Goal: Task Accomplishment & Management: Manage account settings

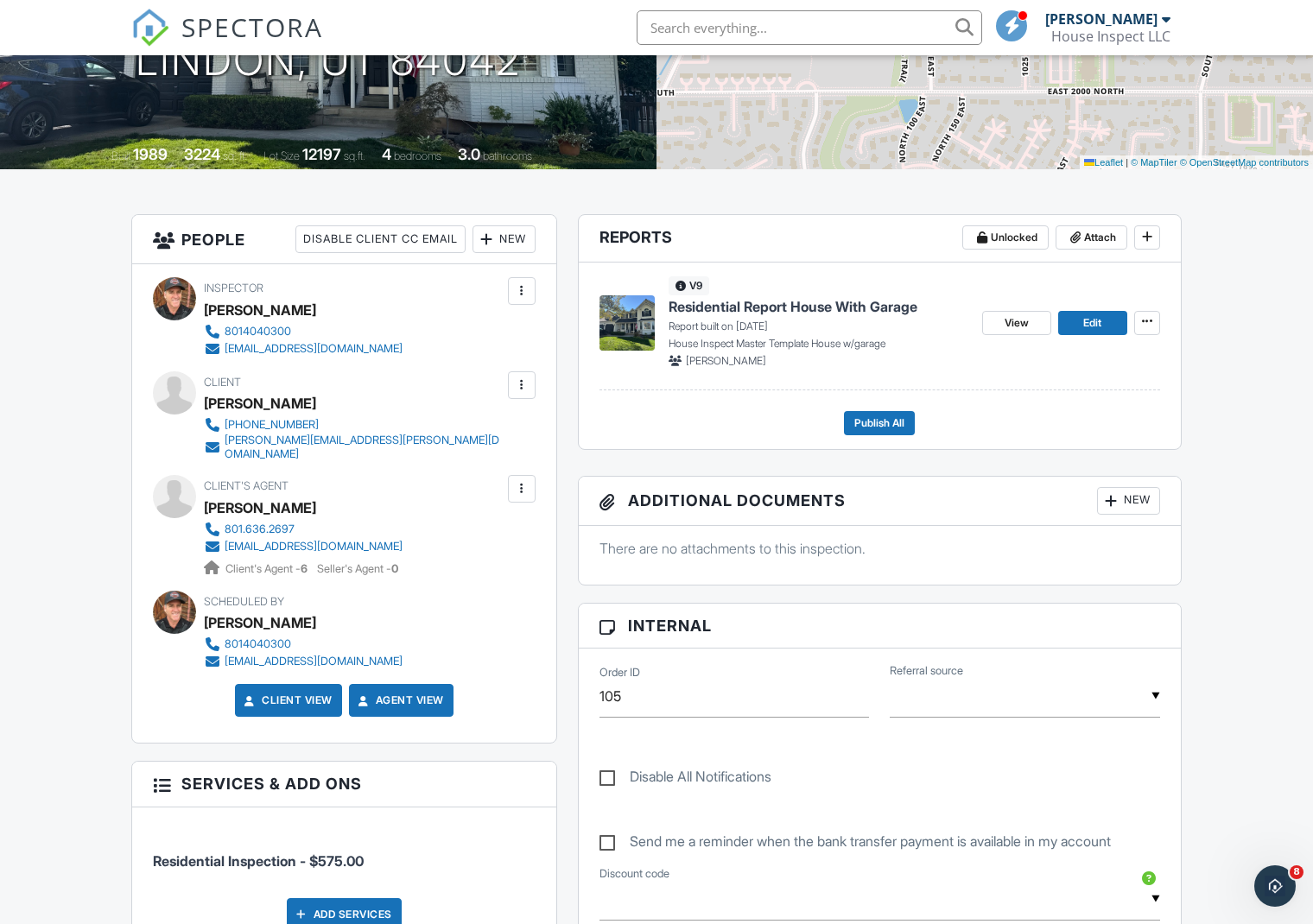
scroll to position [286, 0]
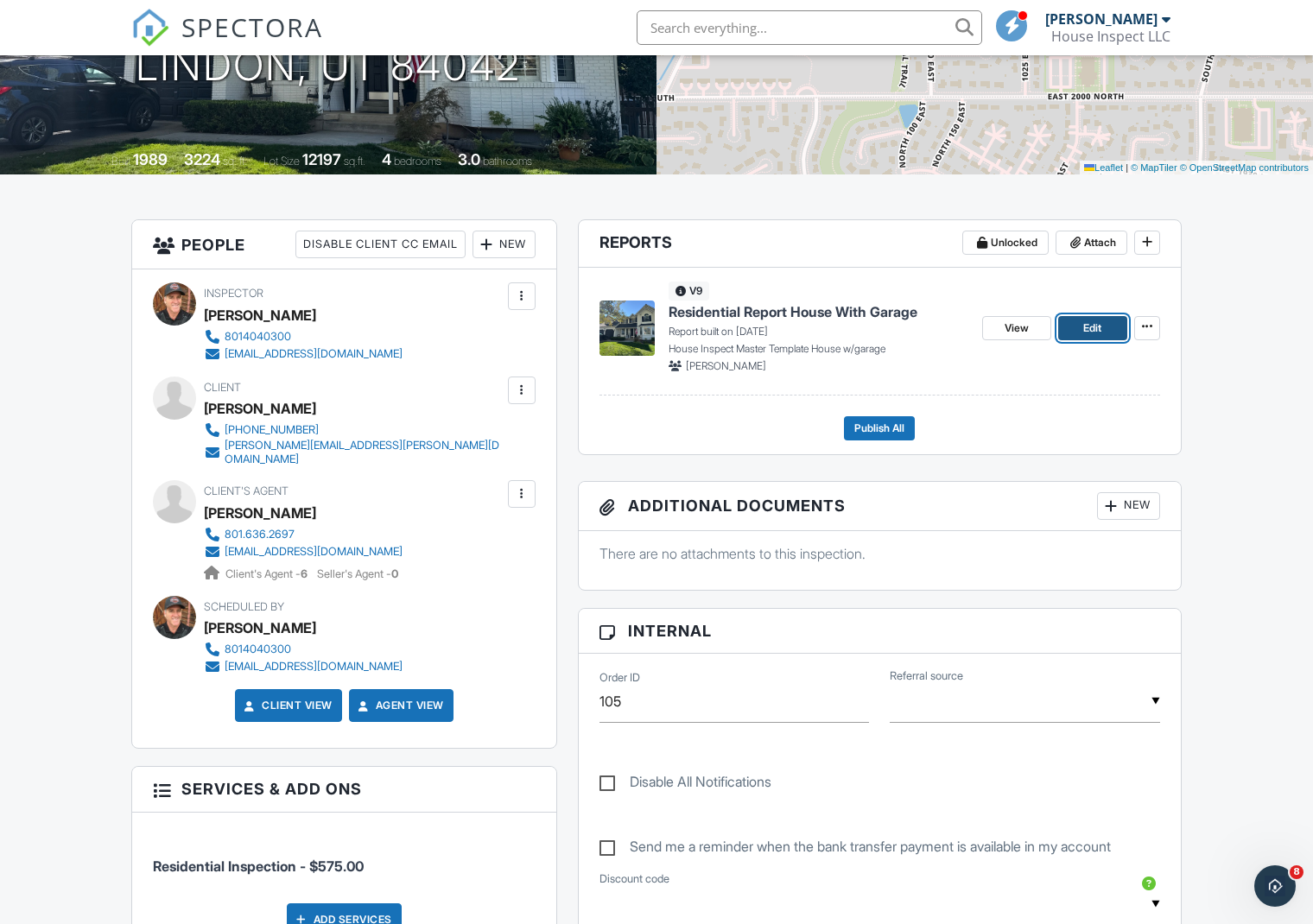
click at [1095, 324] on span "Edit" at bounding box center [1092, 328] width 18 height 17
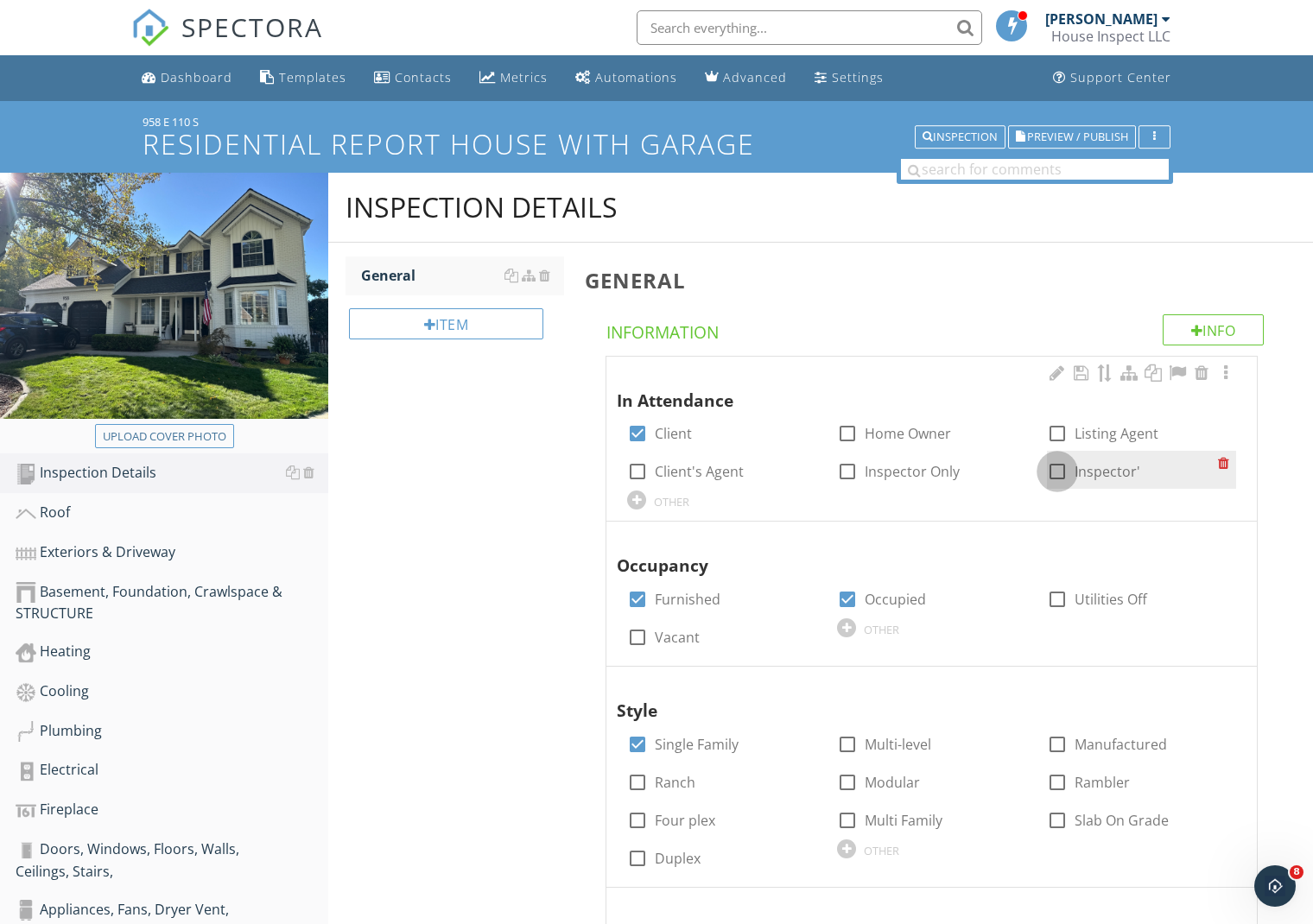
click at [1060, 472] on div at bounding box center [1057, 471] width 29 height 29
checkbox input "true"
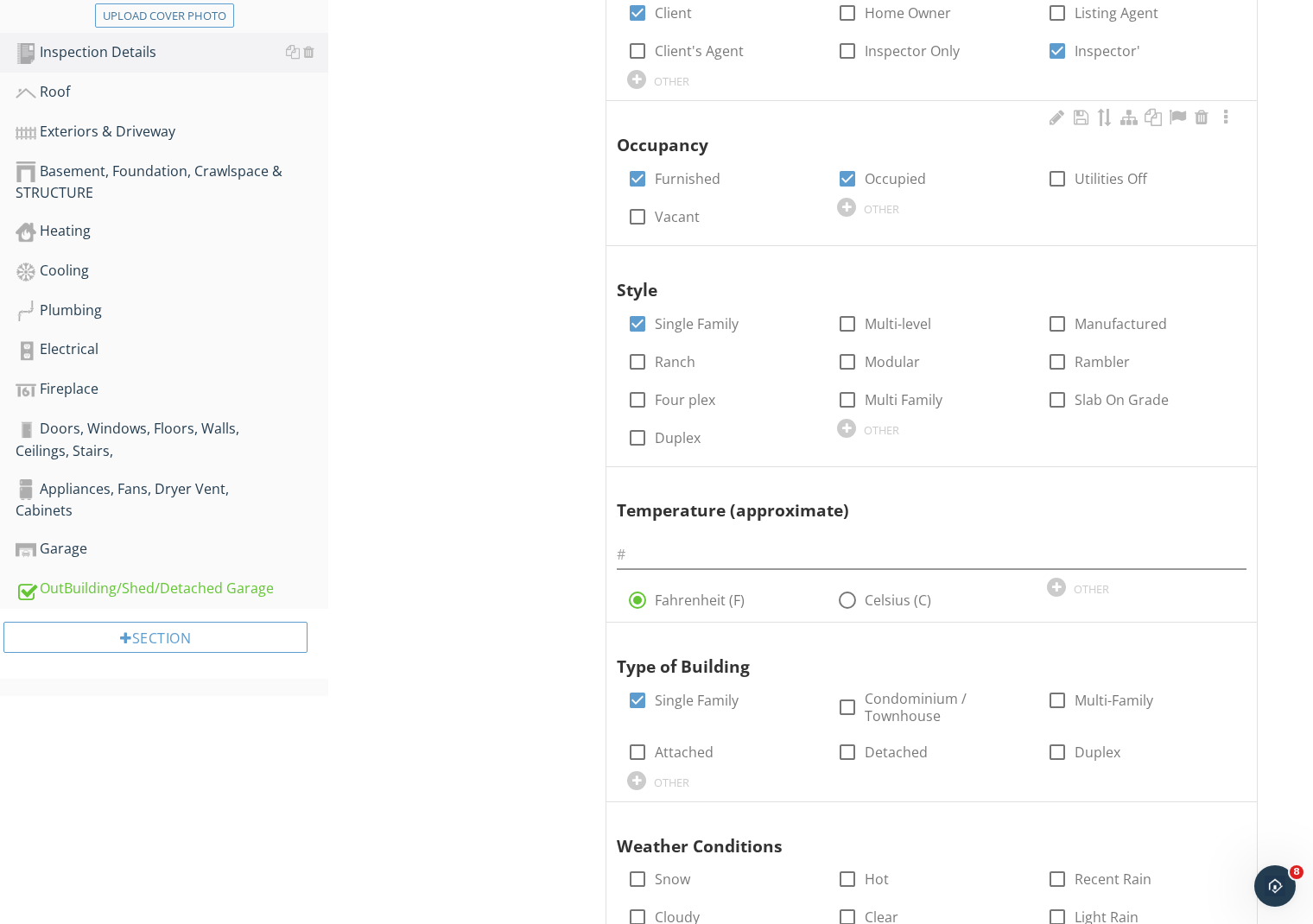
scroll to position [433, 0]
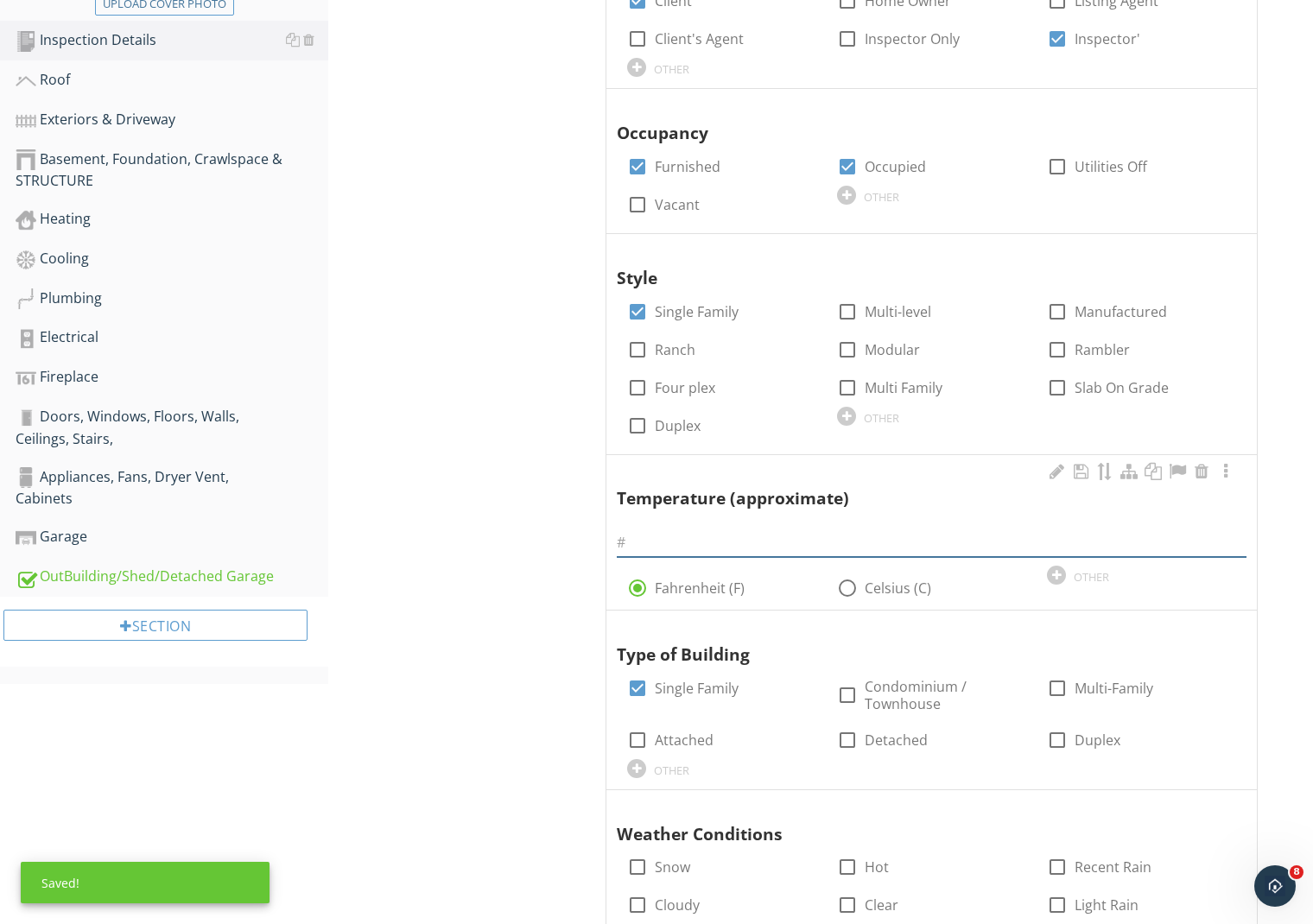
click at [672, 544] on input "text" at bounding box center [932, 543] width 630 height 28
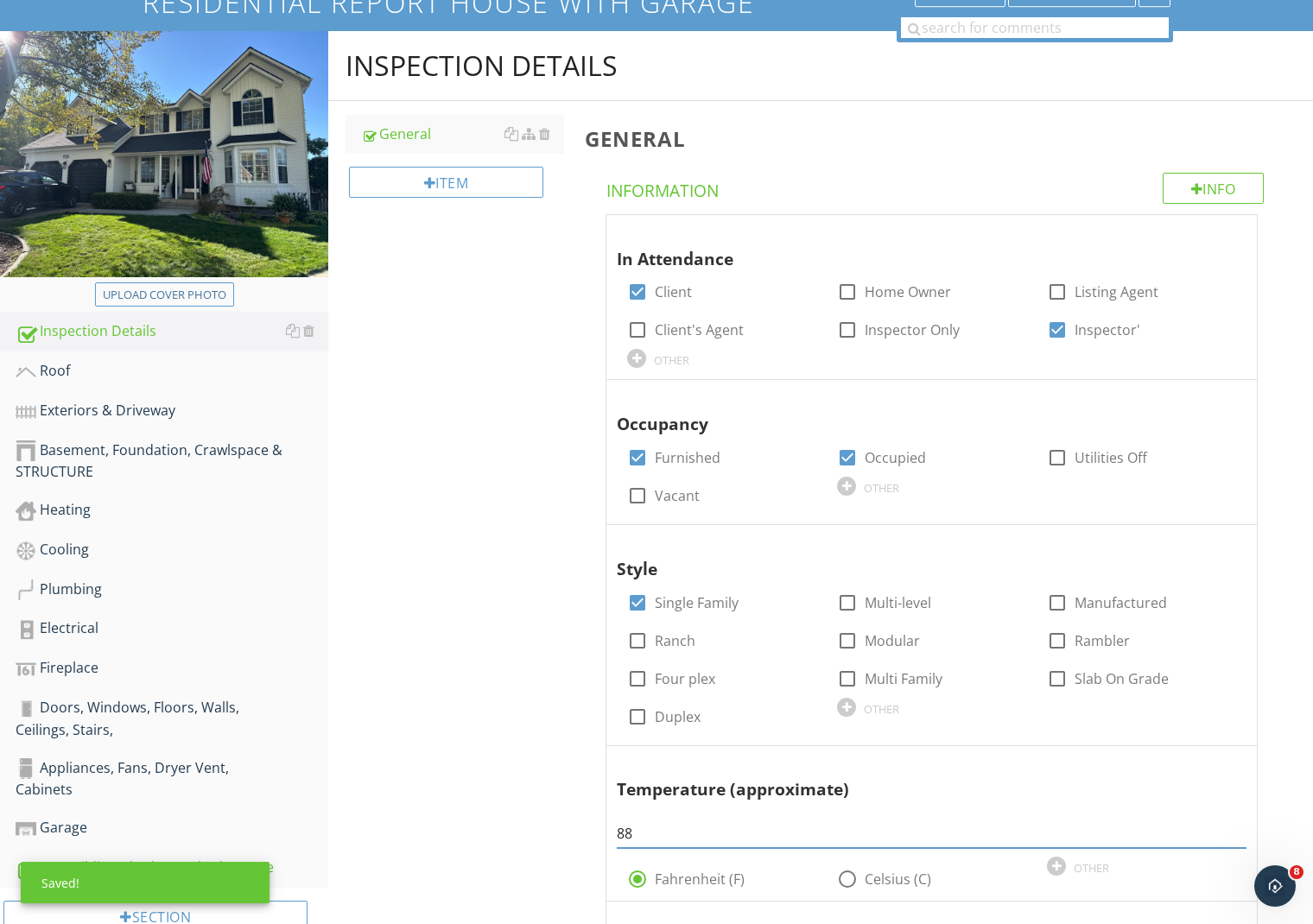
scroll to position [140, 0]
type input "88"
click at [75, 370] on div "Roof" at bounding box center [172, 373] width 313 height 23
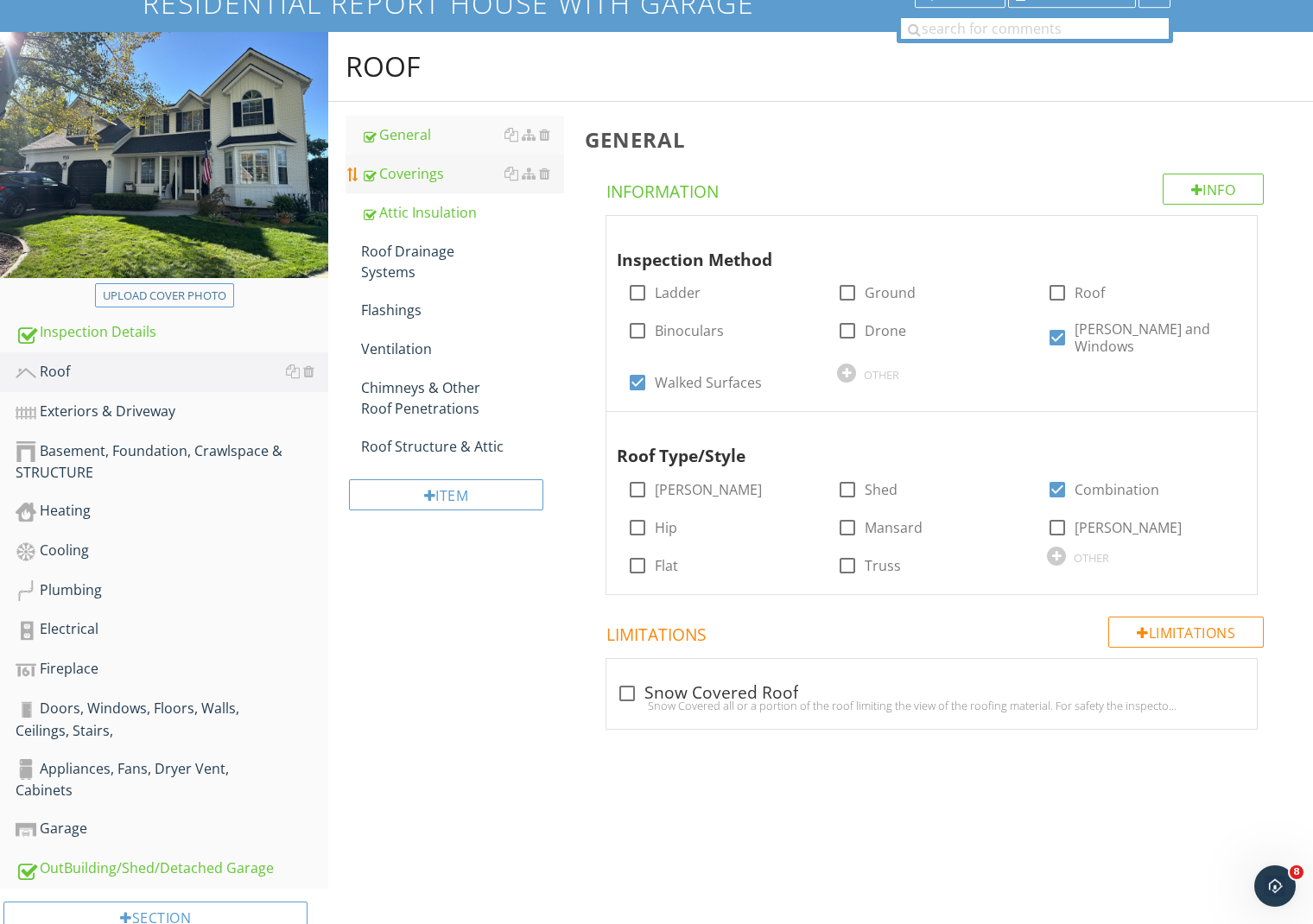
click at [420, 175] on div "Coverings" at bounding box center [463, 174] width 203 height 21
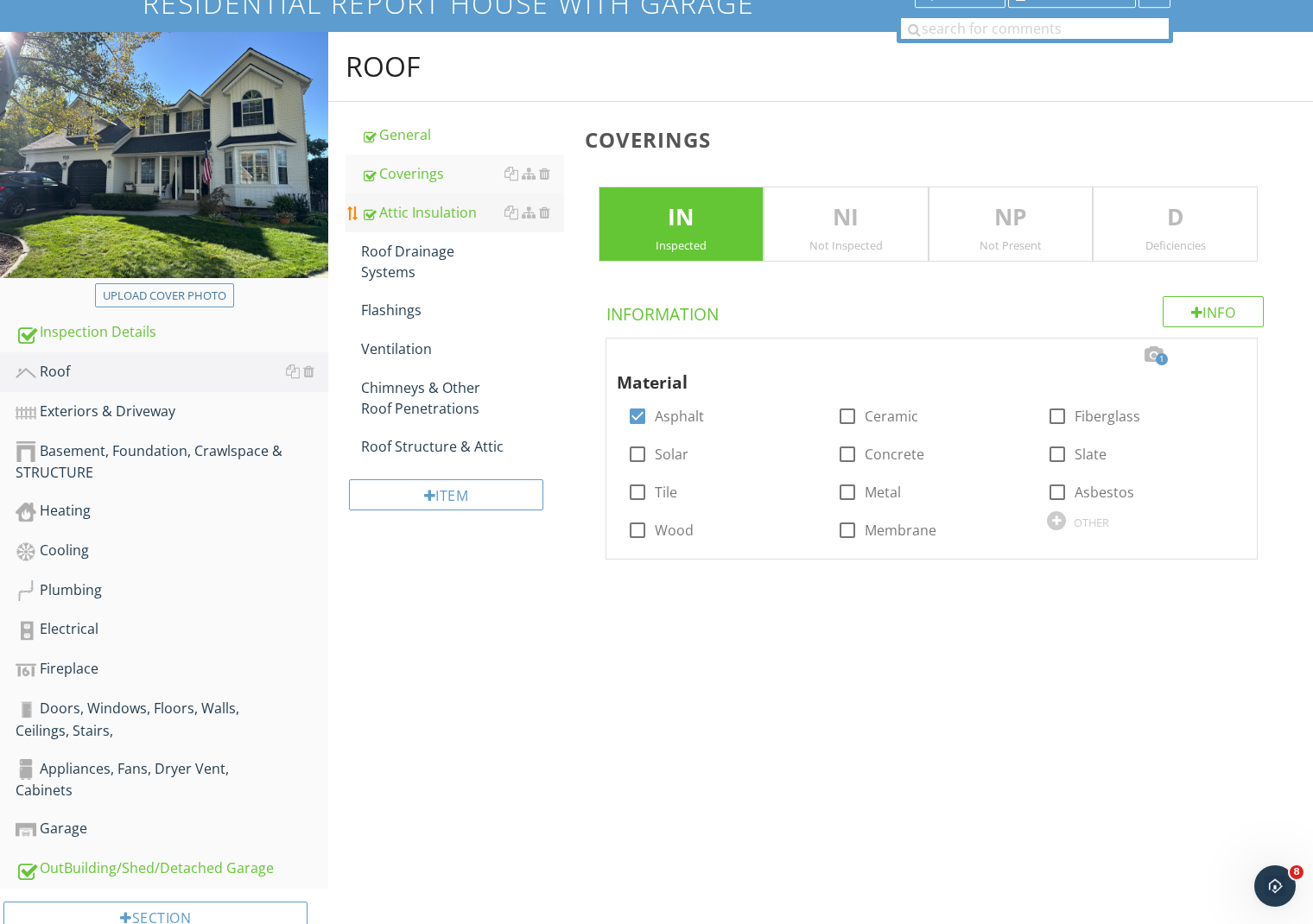
click at [412, 211] on div "Attic Insulation" at bounding box center [463, 213] width 203 height 21
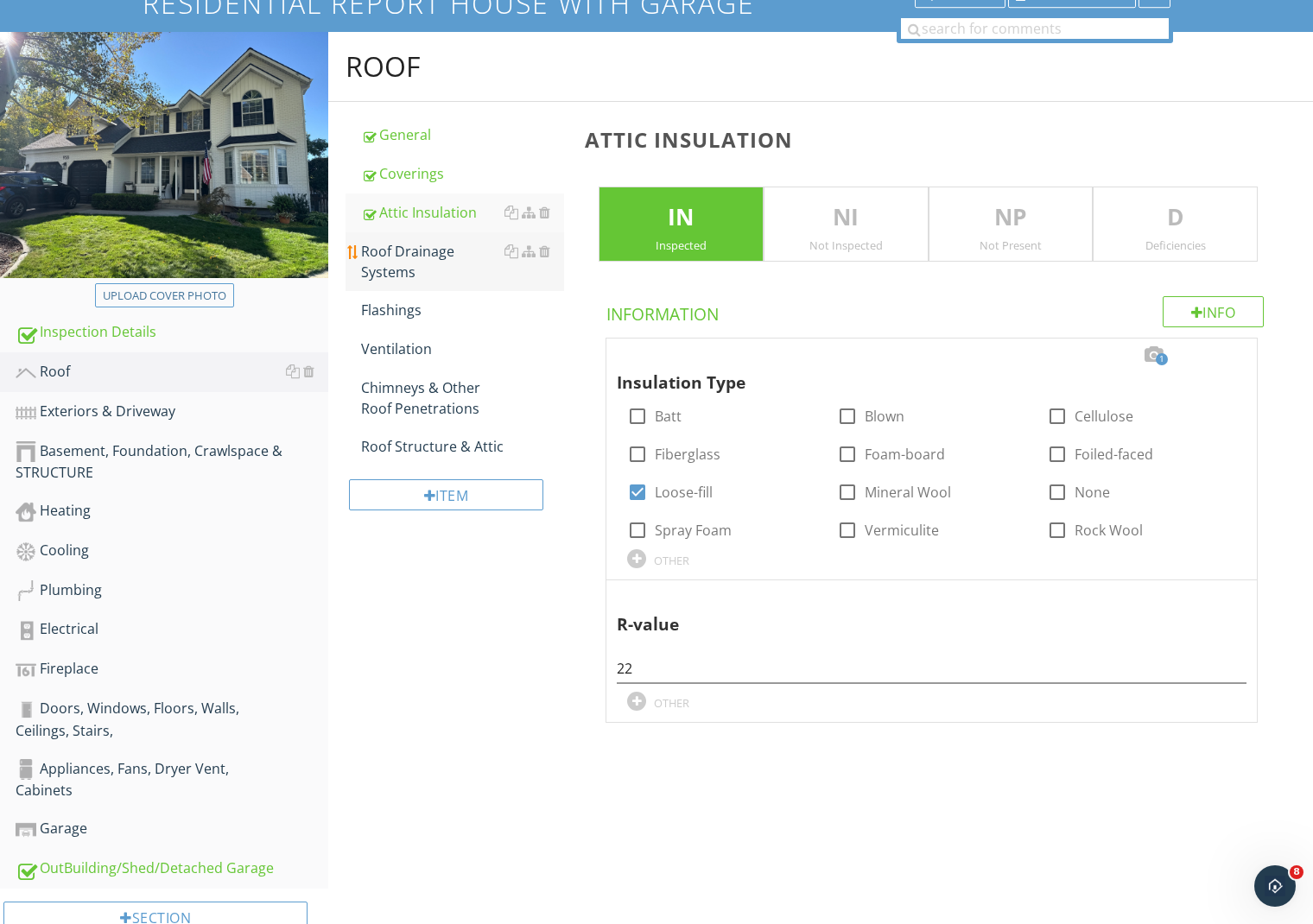
click at [400, 251] on div "Roof Drainage Systems" at bounding box center [463, 262] width 203 height 42
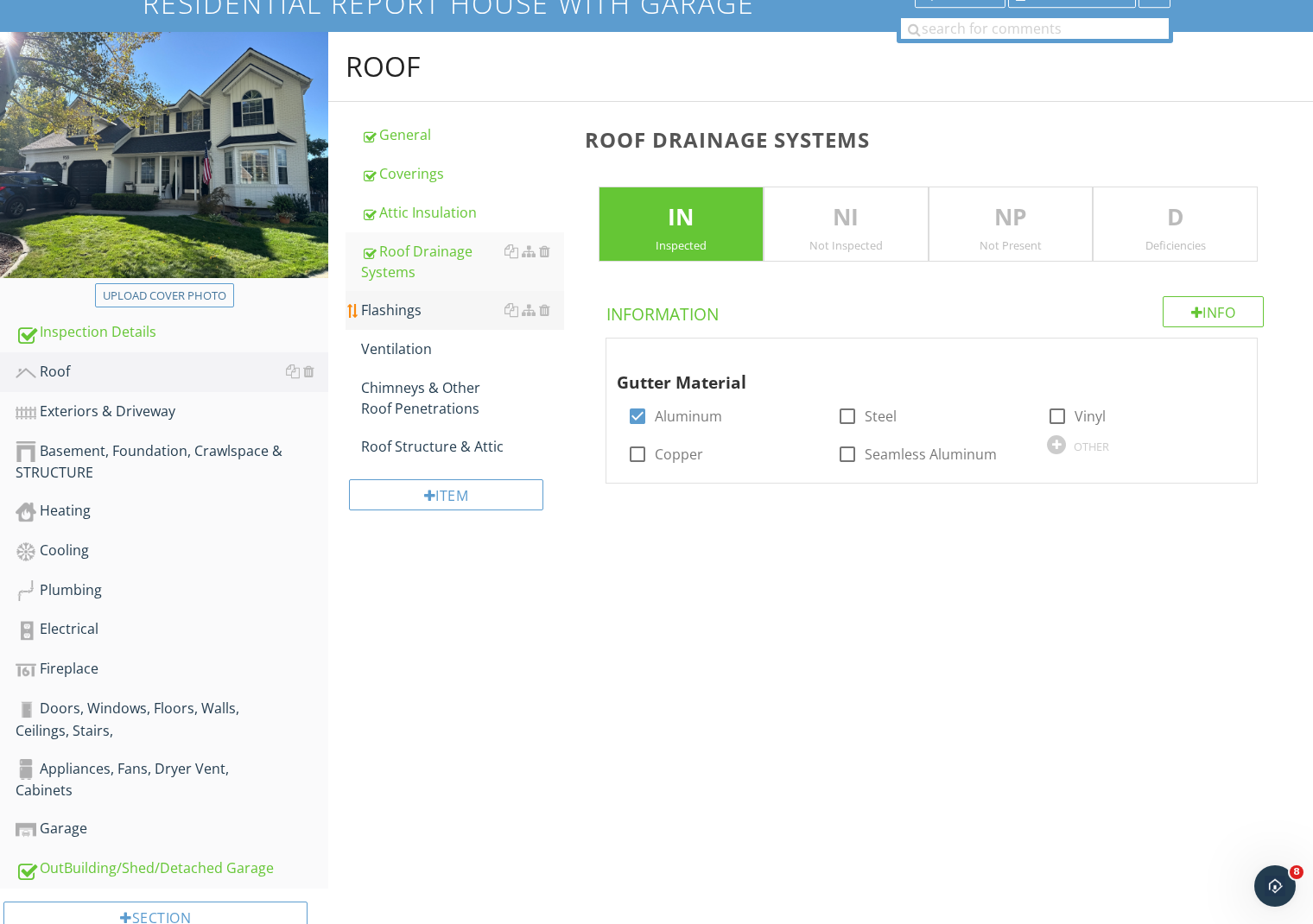
click at [398, 300] on div "Flashings" at bounding box center [463, 310] width 203 height 21
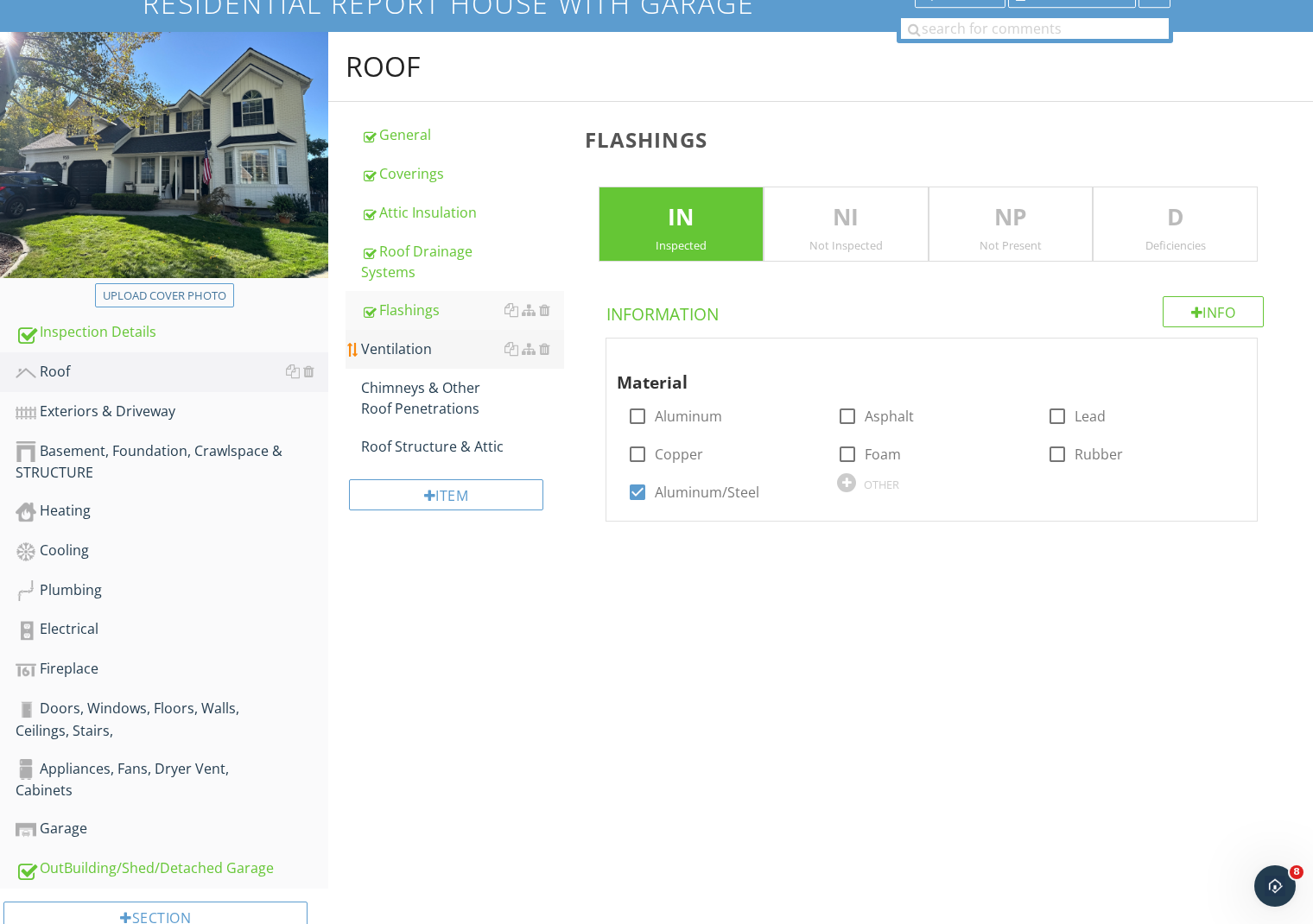
click at [389, 342] on div "Ventilation" at bounding box center [463, 349] width 203 height 21
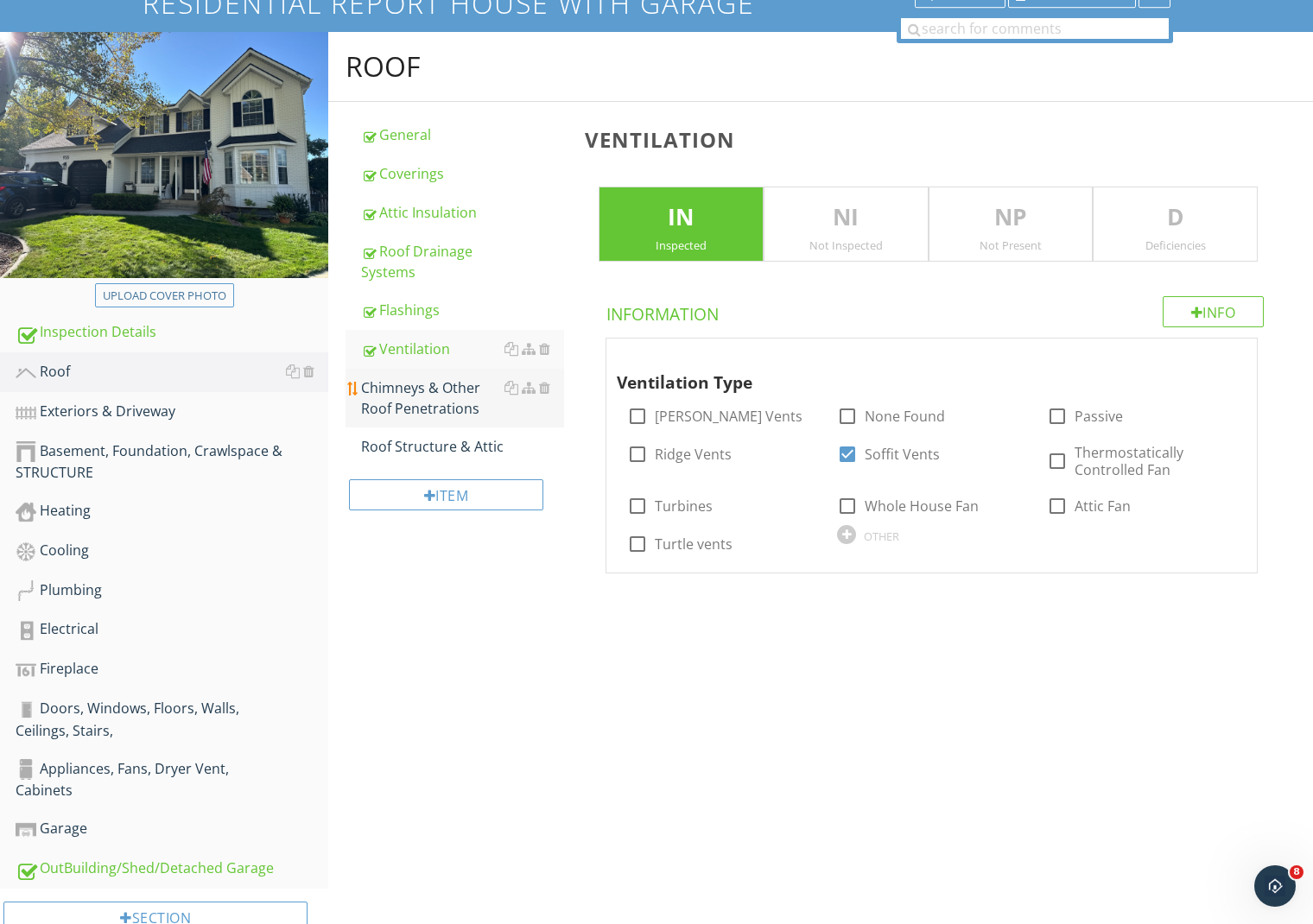
click at [387, 384] on div "Chimneys & Other Roof Penetrations" at bounding box center [463, 398] width 203 height 42
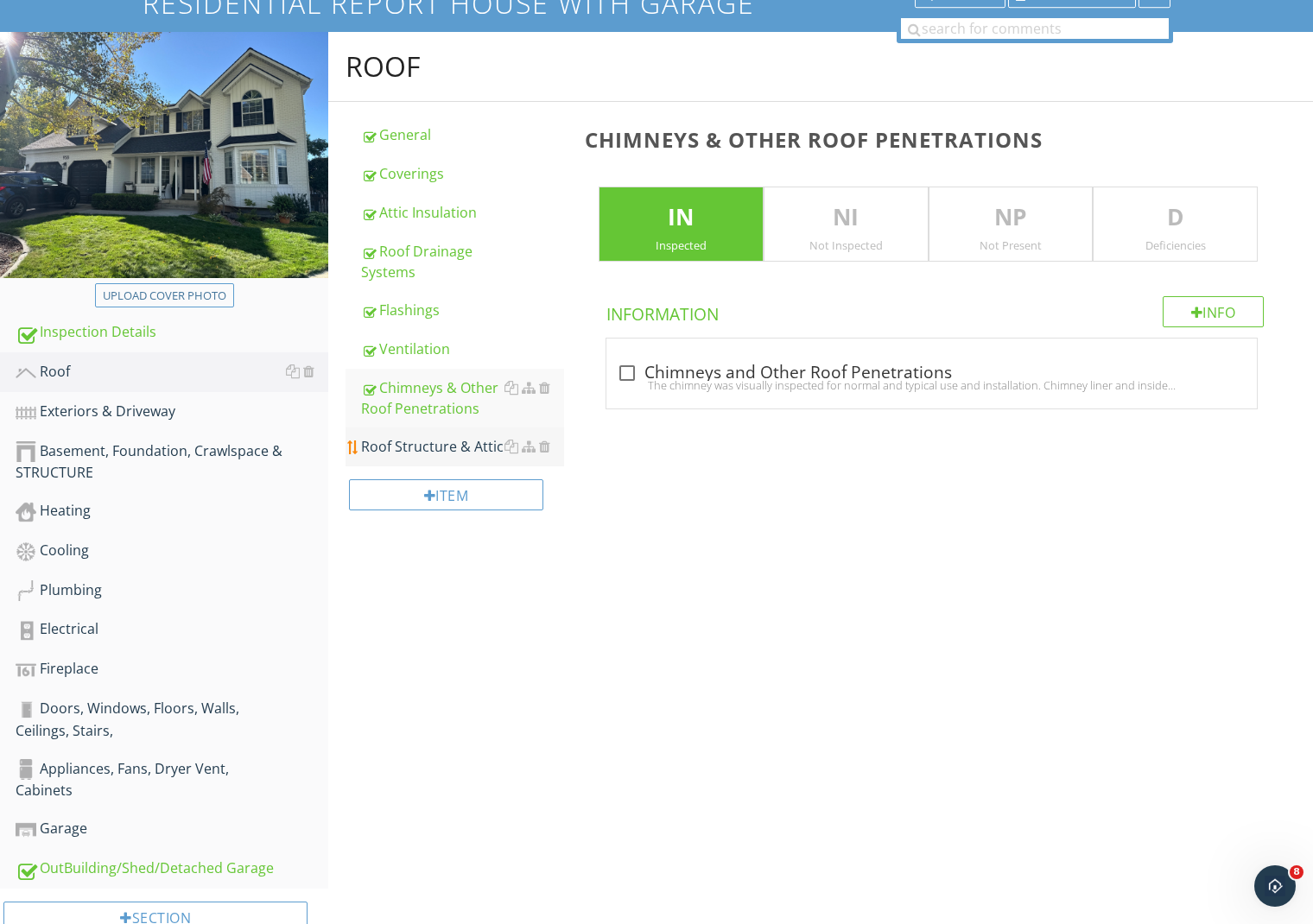
click at [396, 450] on div "Roof Structure & Attic" at bounding box center [463, 447] width 203 height 21
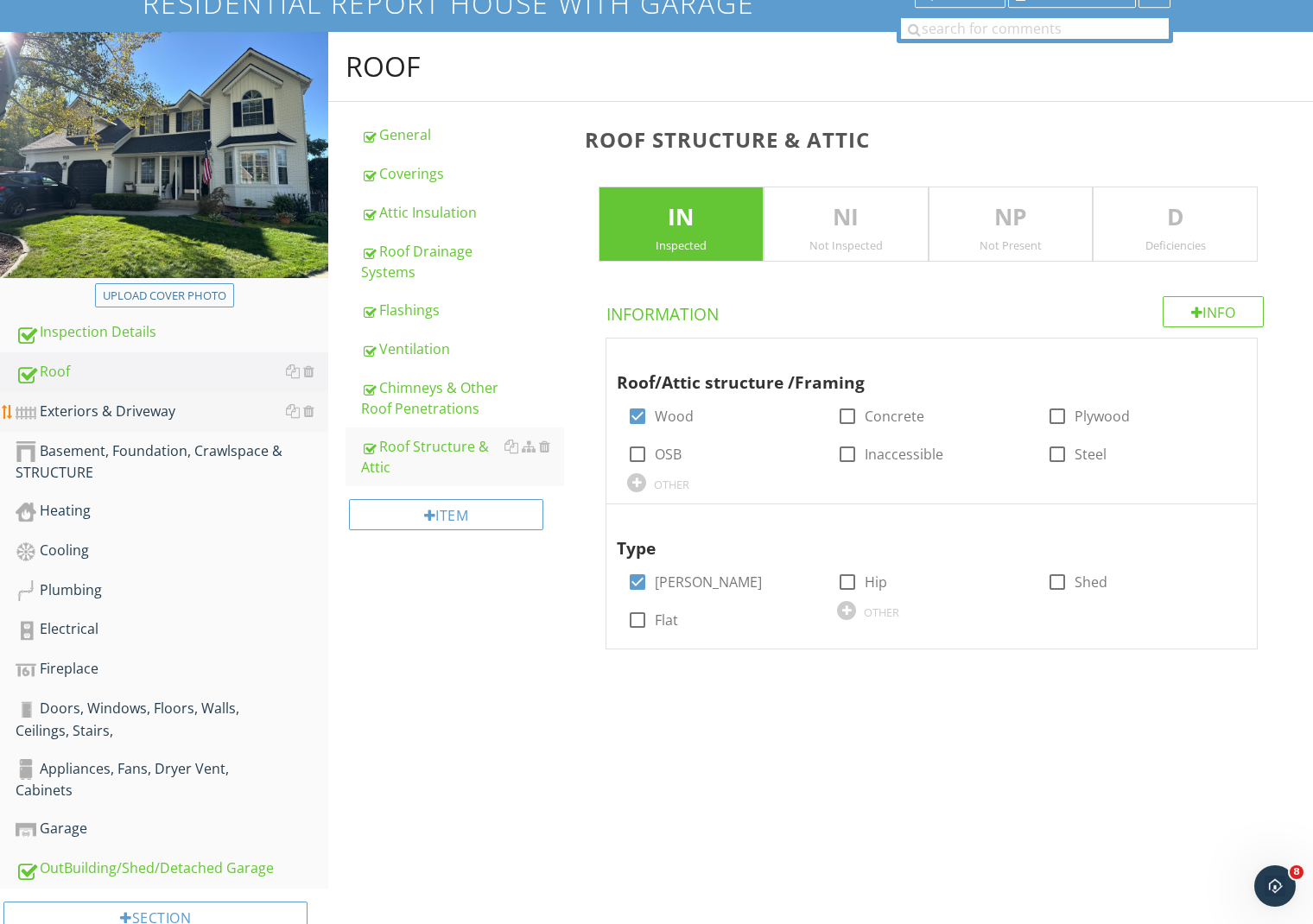
click at [120, 416] on div "Exteriors & Driveway" at bounding box center [172, 413] width 313 height 23
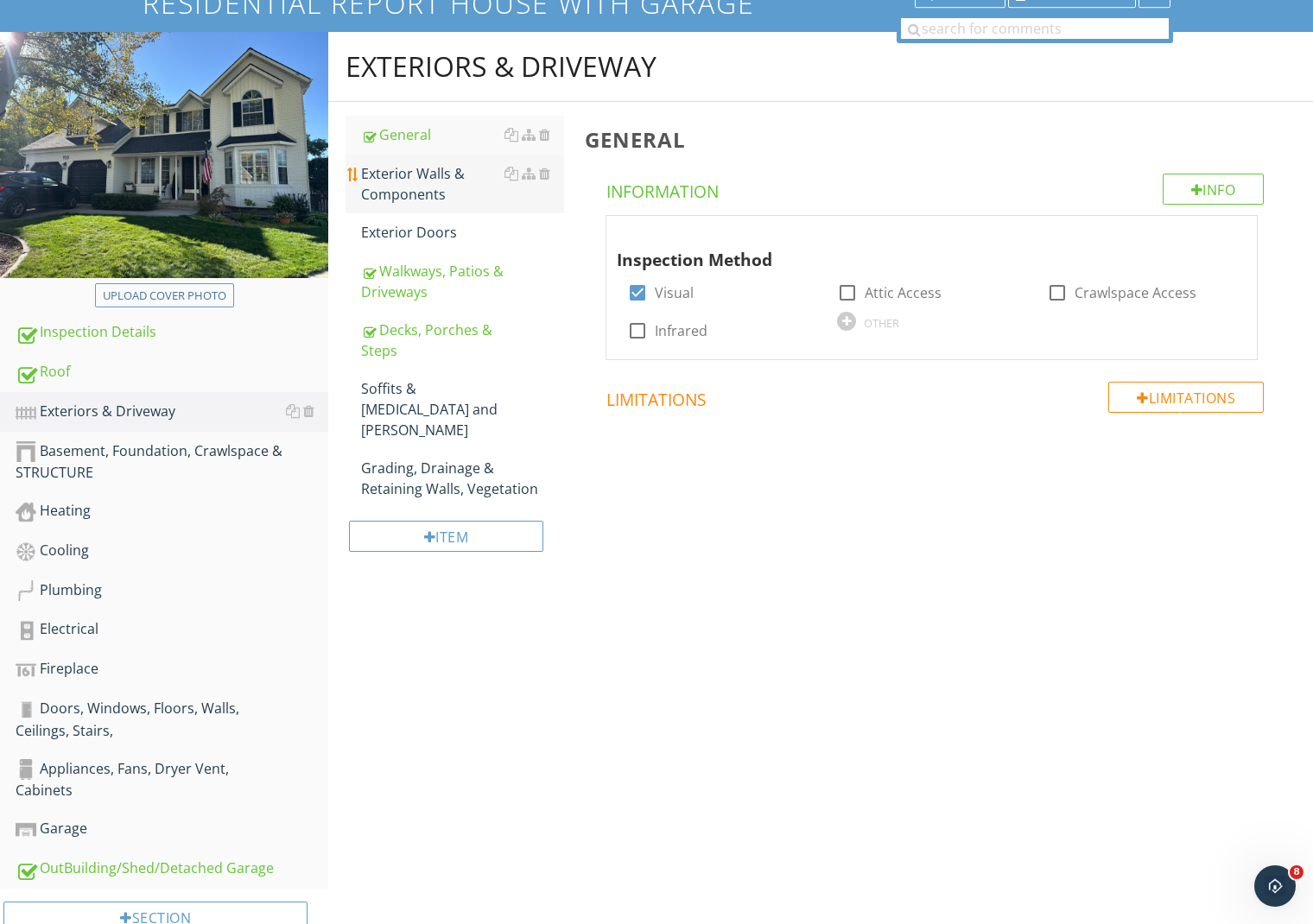
click at [440, 190] on div "Exterior Walls & Components" at bounding box center [463, 184] width 203 height 42
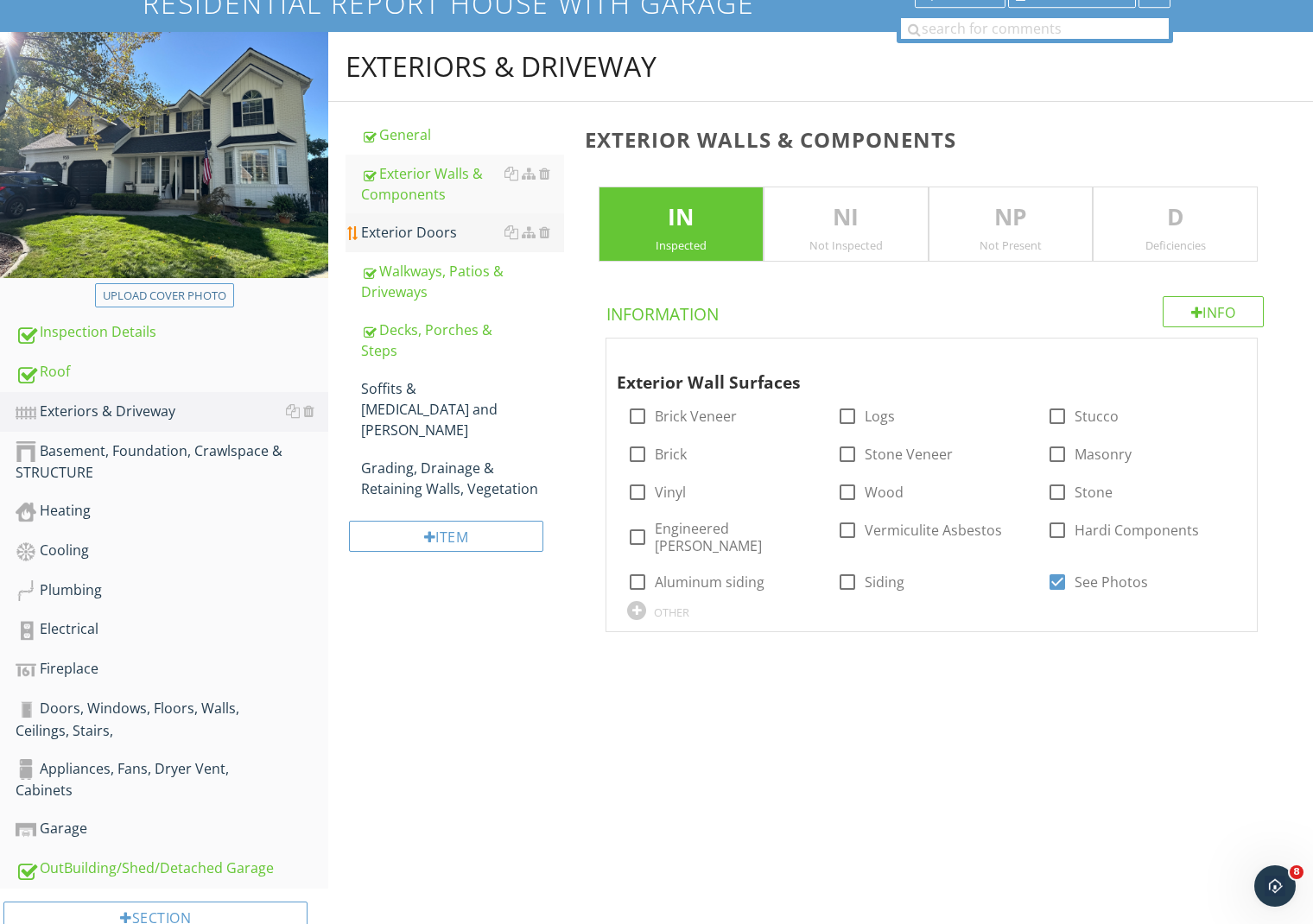
click at [437, 222] on div "Exterior Doors" at bounding box center [463, 232] width 203 height 21
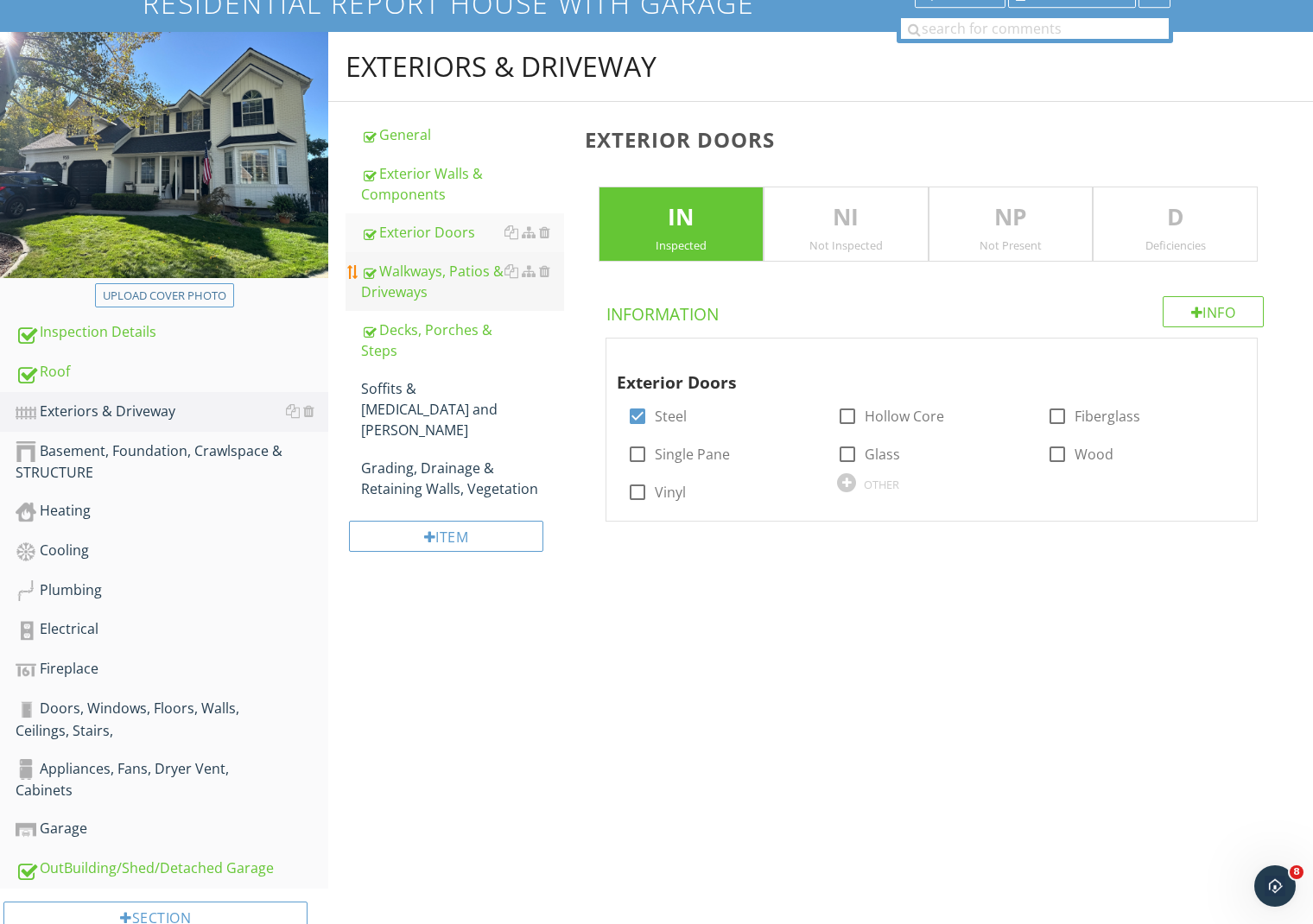
click at [437, 259] on link "Walkways, Patios & Driveways" at bounding box center [463, 282] width 203 height 59
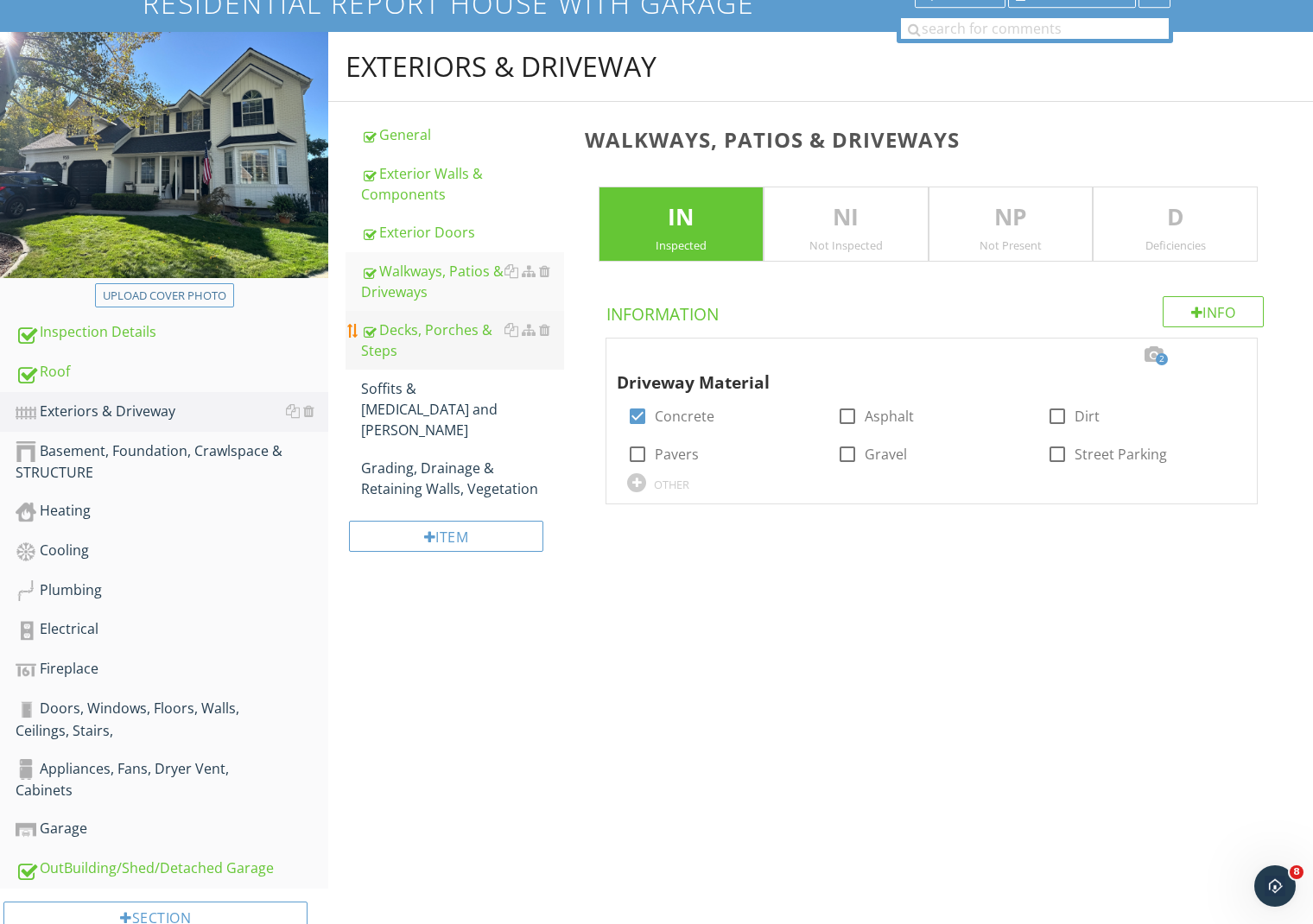
click at [431, 324] on div "Decks, Porches & Steps" at bounding box center [463, 341] width 203 height 42
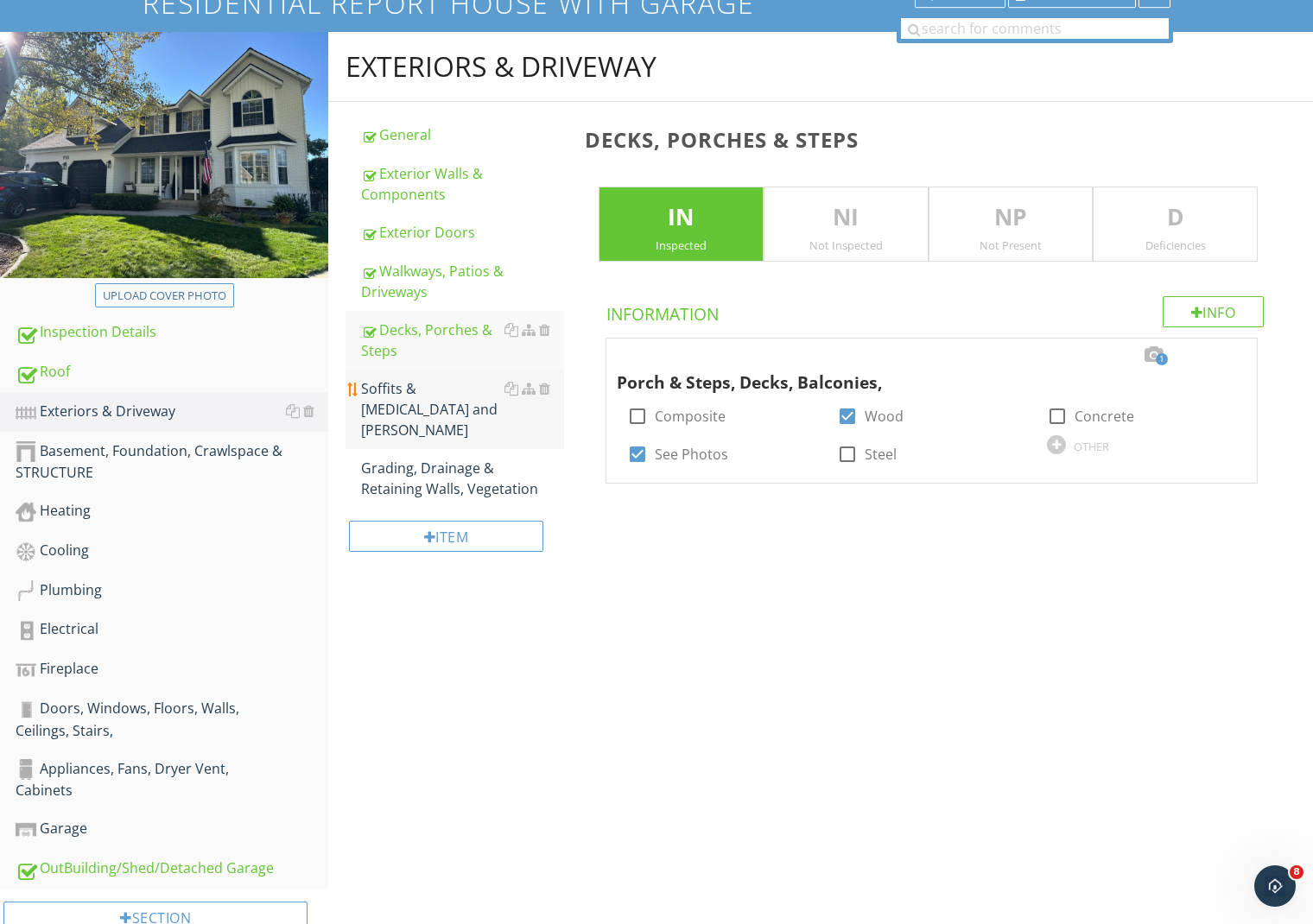
click at [427, 393] on div "Soffits & Fascia and Eaves" at bounding box center [463, 410] width 203 height 63
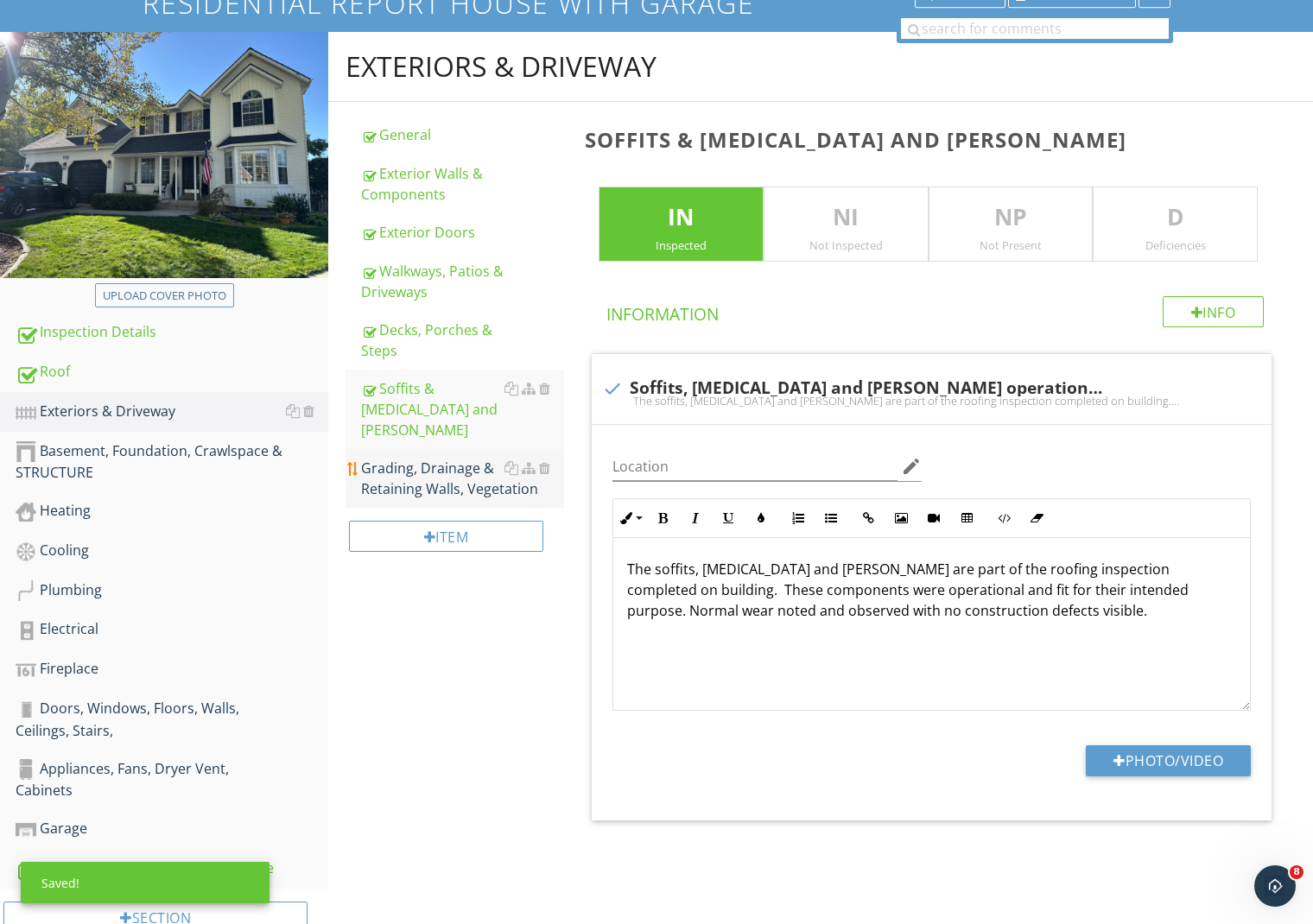
click at [416, 450] on link "Grading, Drainage & Retaining Walls, Vegetation" at bounding box center [463, 479] width 203 height 59
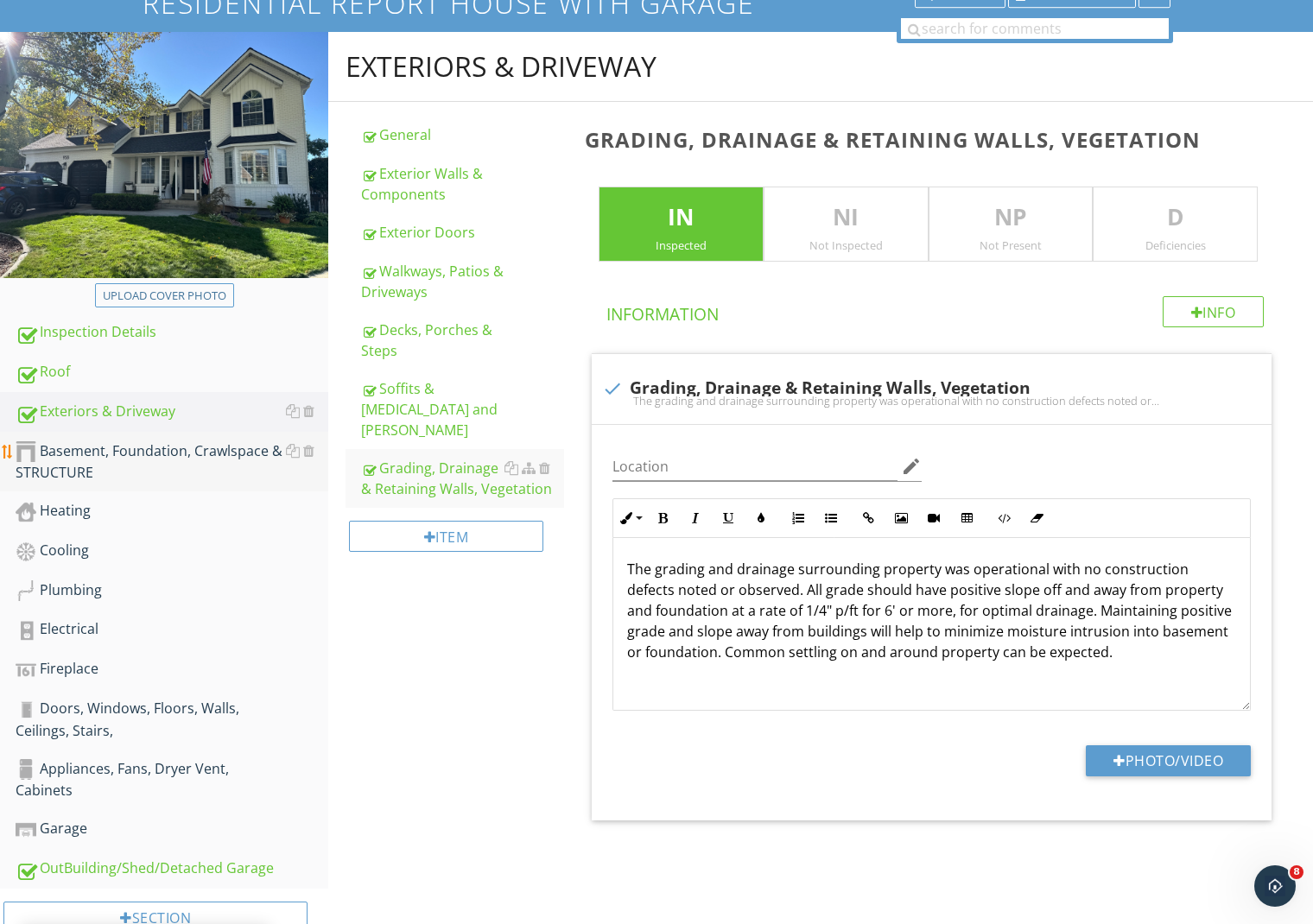
click at [123, 456] on div "Basement, Foundation, Crawlspace & STRUCTURE" at bounding box center [172, 462] width 313 height 44
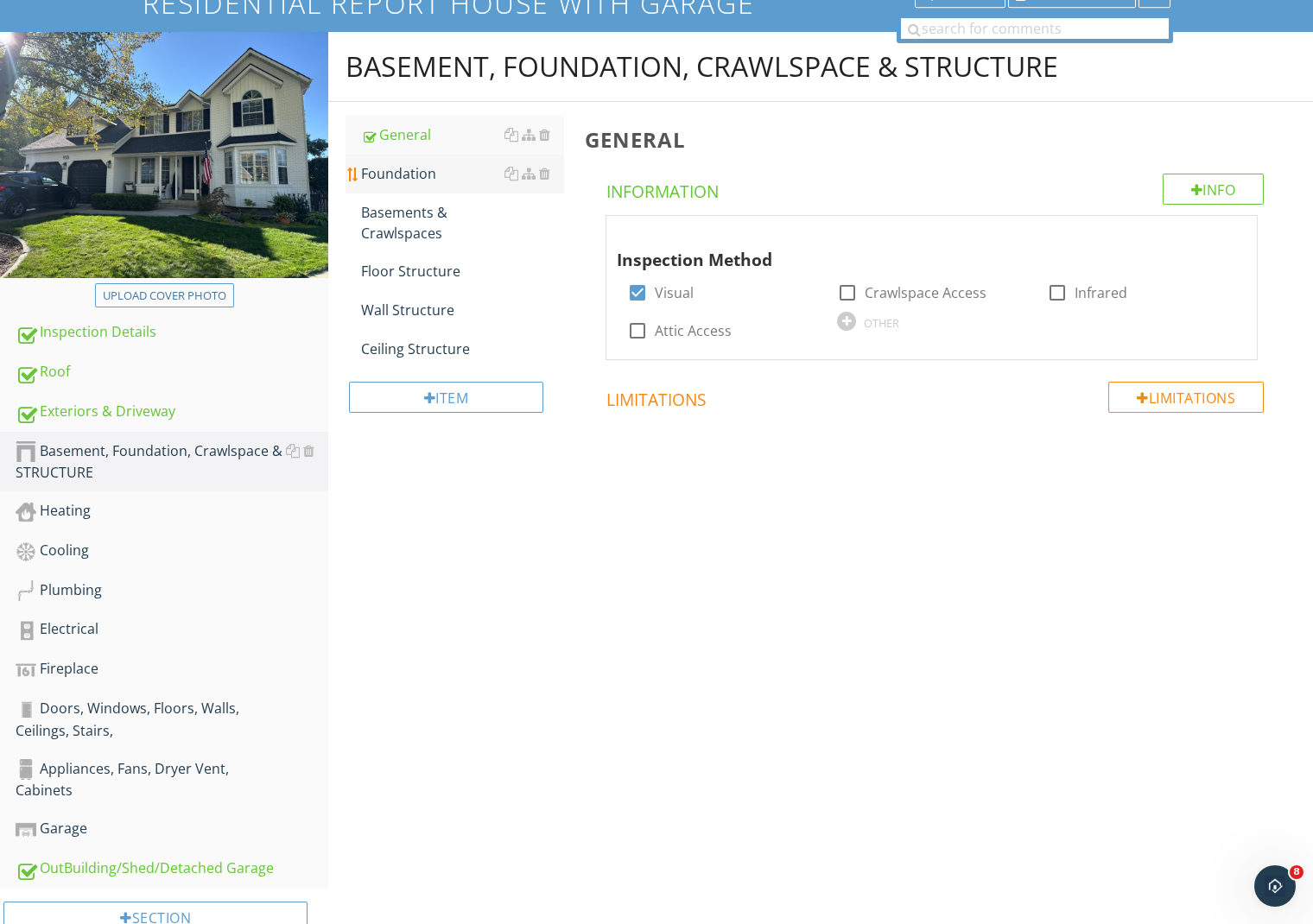
click at [405, 169] on div "Foundation" at bounding box center [463, 174] width 203 height 21
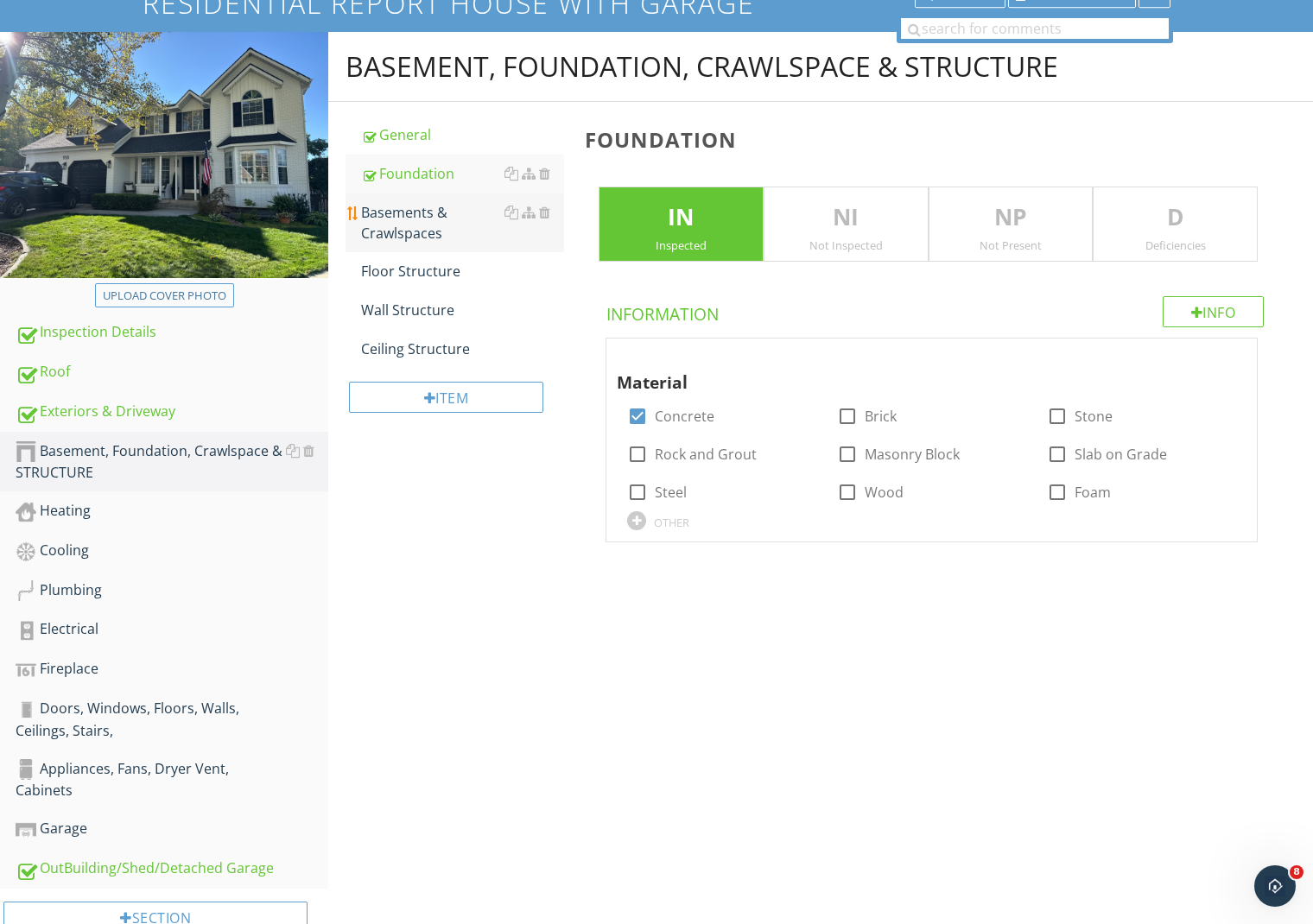
click at [405, 210] on div "Basements & Crawlspaces" at bounding box center [463, 223] width 203 height 42
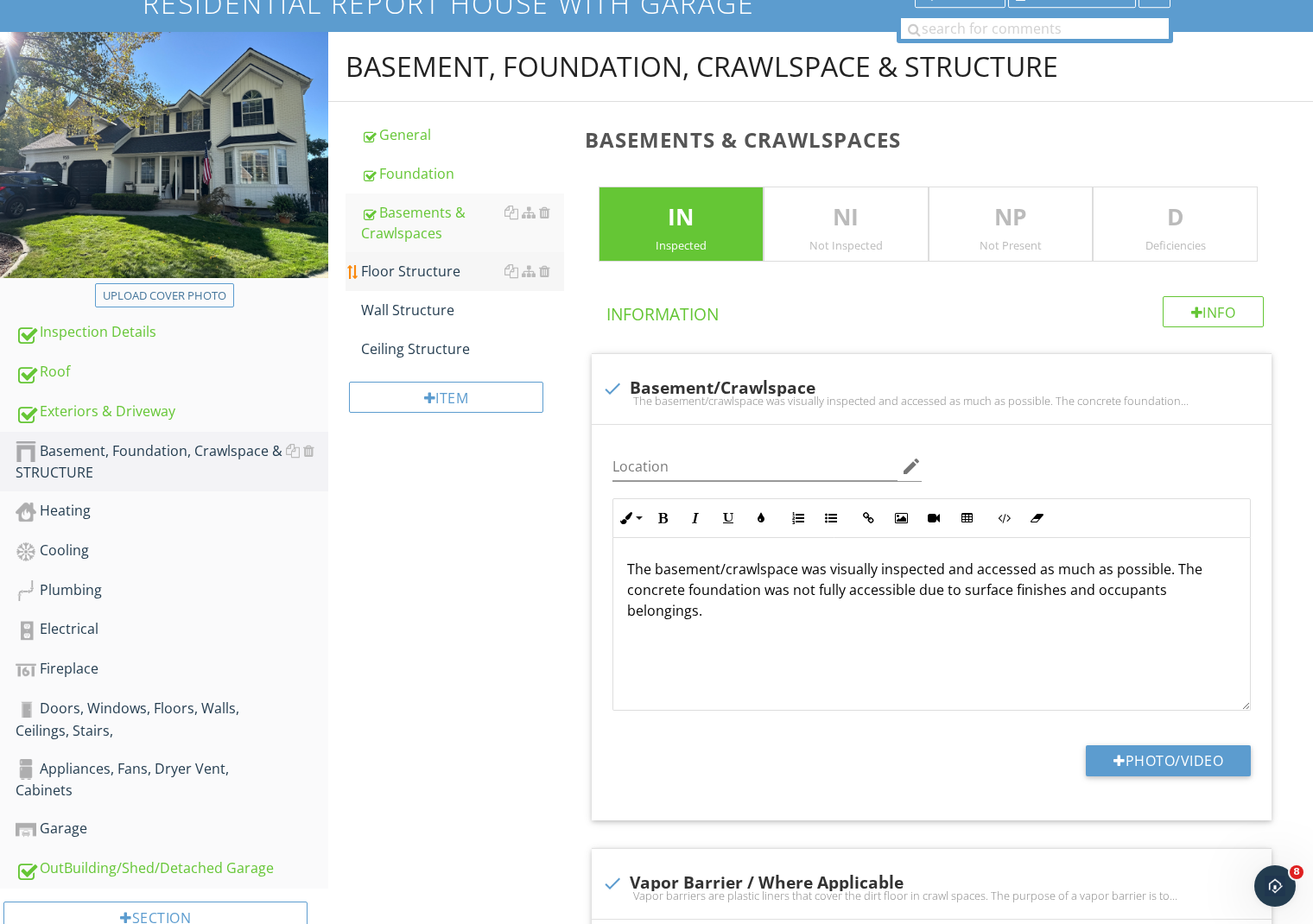
click at [401, 274] on div "Floor Structure" at bounding box center [463, 271] width 203 height 21
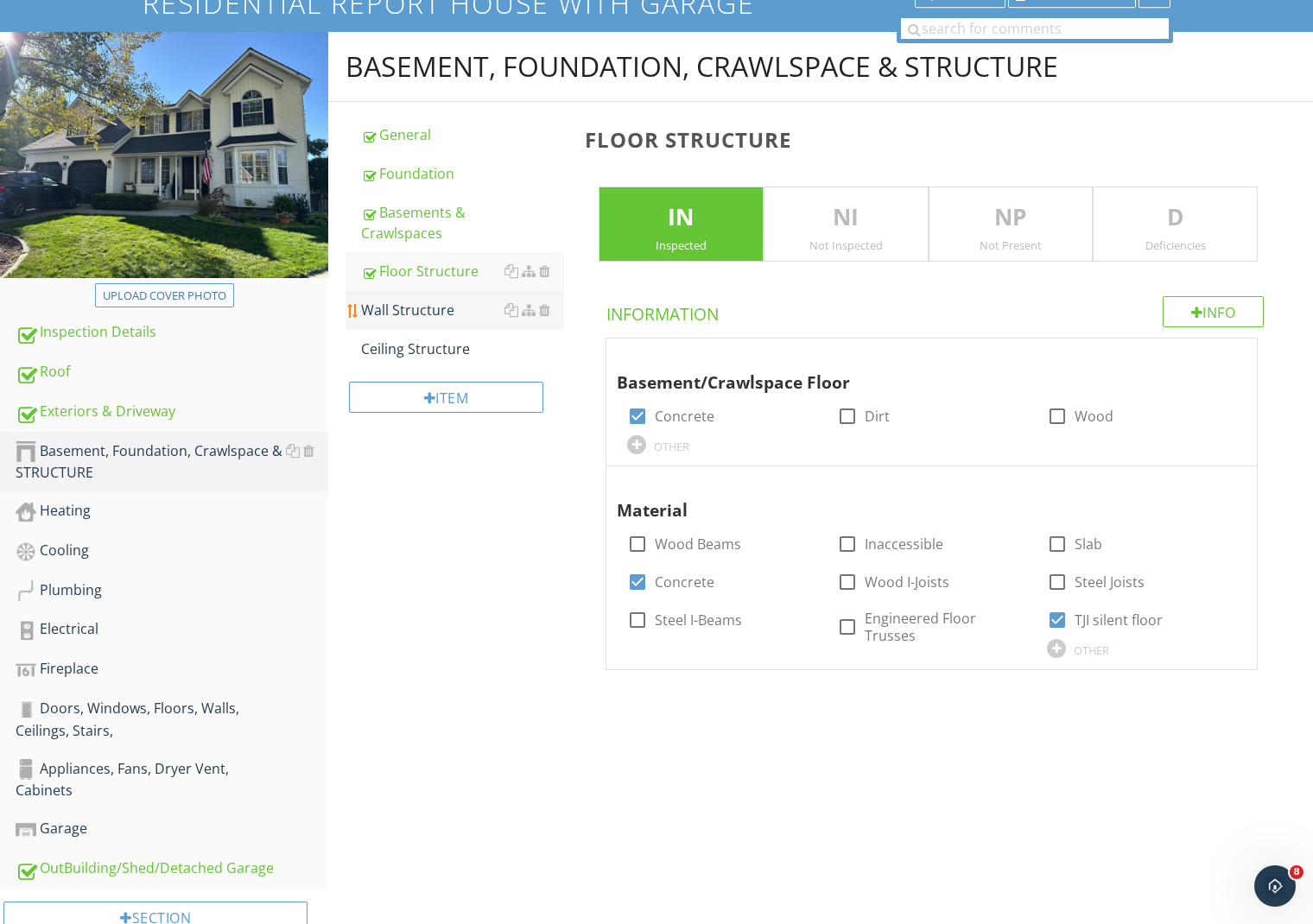
click at [400, 301] on div "Wall Structure" at bounding box center [463, 310] width 203 height 21
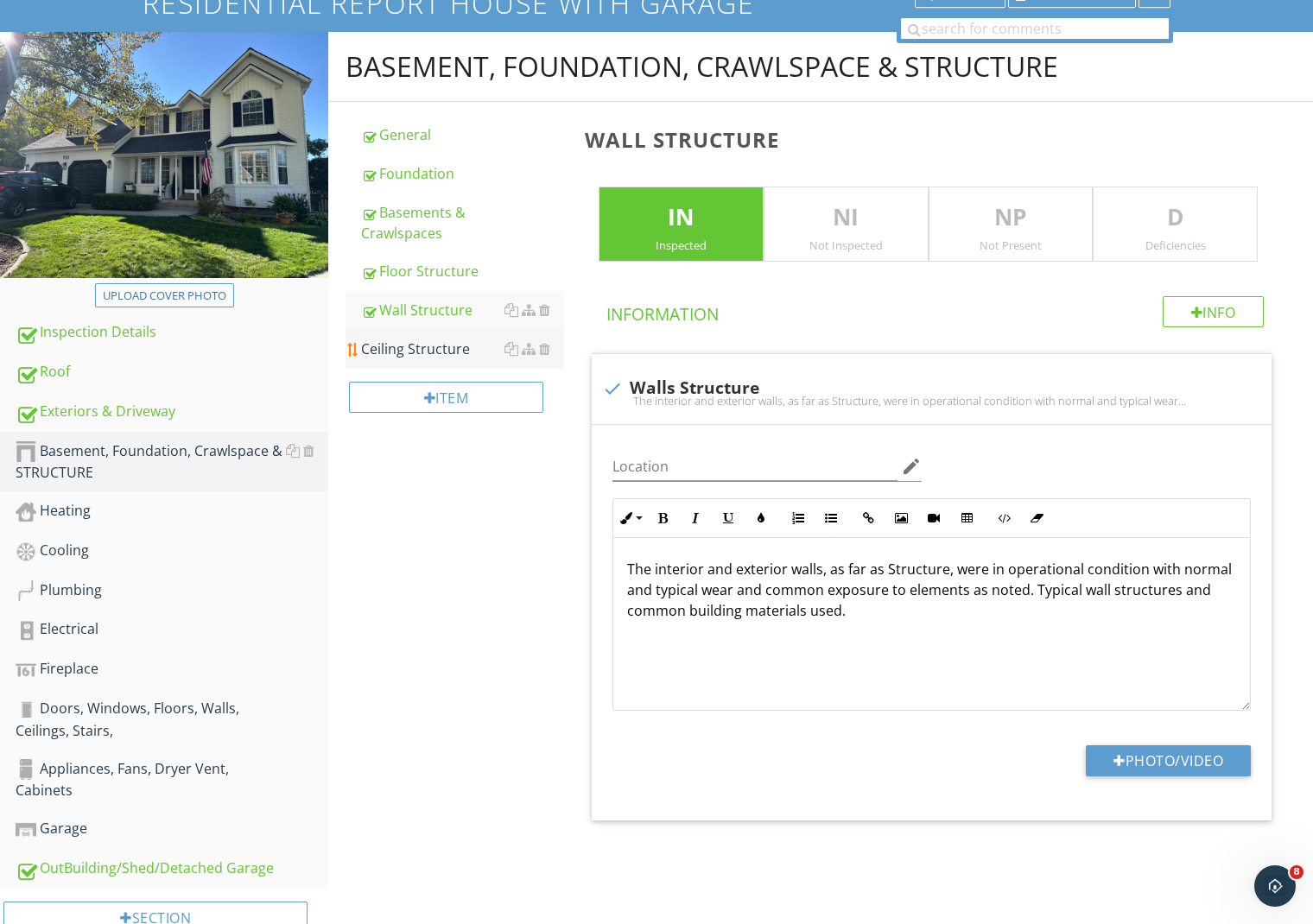
click at [398, 338] on link "Ceiling Structure" at bounding box center [463, 349] width 203 height 38
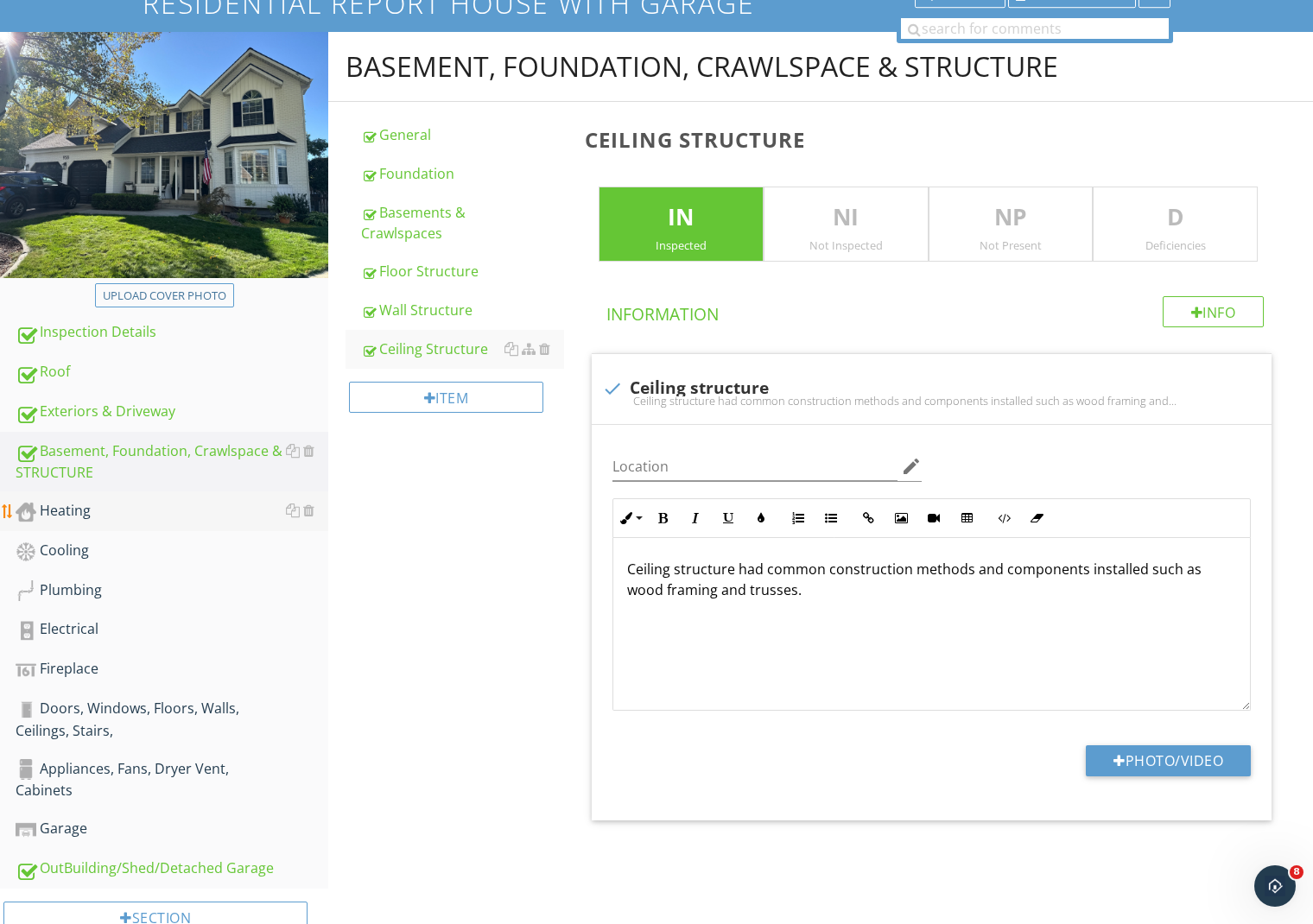
click at [120, 516] on div "Heating" at bounding box center [172, 511] width 313 height 23
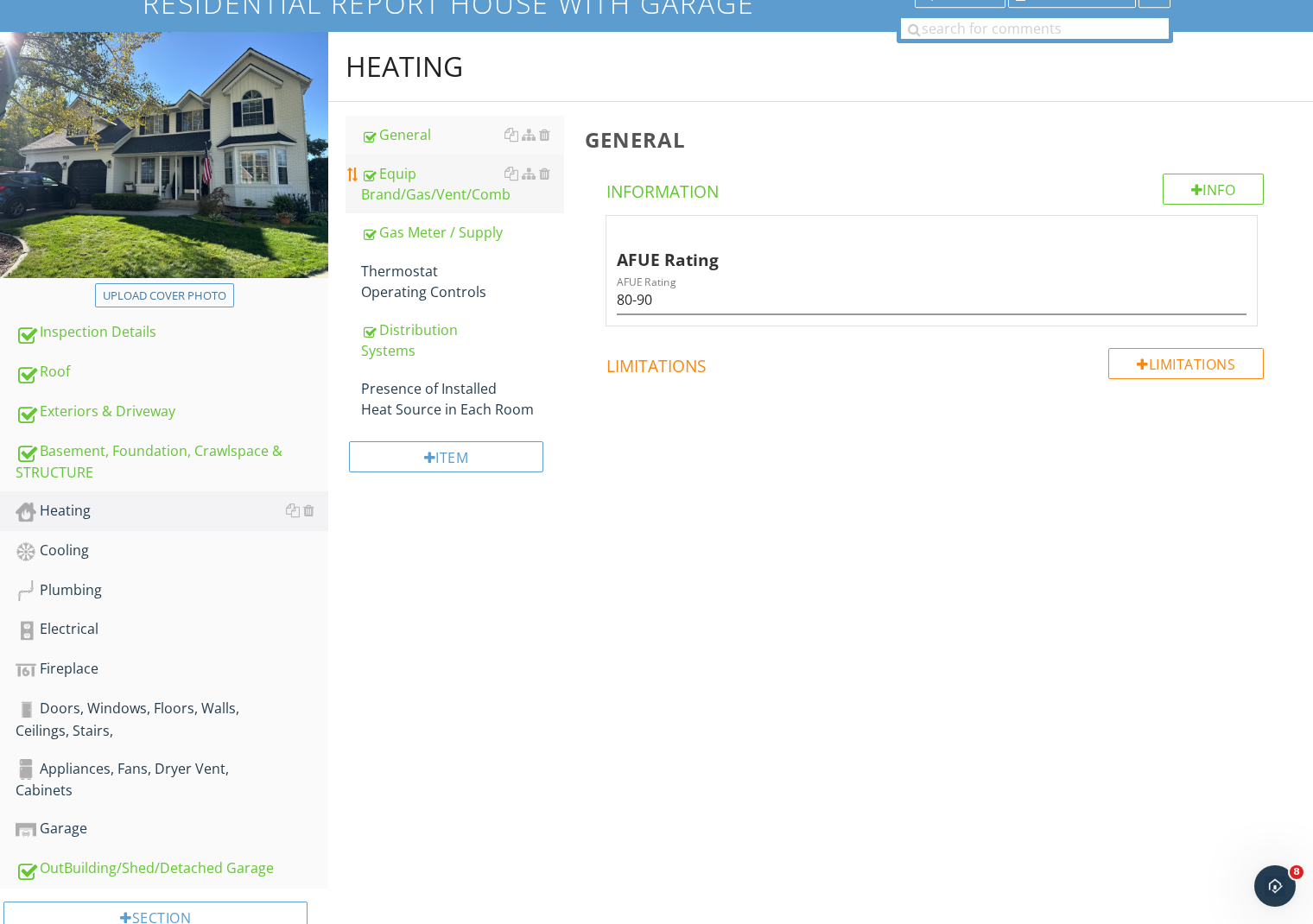
click at [410, 198] on div "Equip Brand/Gas/Vent/Comb" at bounding box center [463, 184] width 203 height 42
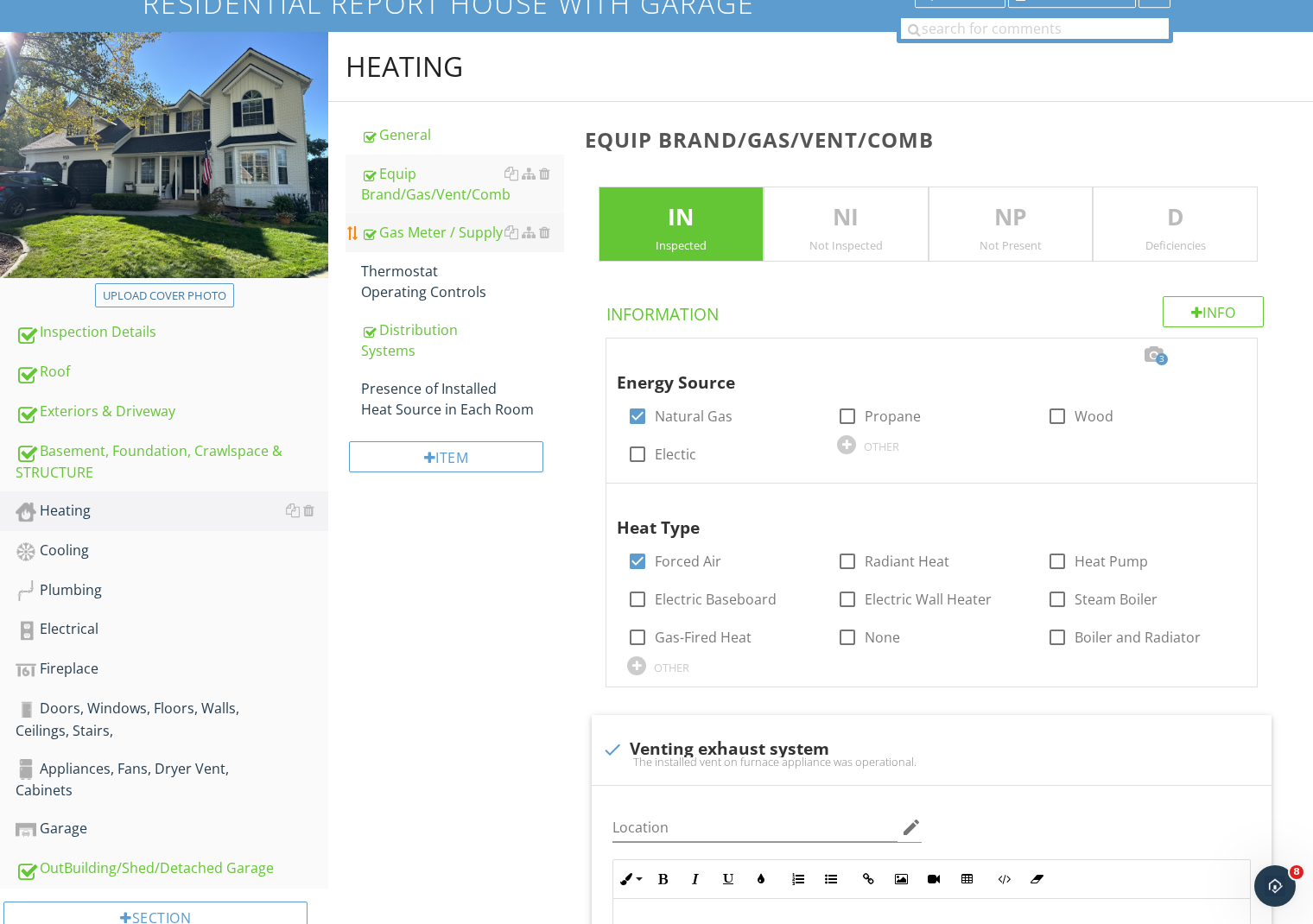
click at [405, 232] on div "Gas Meter / Supply" at bounding box center [463, 232] width 203 height 21
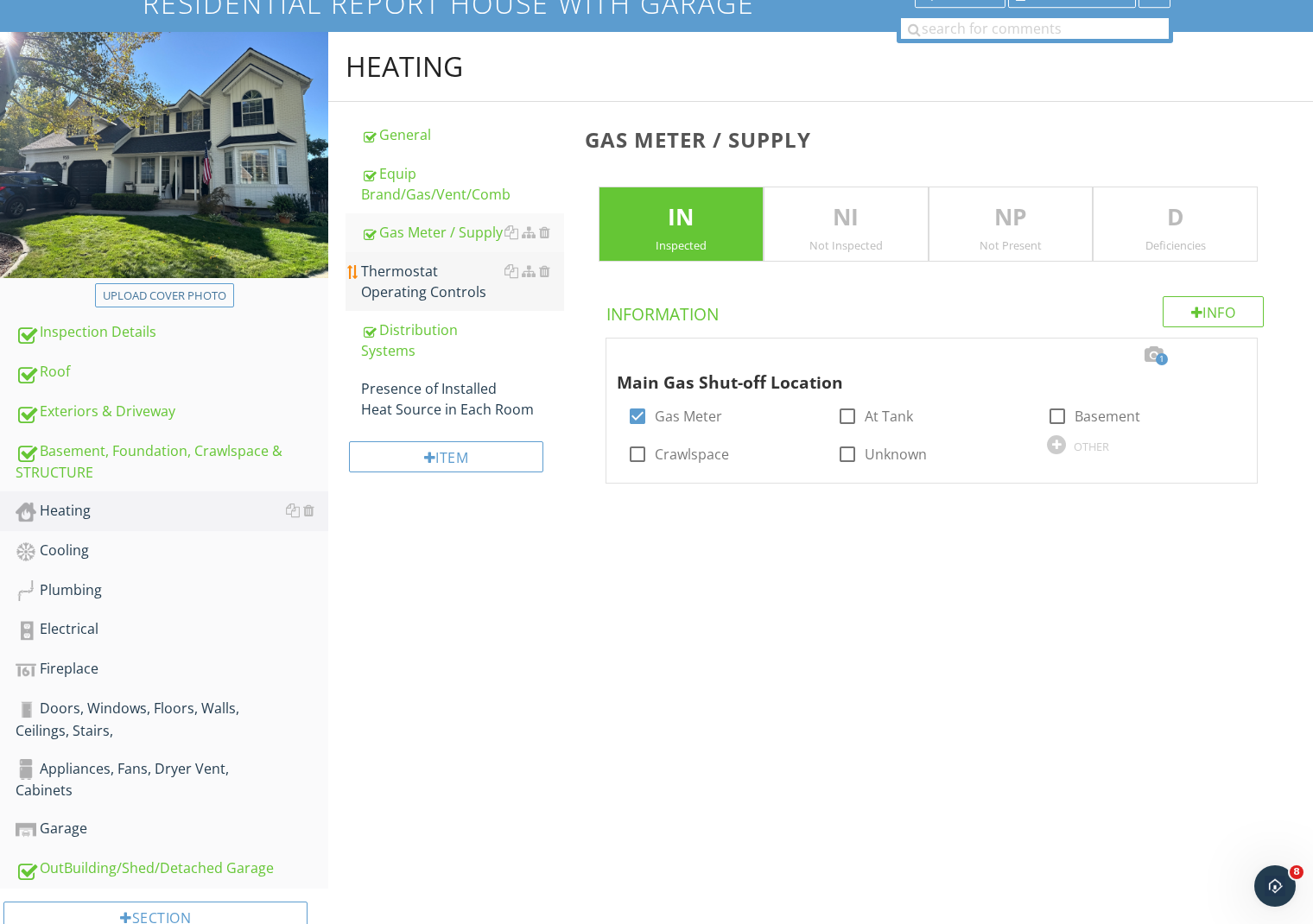
click at [399, 267] on div "Thermostat Operating Controls" at bounding box center [463, 282] width 203 height 42
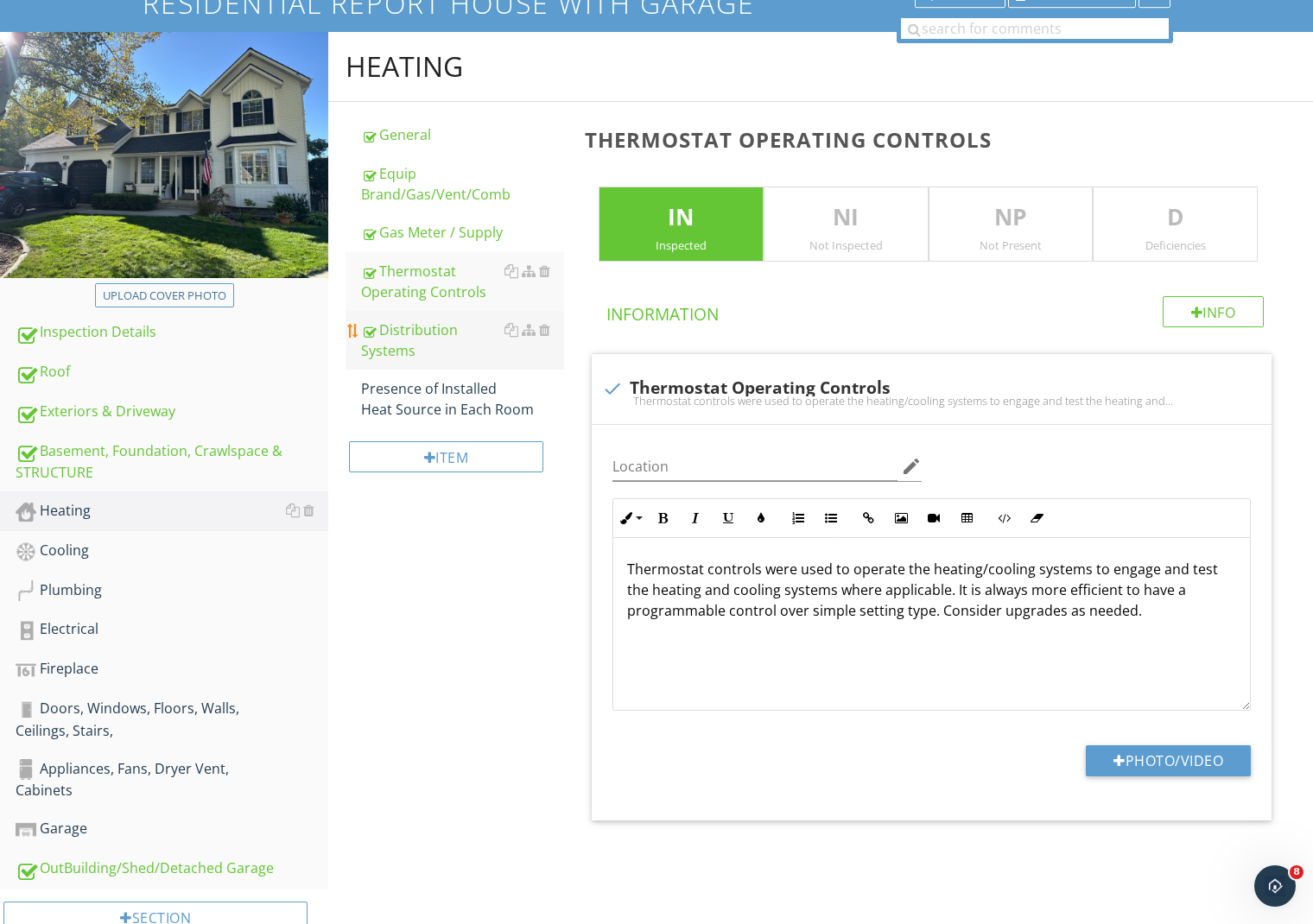
click at [396, 317] on link "Distribution Systems" at bounding box center [463, 341] width 203 height 59
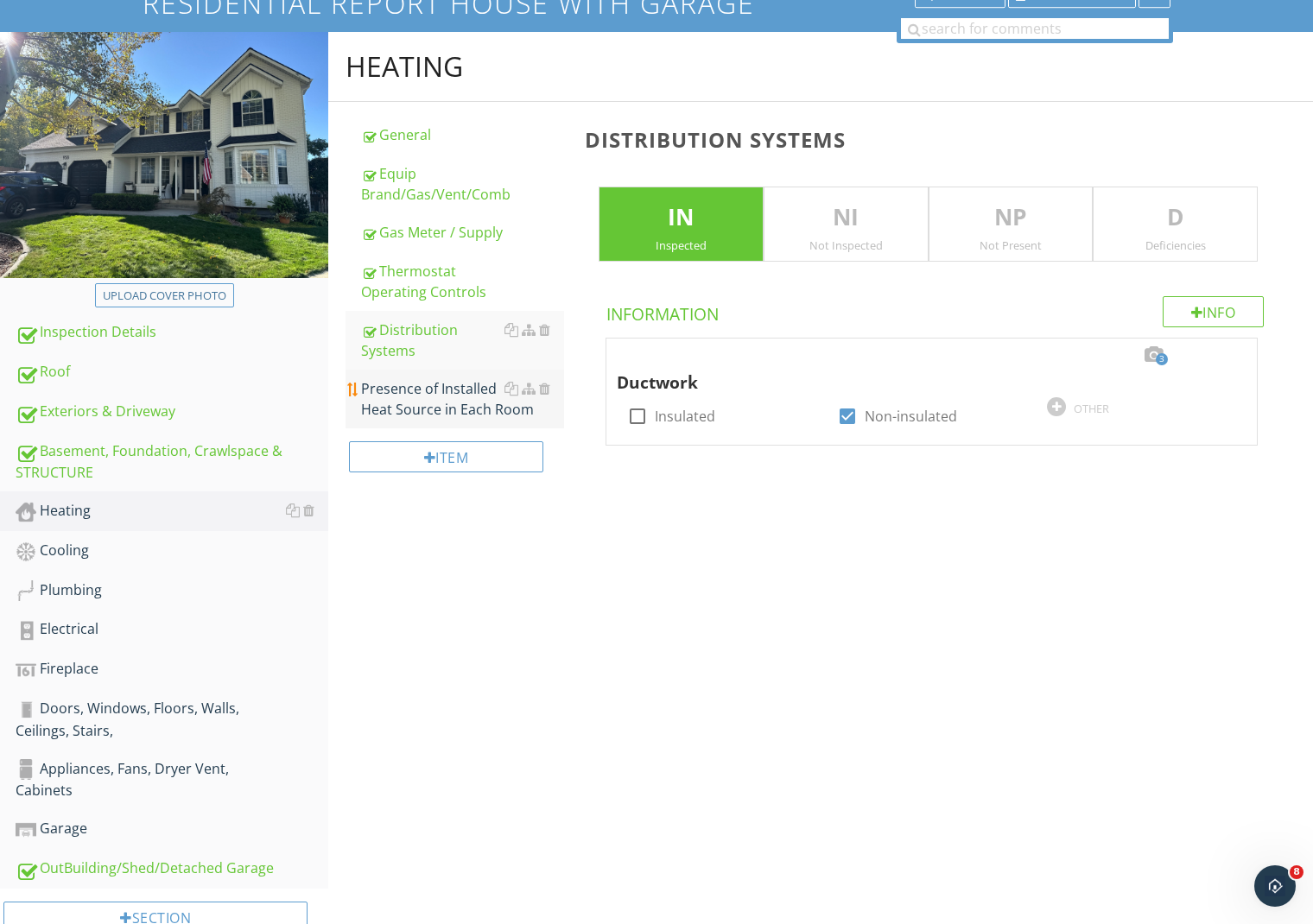
click at [395, 381] on div "Presence of Installed Heat Source in Each Room" at bounding box center [463, 399] width 203 height 42
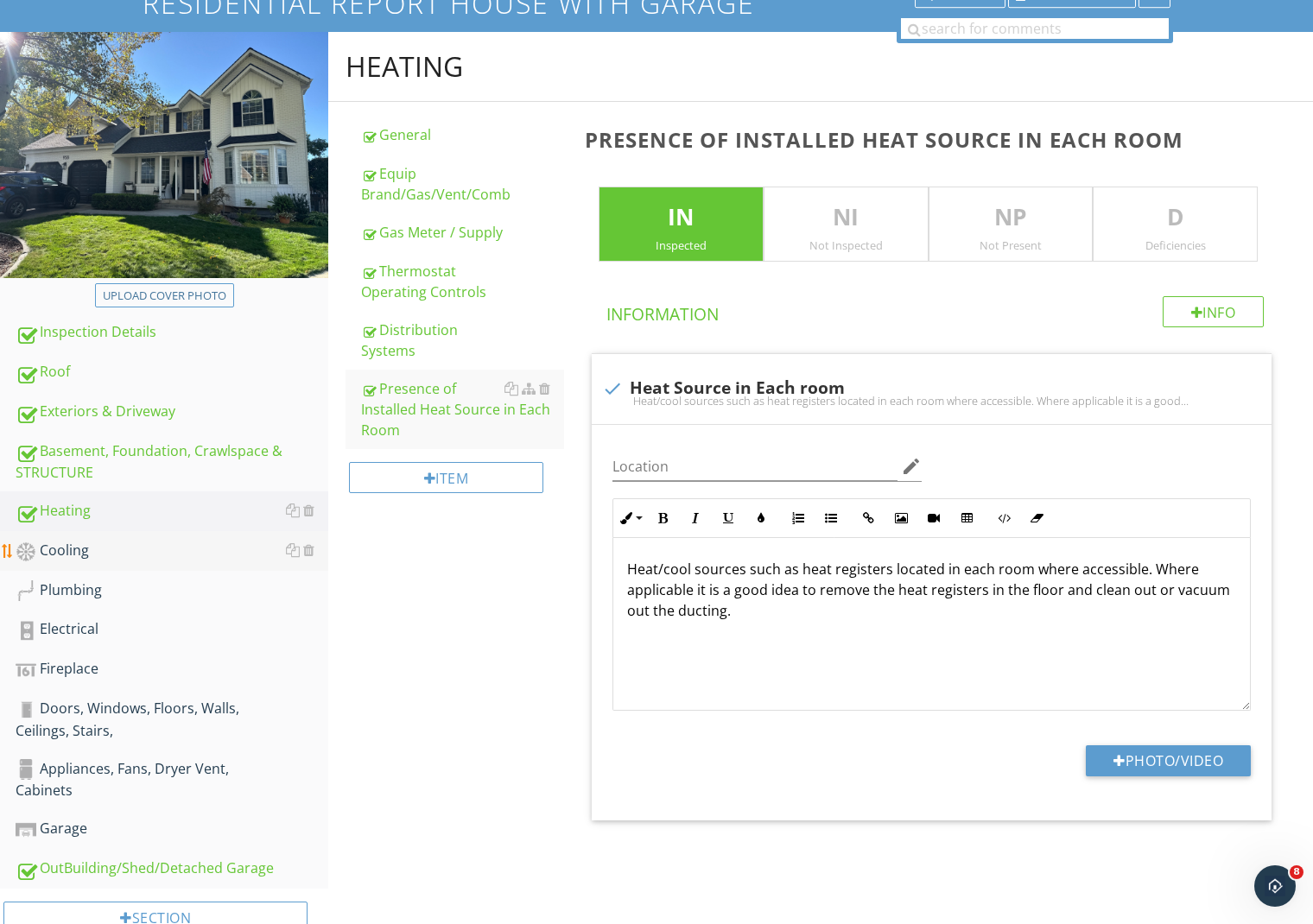
click at [86, 551] on div "Cooling" at bounding box center [172, 551] width 313 height 23
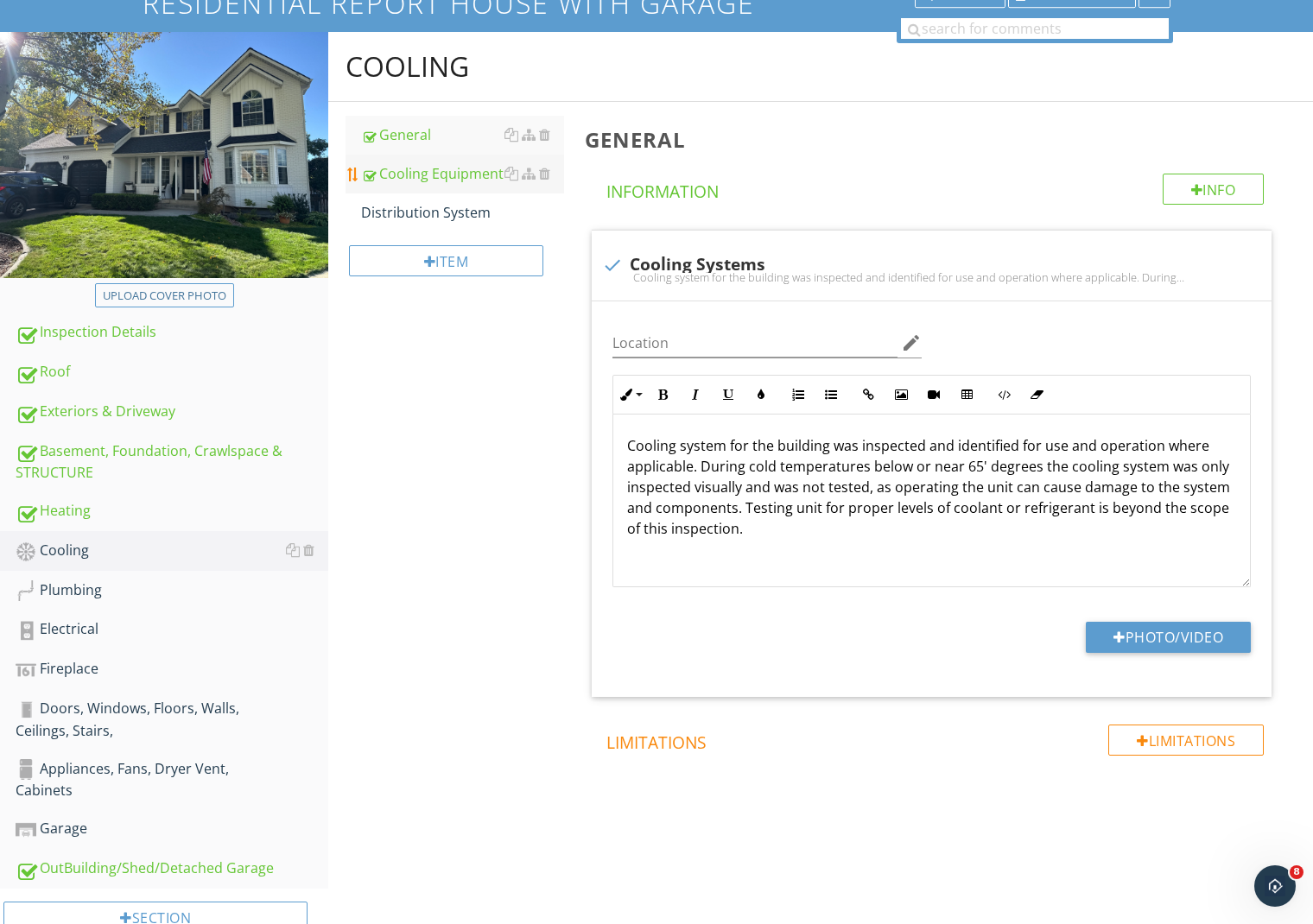
click at [399, 177] on div "Cooling Equipment" at bounding box center [463, 174] width 203 height 21
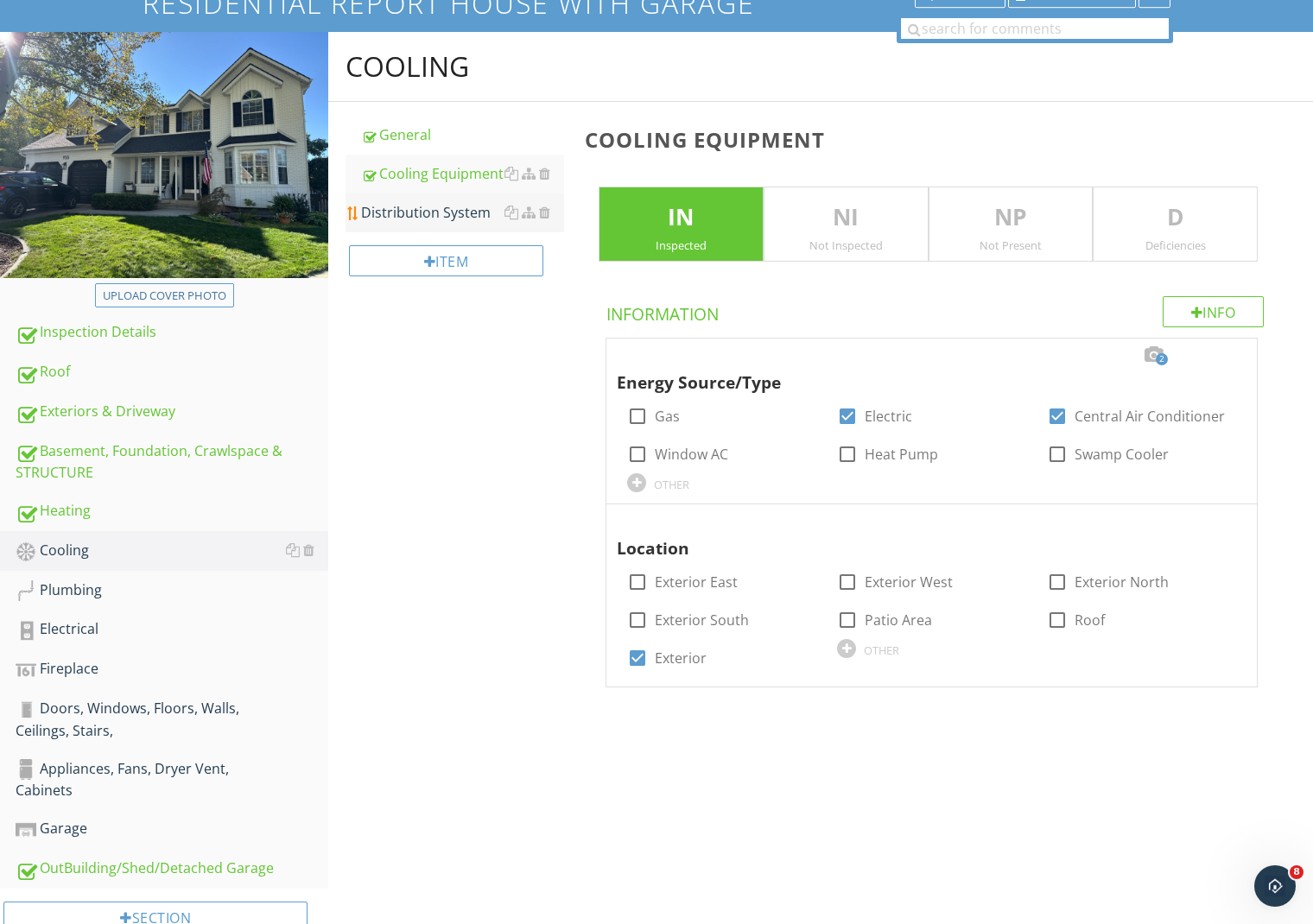
click at [403, 216] on div "Distribution System" at bounding box center [463, 213] width 203 height 21
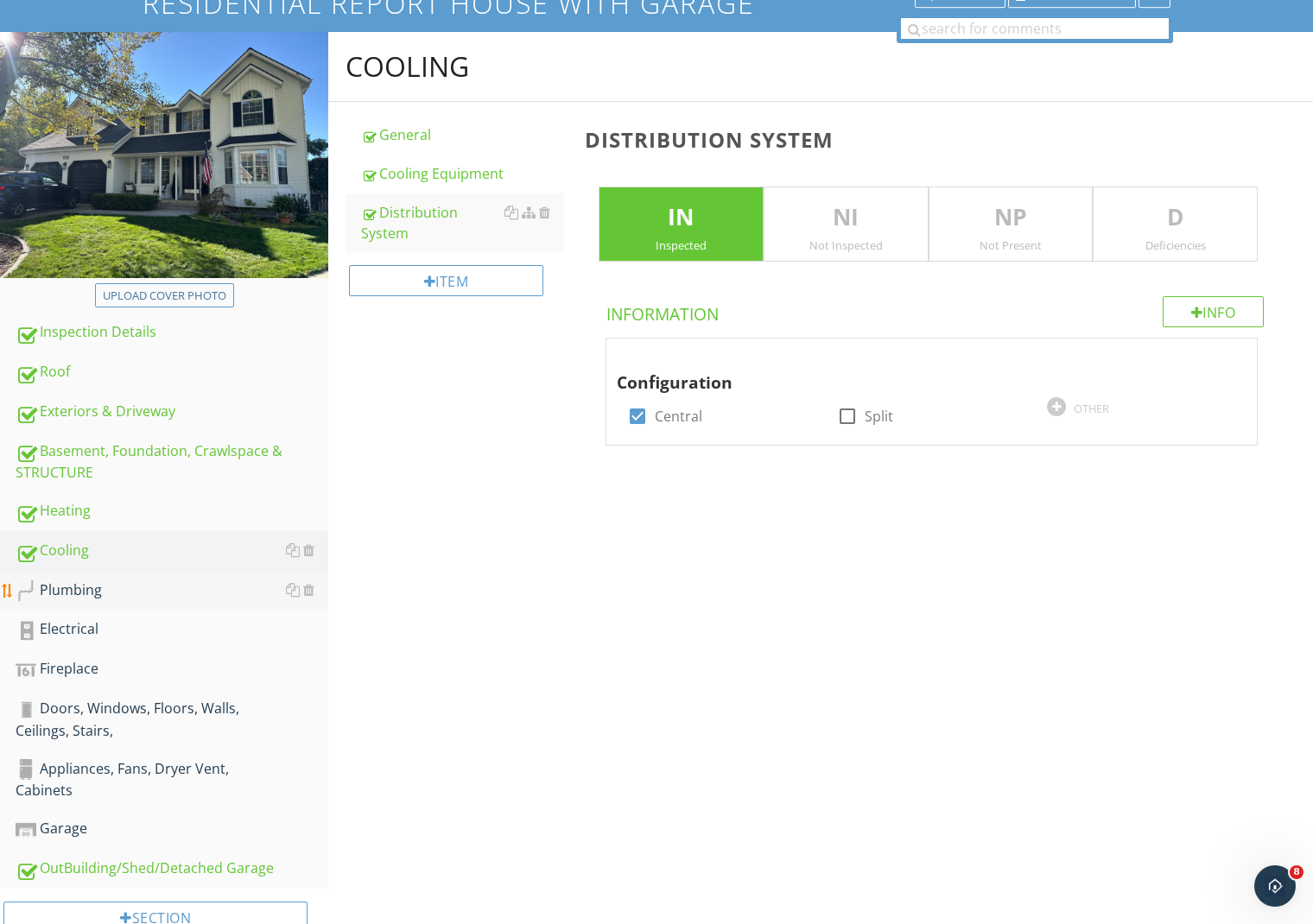
click at [67, 585] on div "Plumbing" at bounding box center [172, 591] width 313 height 23
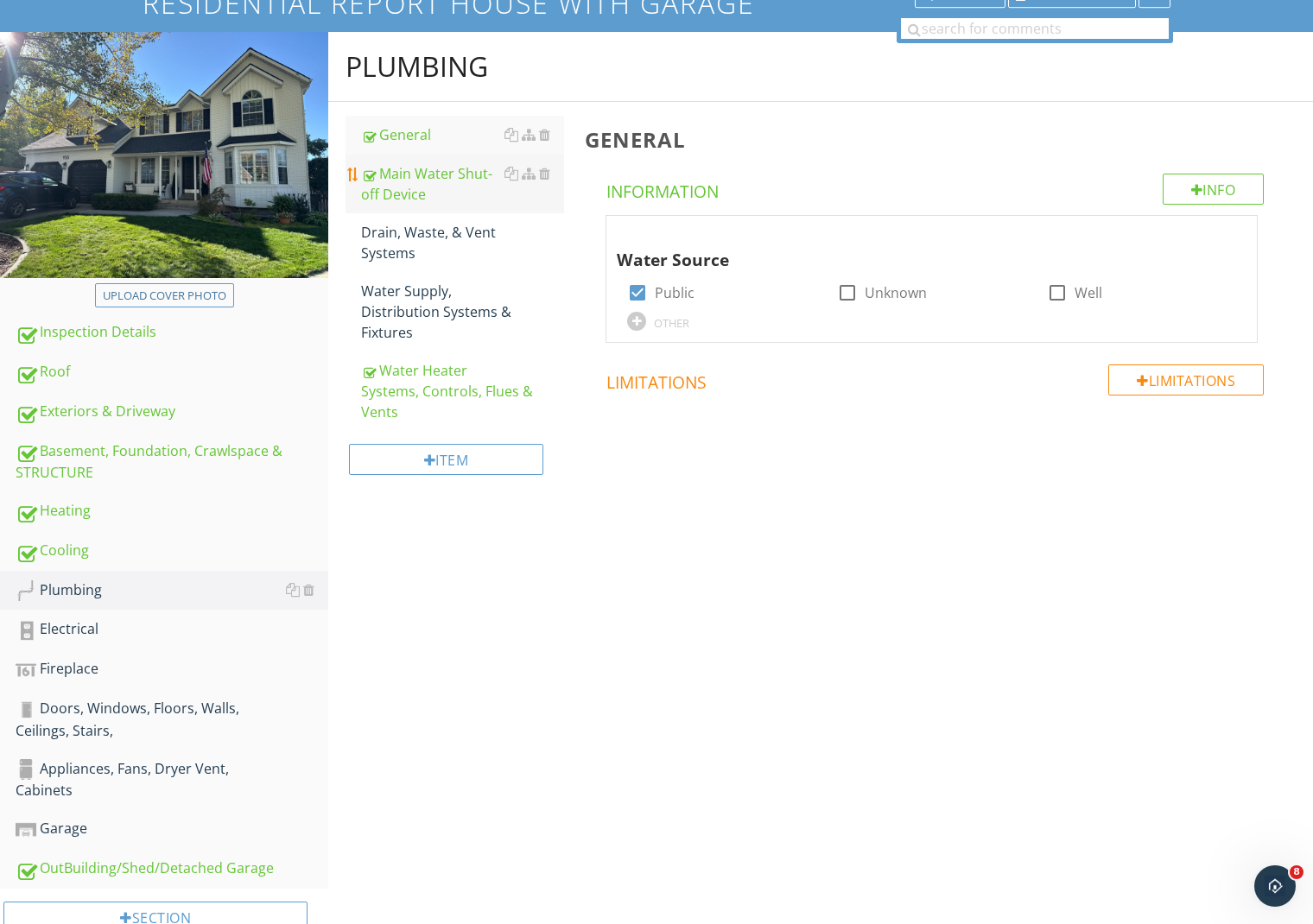
click at [399, 192] on div "Main Water Shut-off Device" at bounding box center [463, 184] width 203 height 42
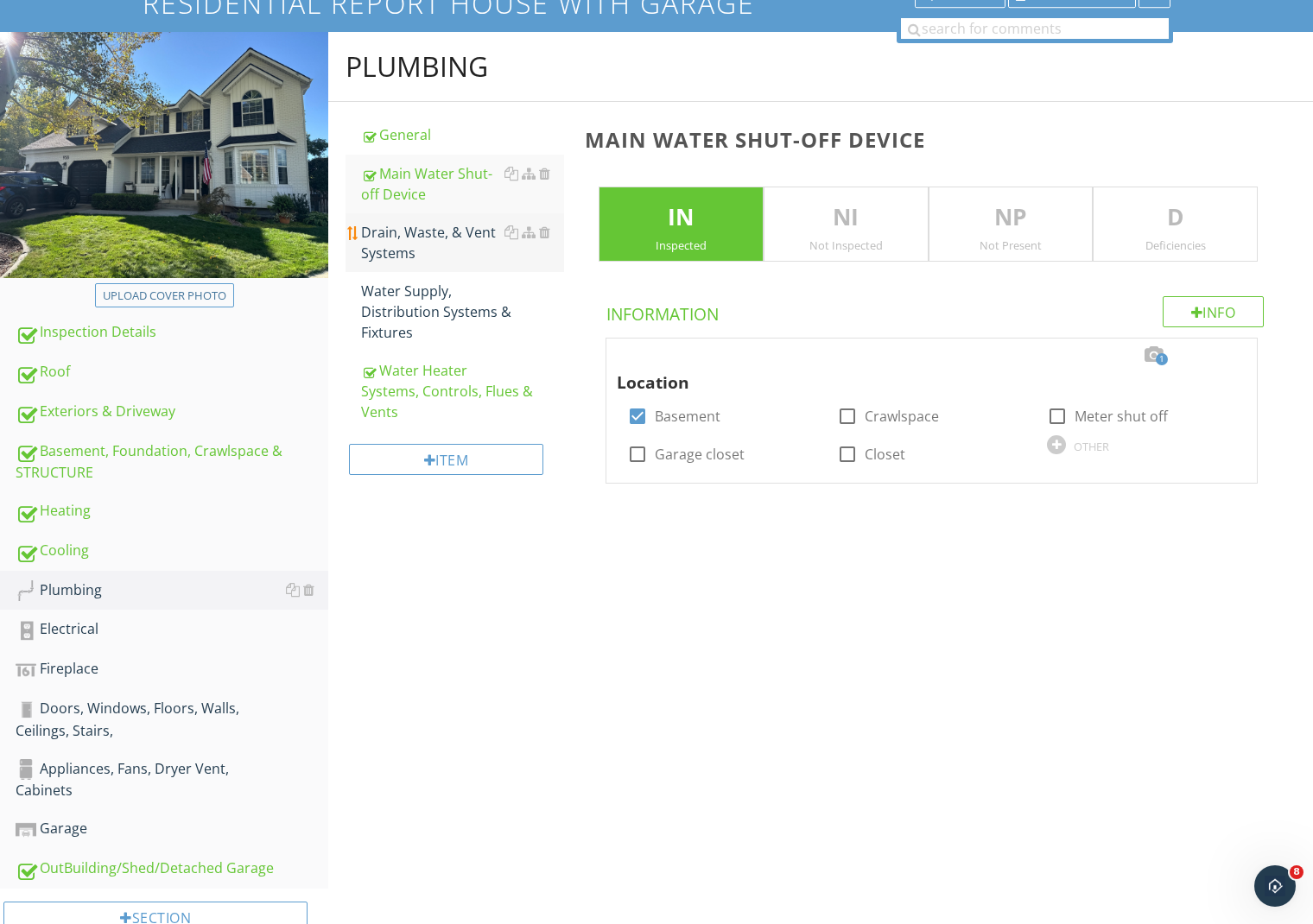
click at [394, 233] on div "Drain, Waste, & Vent Systems" at bounding box center [463, 243] width 203 height 42
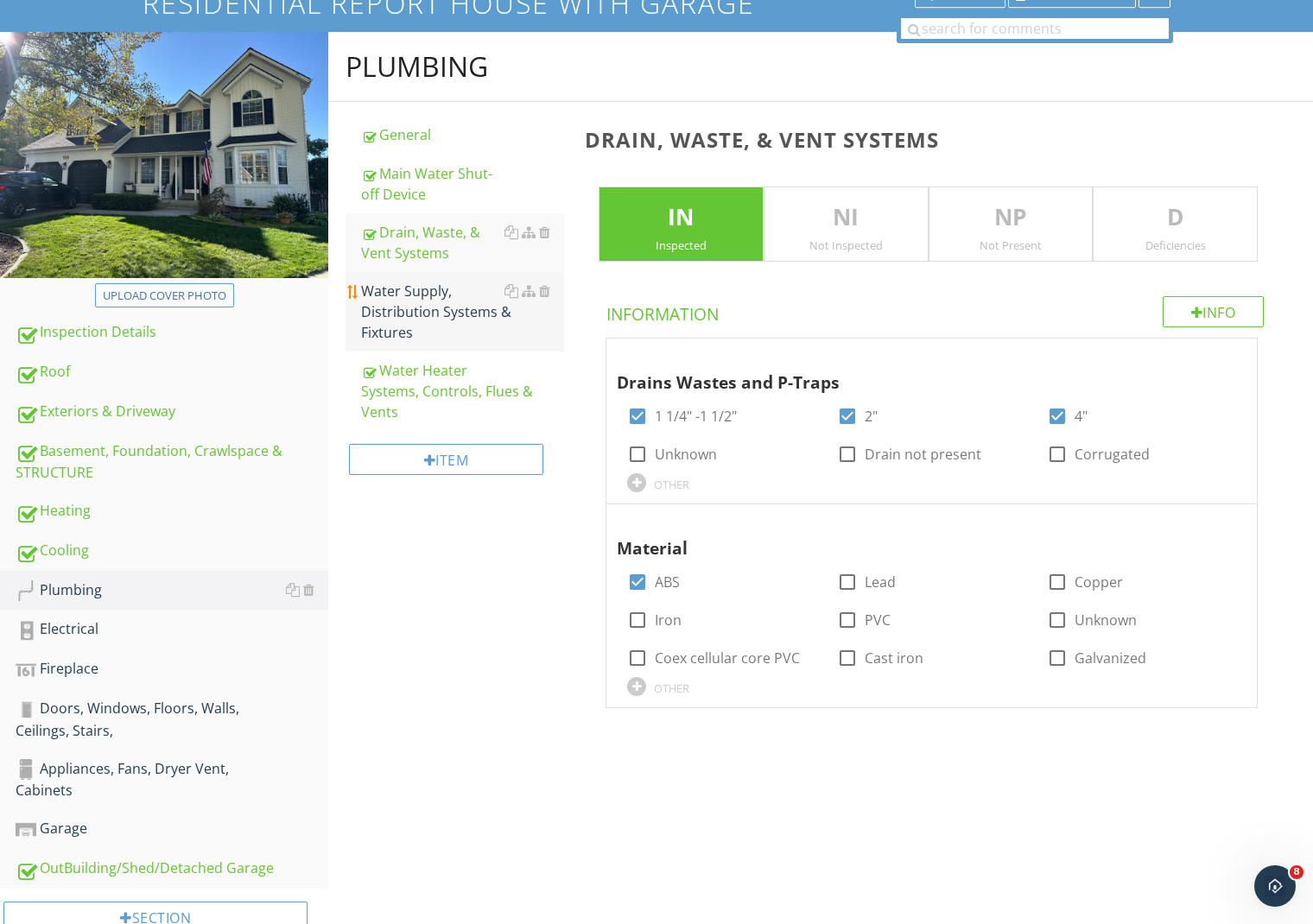
click at [390, 294] on div "Water Supply, Distribution Systems & Fixtures" at bounding box center [463, 312] width 203 height 63
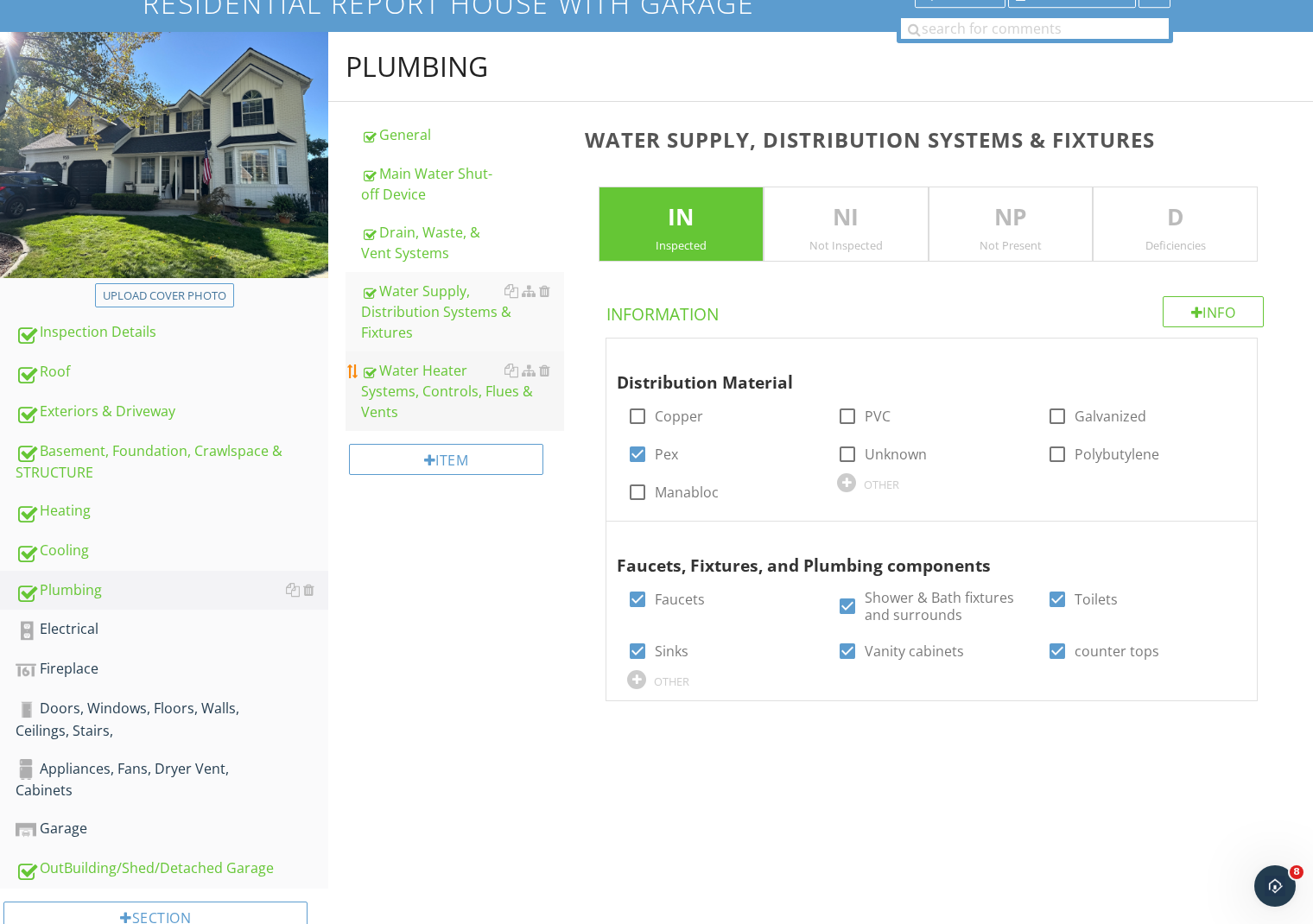
click at [380, 360] on div "Water Heater Systems, Controls, Flues & Vents" at bounding box center [463, 392] width 203 height 63
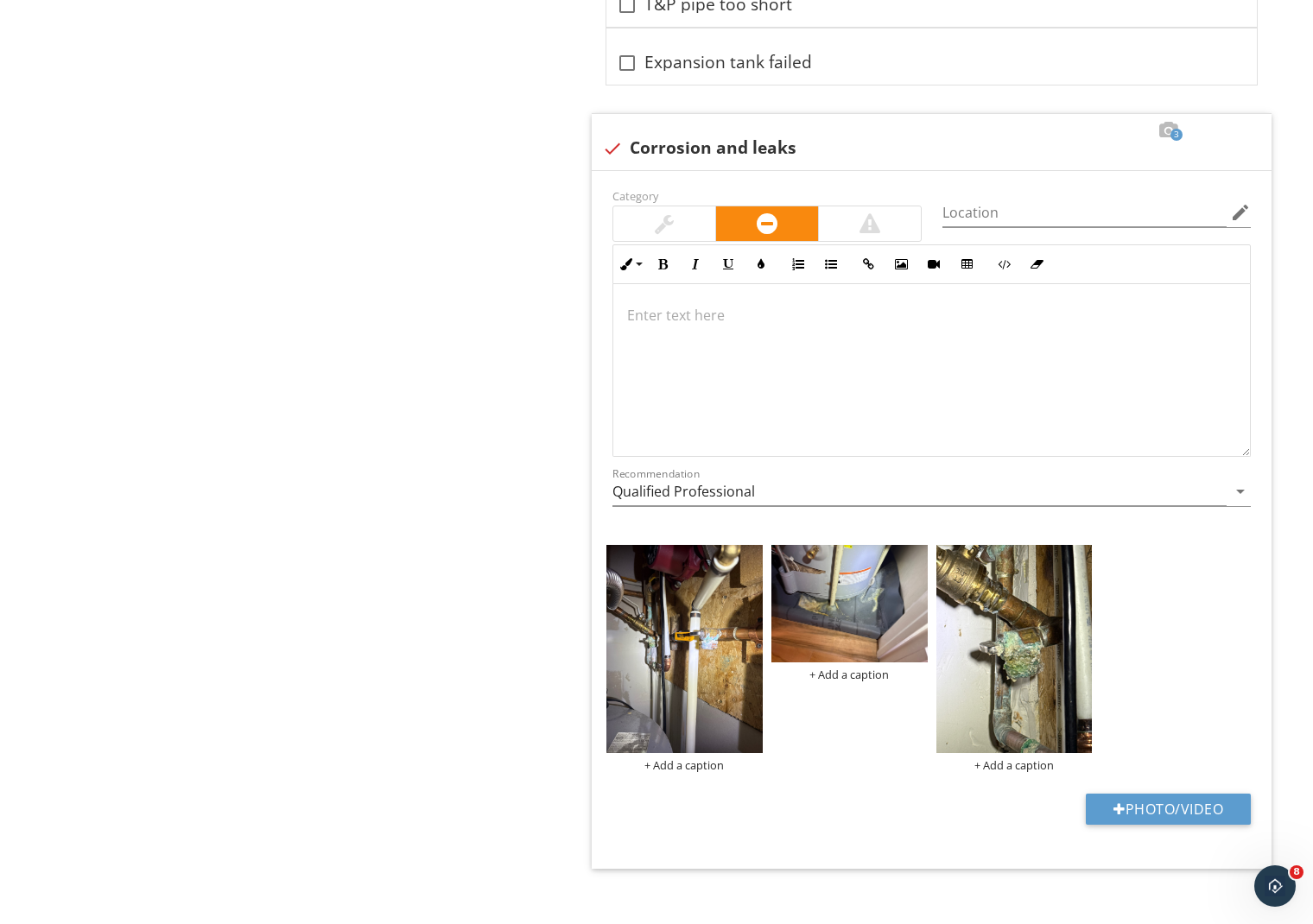
scroll to position [4591, 0]
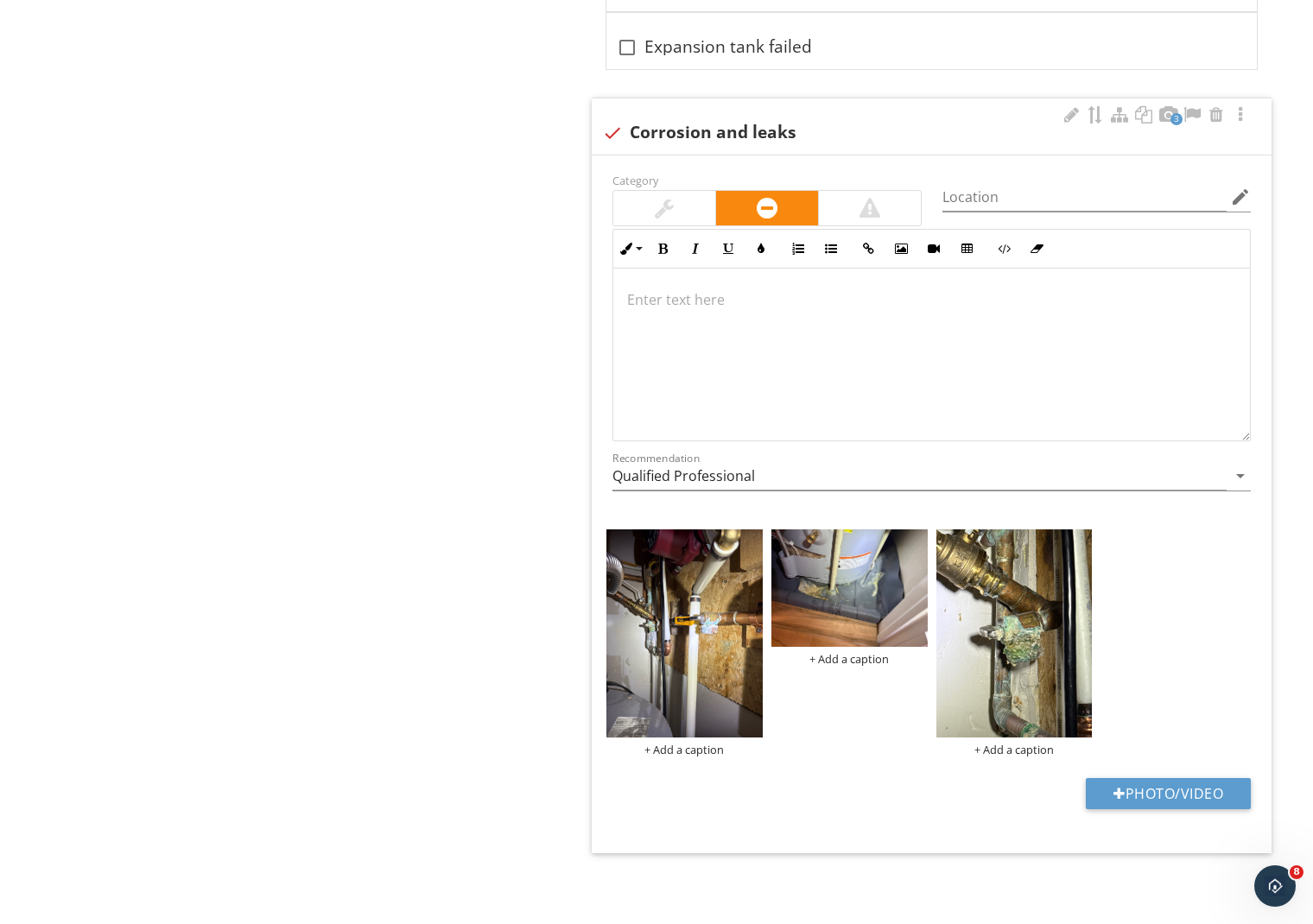
click at [697, 302] on p at bounding box center [932, 300] width 609 height 21
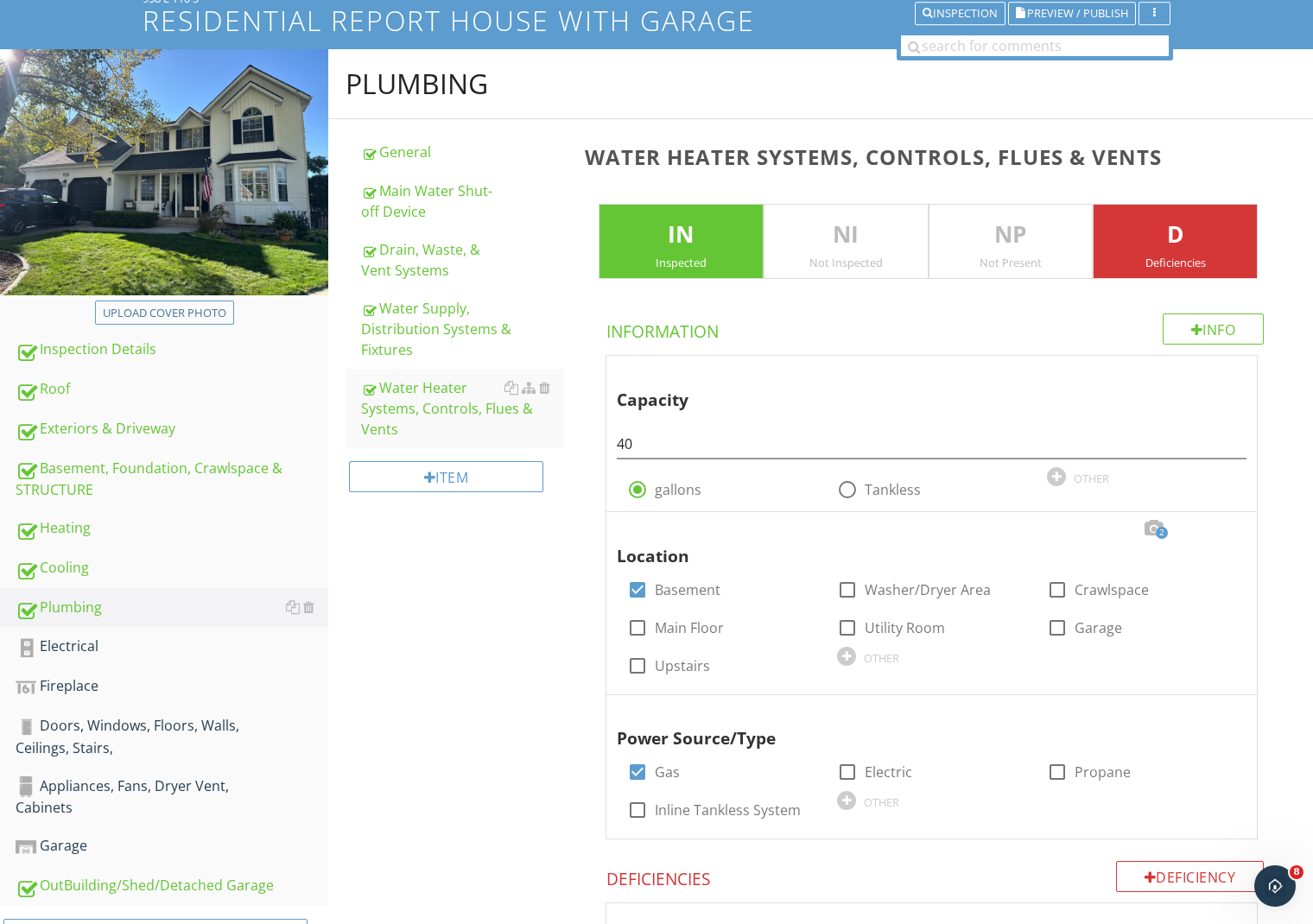
scroll to position [140, 0]
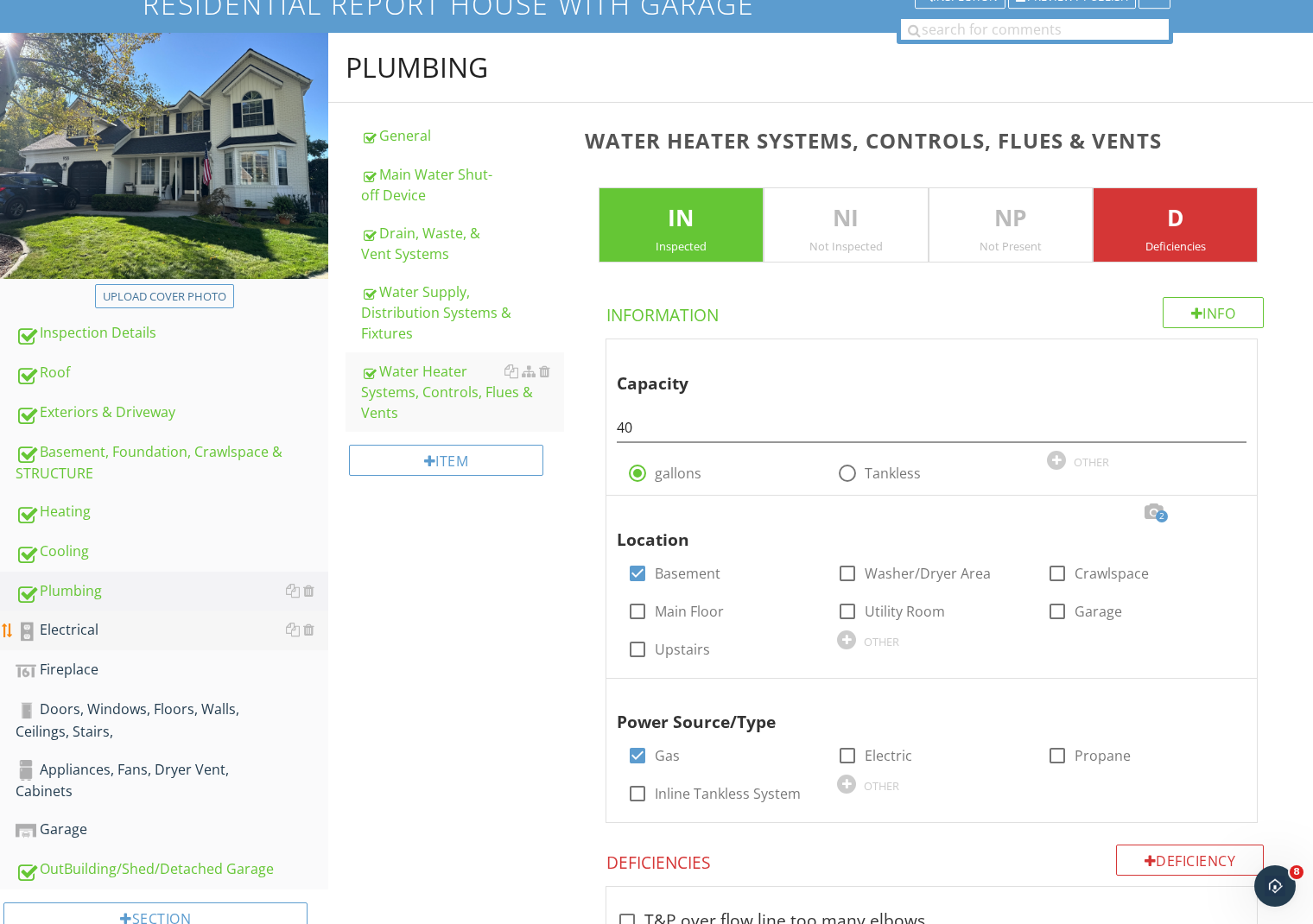
click at [85, 627] on div "Electrical" at bounding box center [172, 631] width 313 height 23
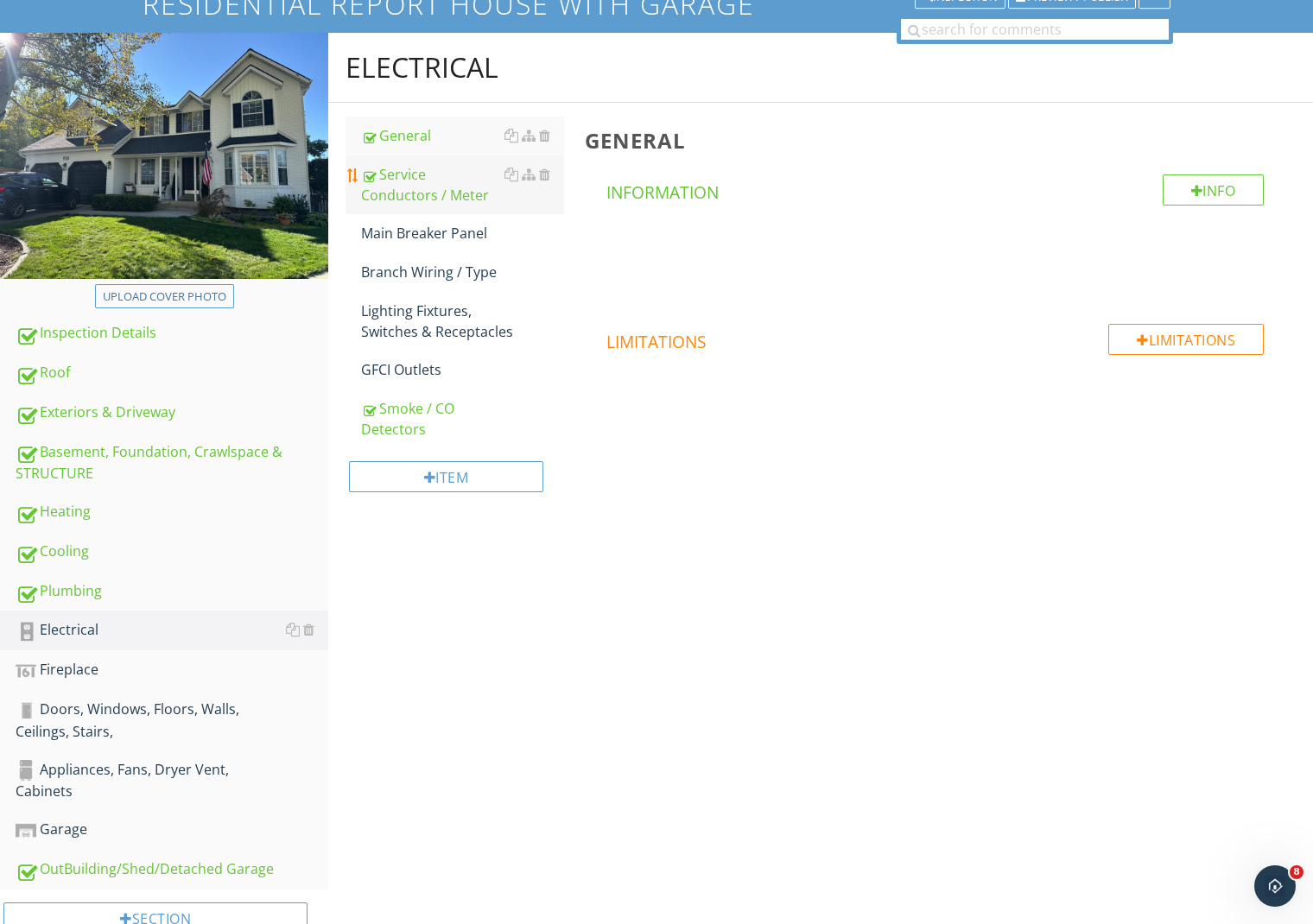
click at [432, 177] on div "Service Conductors / Meter" at bounding box center [463, 185] width 203 height 42
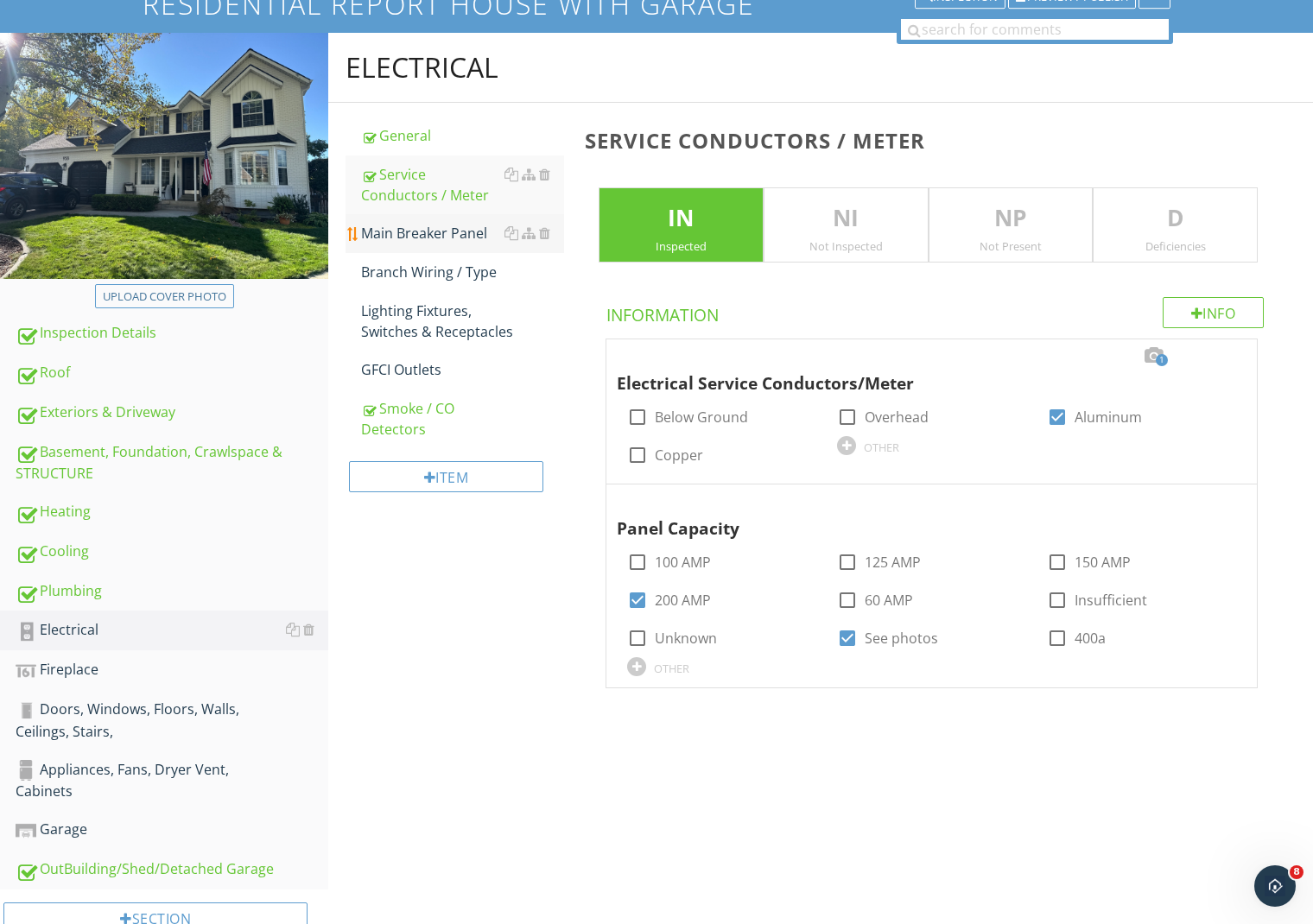
click at [425, 236] on div "Main Breaker Panel" at bounding box center [463, 233] width 203 height 21
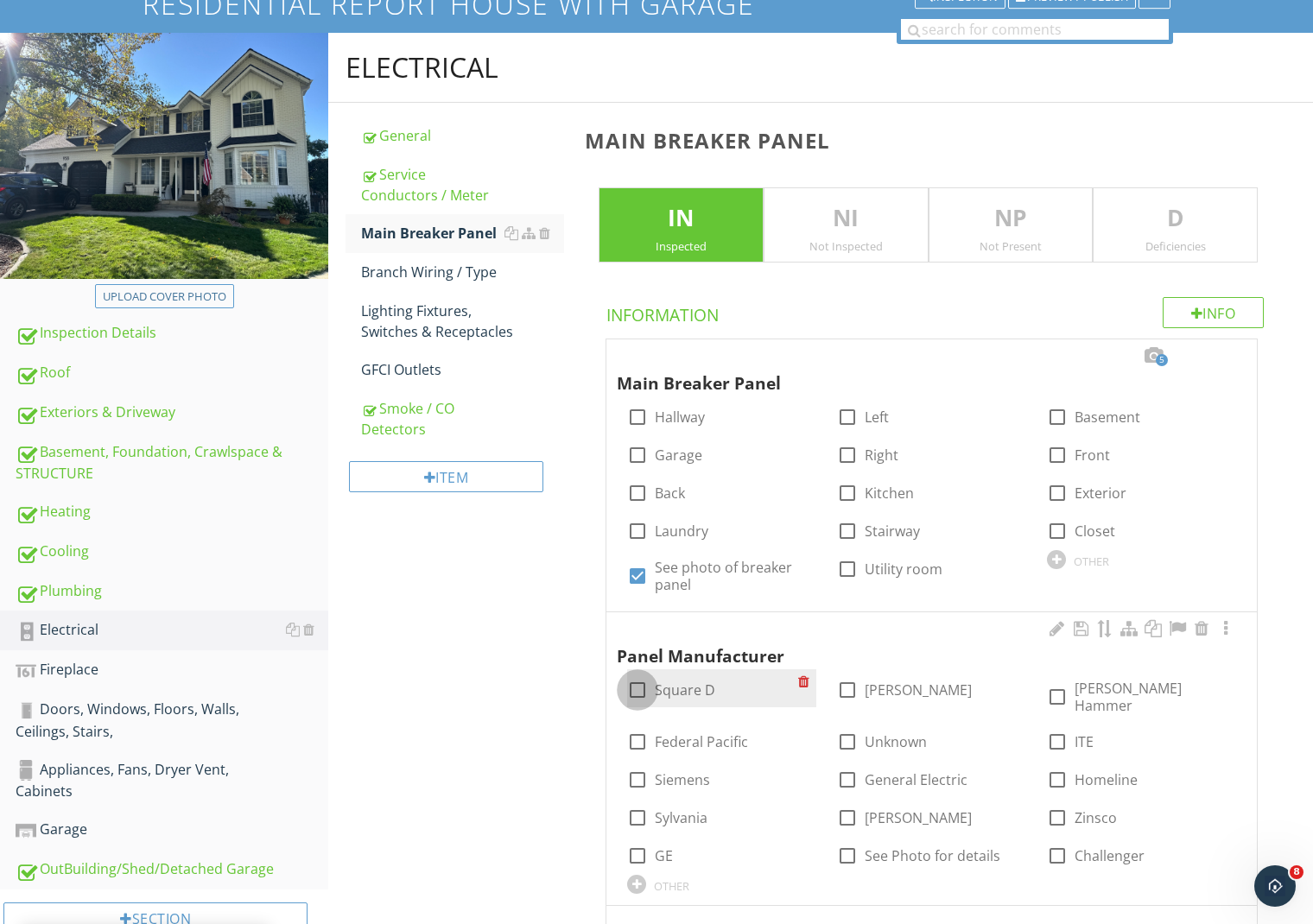
click at [638, 692] on div at bounding box center [638, 690] width 29 height 29
checkbox input "true"
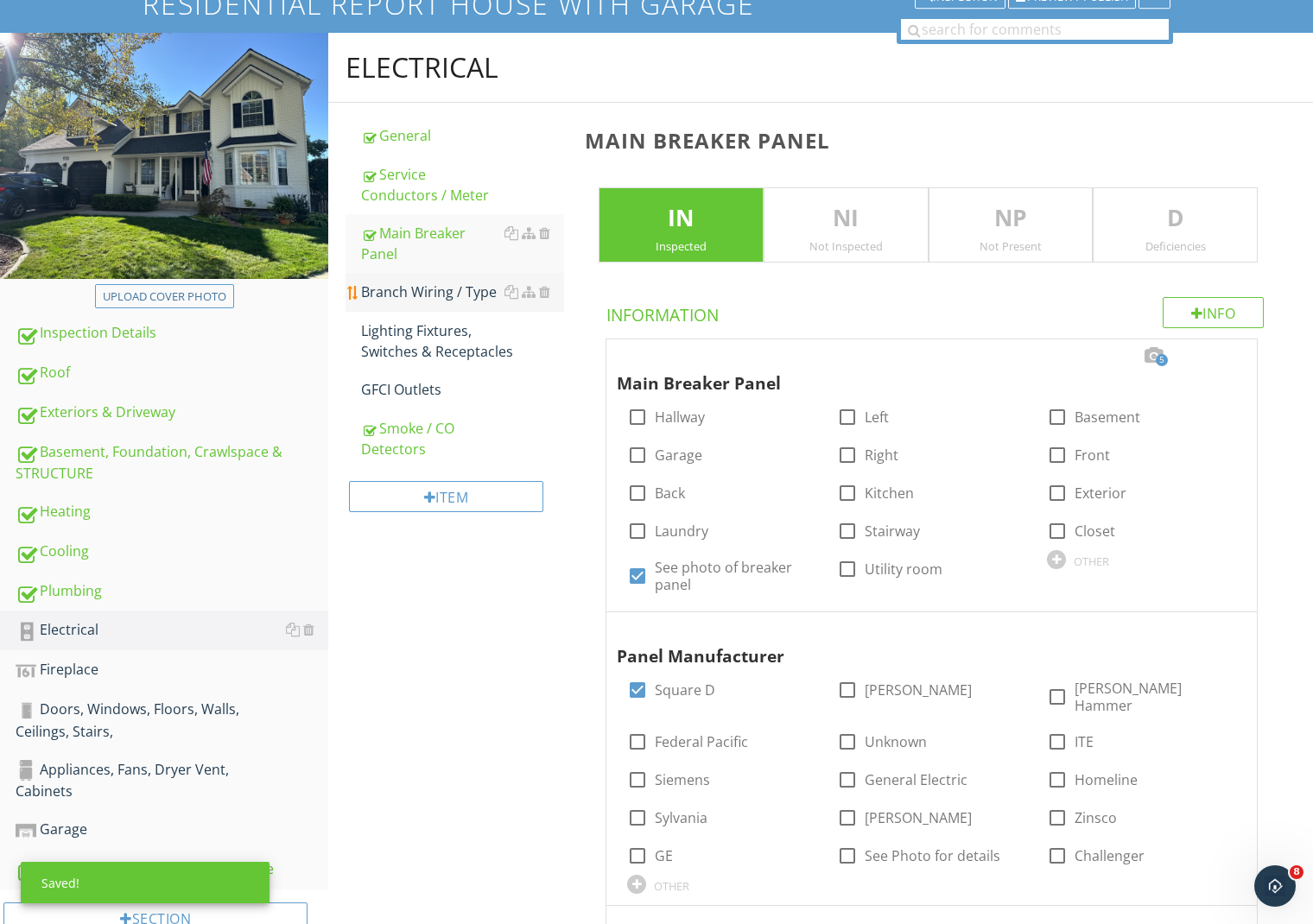
click at [424, 288] on div "Branch Wiring / Type" at bounding box center [463, 292] width 203 height 21
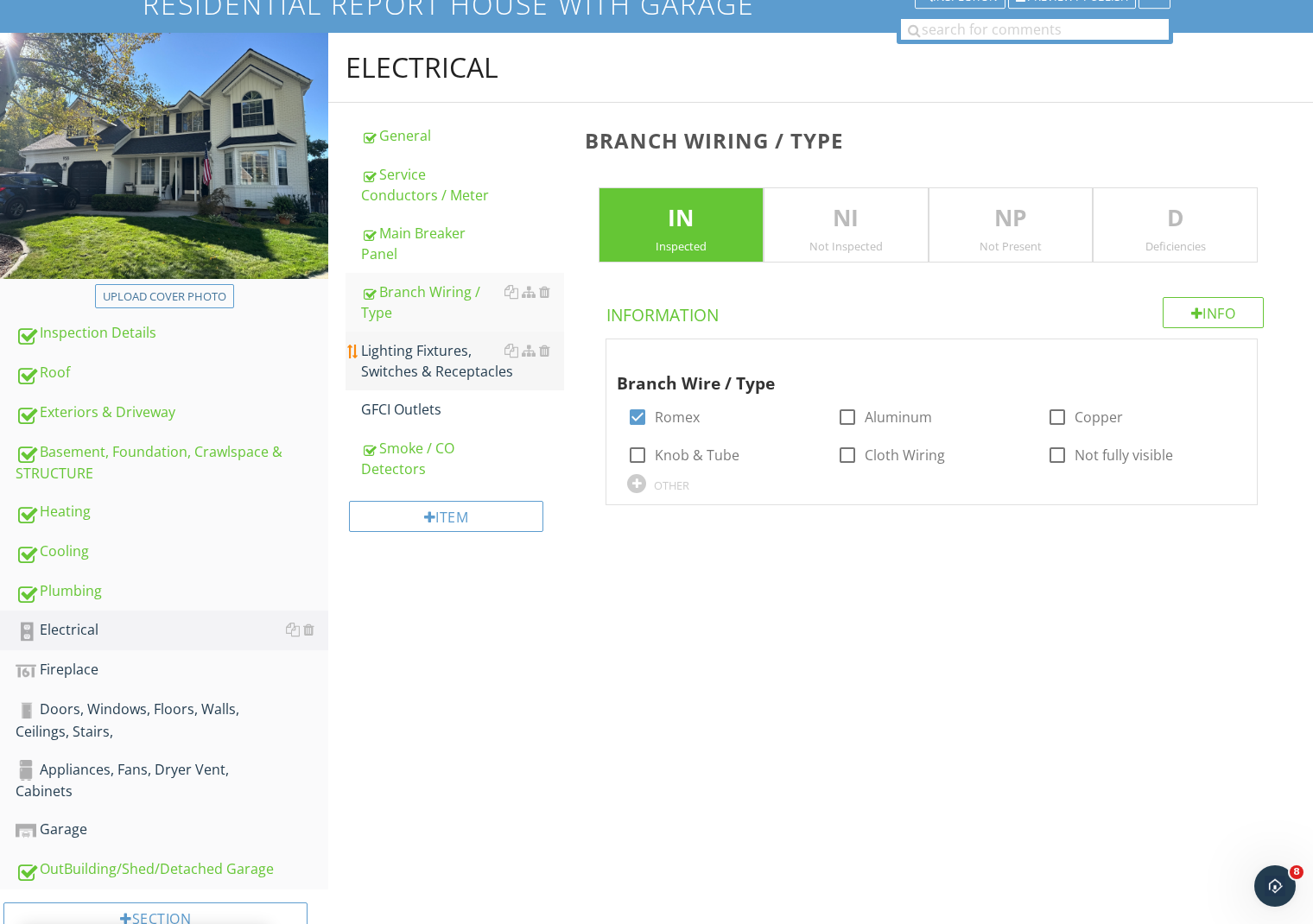
click at [407, 344] on div "Lighting Fixtures, Switches & Receptacles" at bounding box center [463, 361] width 203 height 42
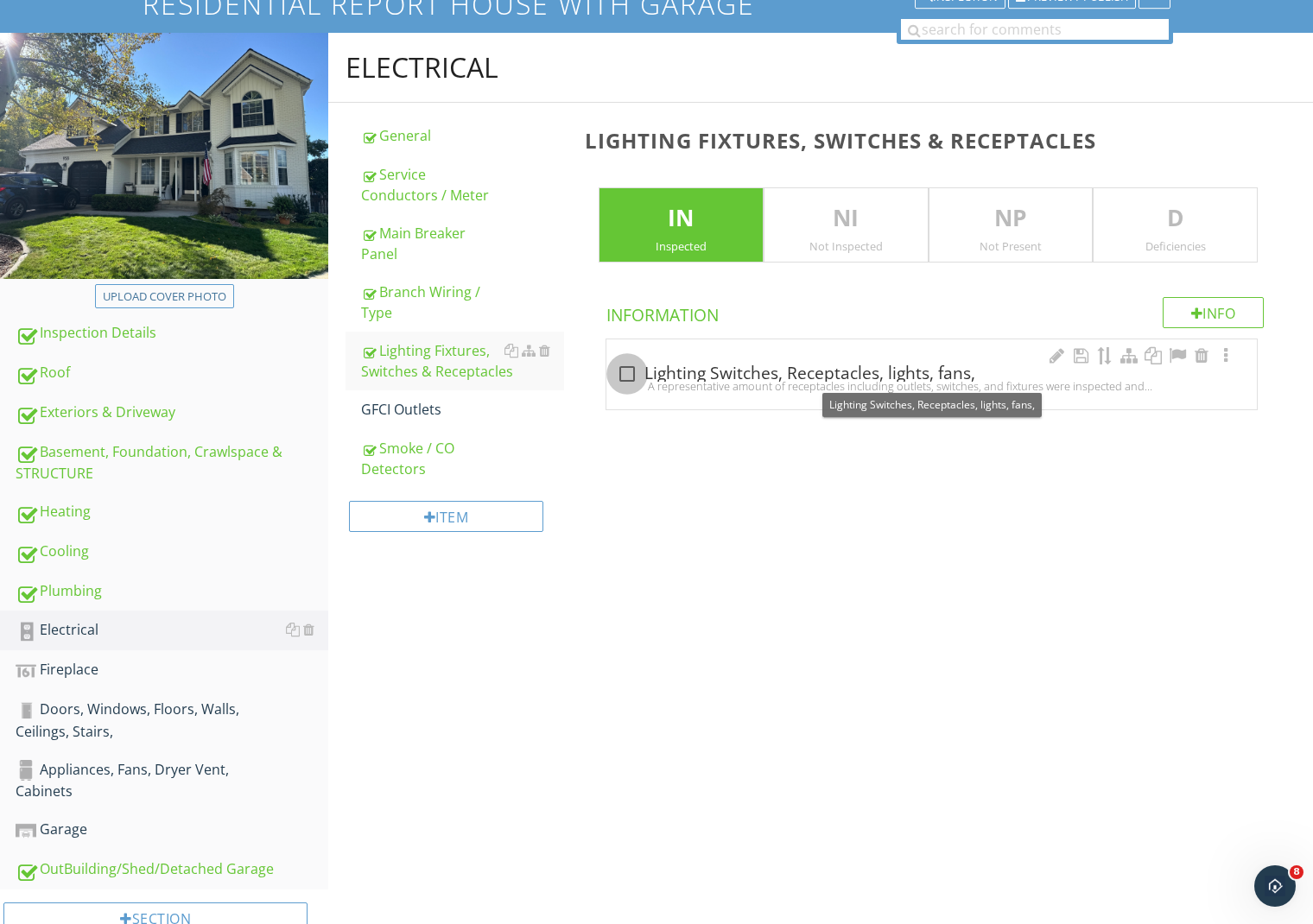
click at [624, 369] on div at bounding box center [627, 374] width 29 height 29
checkbox input "true"
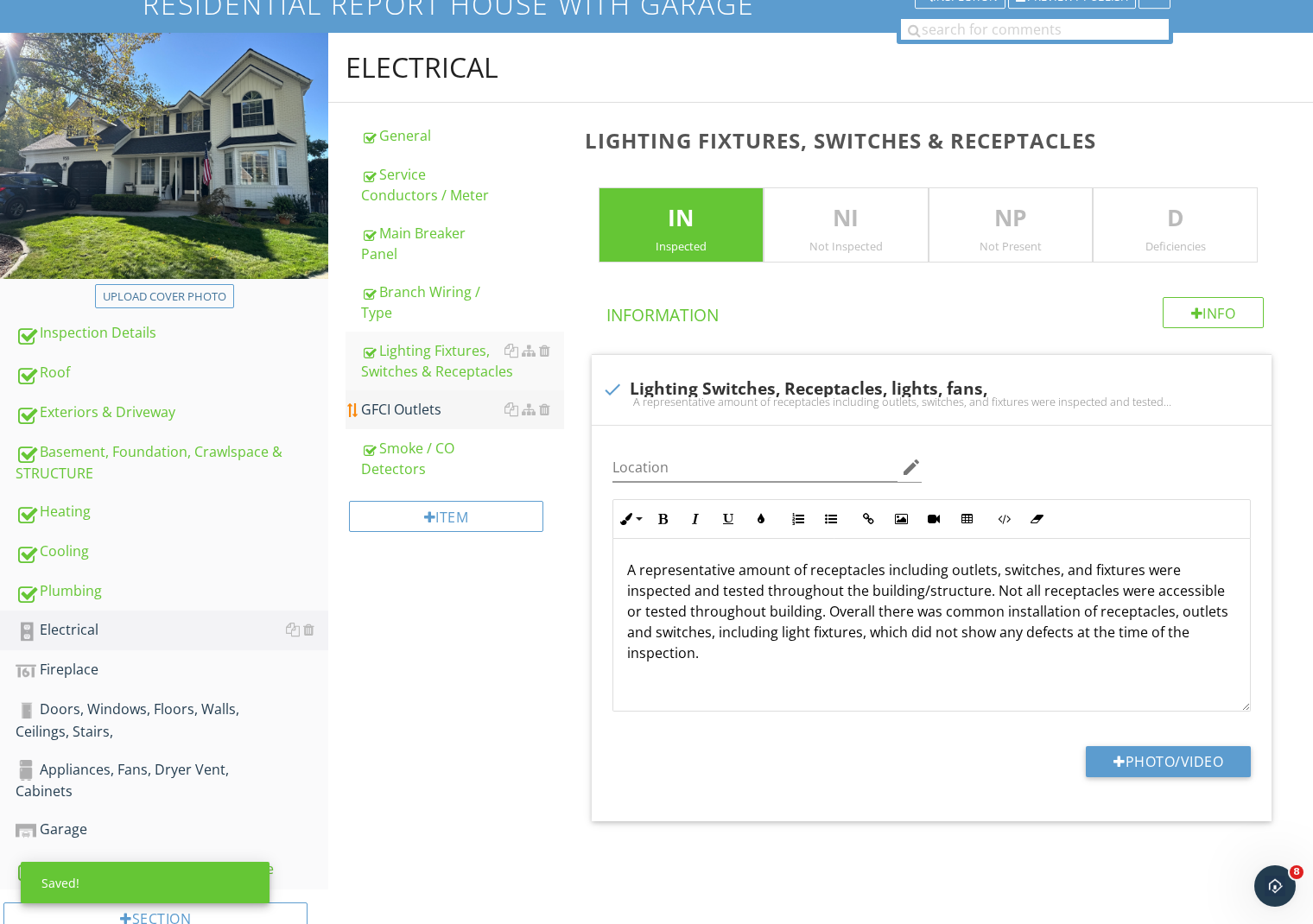
click at [435, 401] on div "GFCI Outlets" at bounding box center [463, 410] width 203 height 21
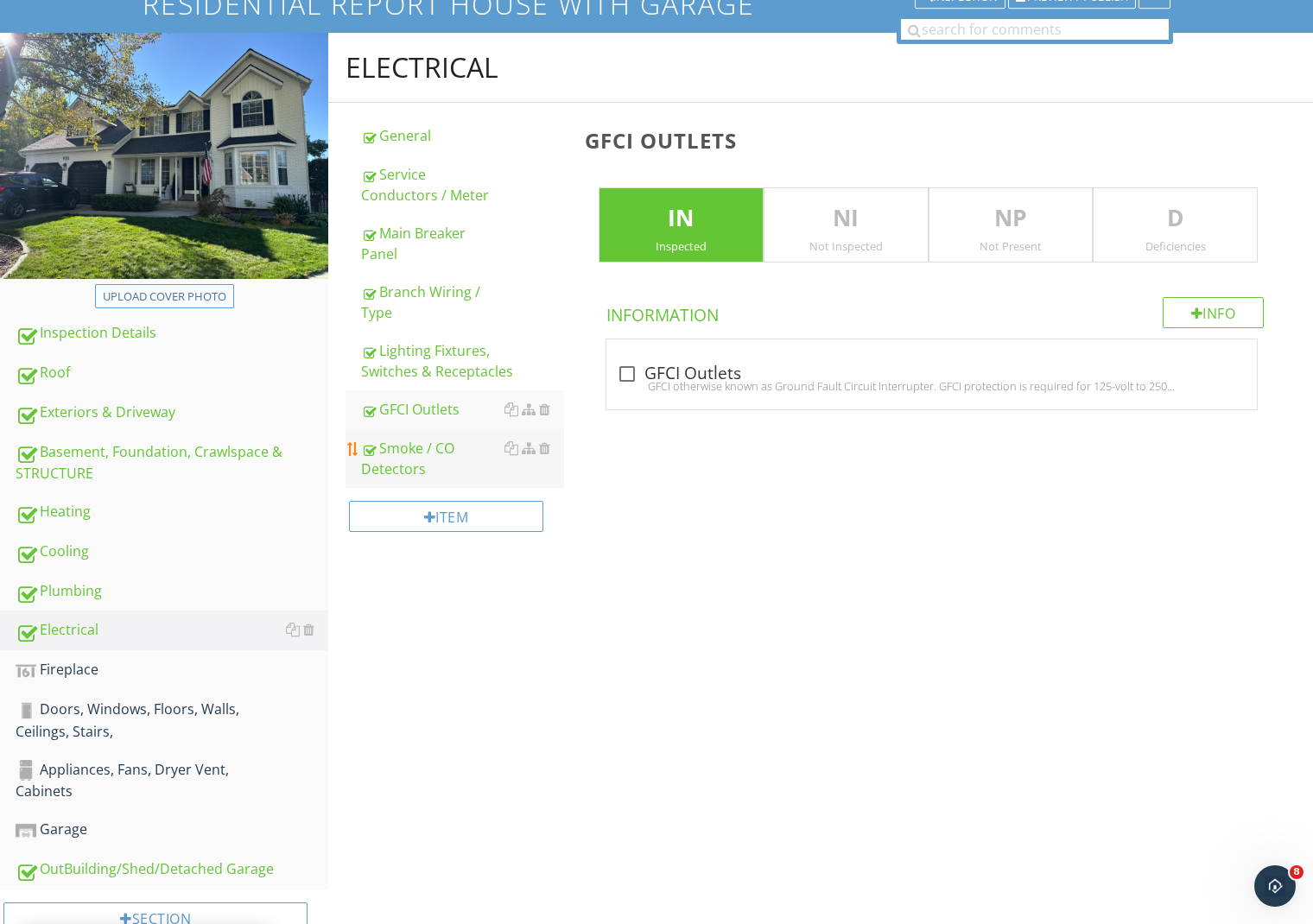
click at [418, 459] on div "Smoke / CO Detectors" at bounding box center [463, 459] width 203 height 42
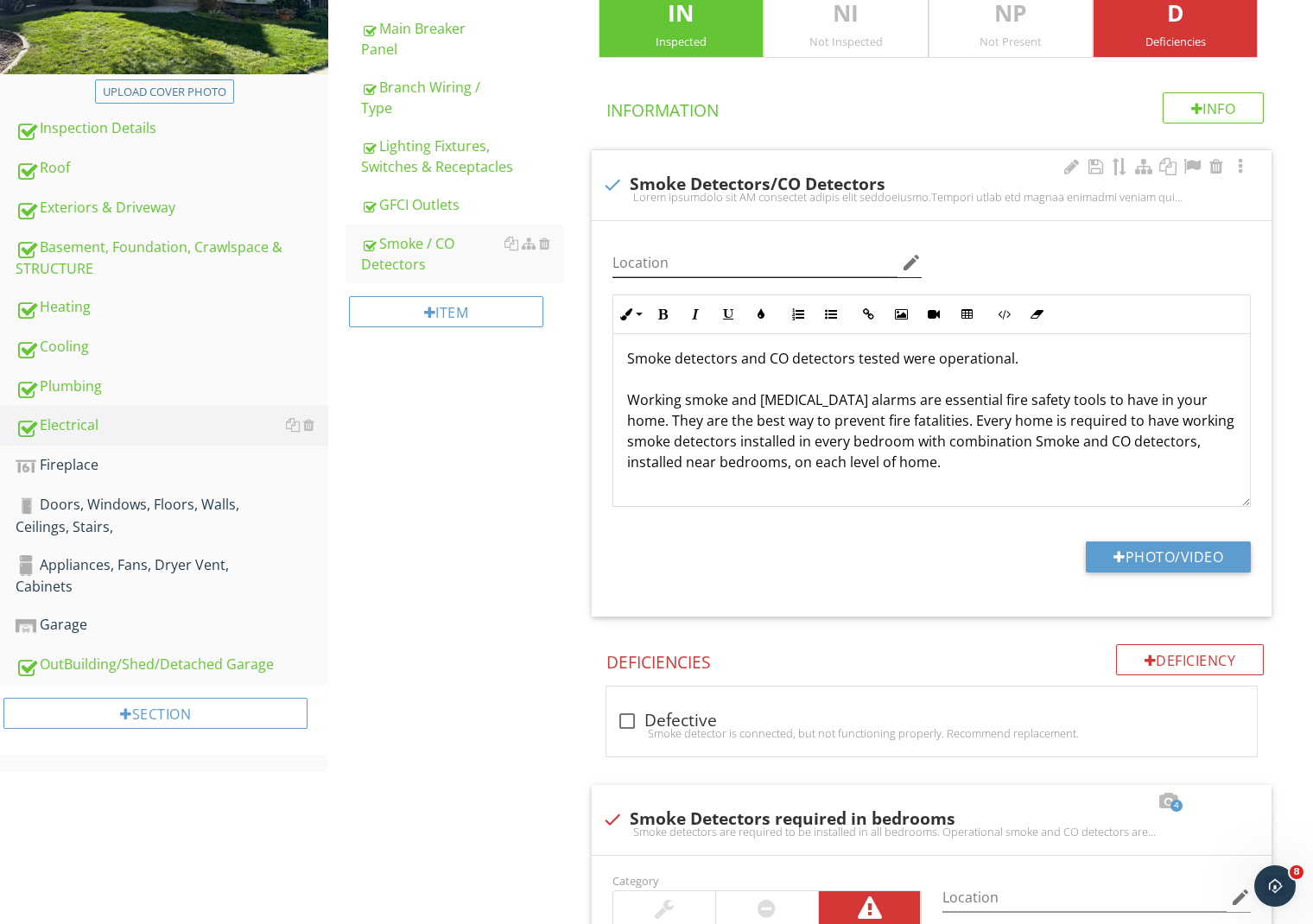
scroll to position [211, 0]
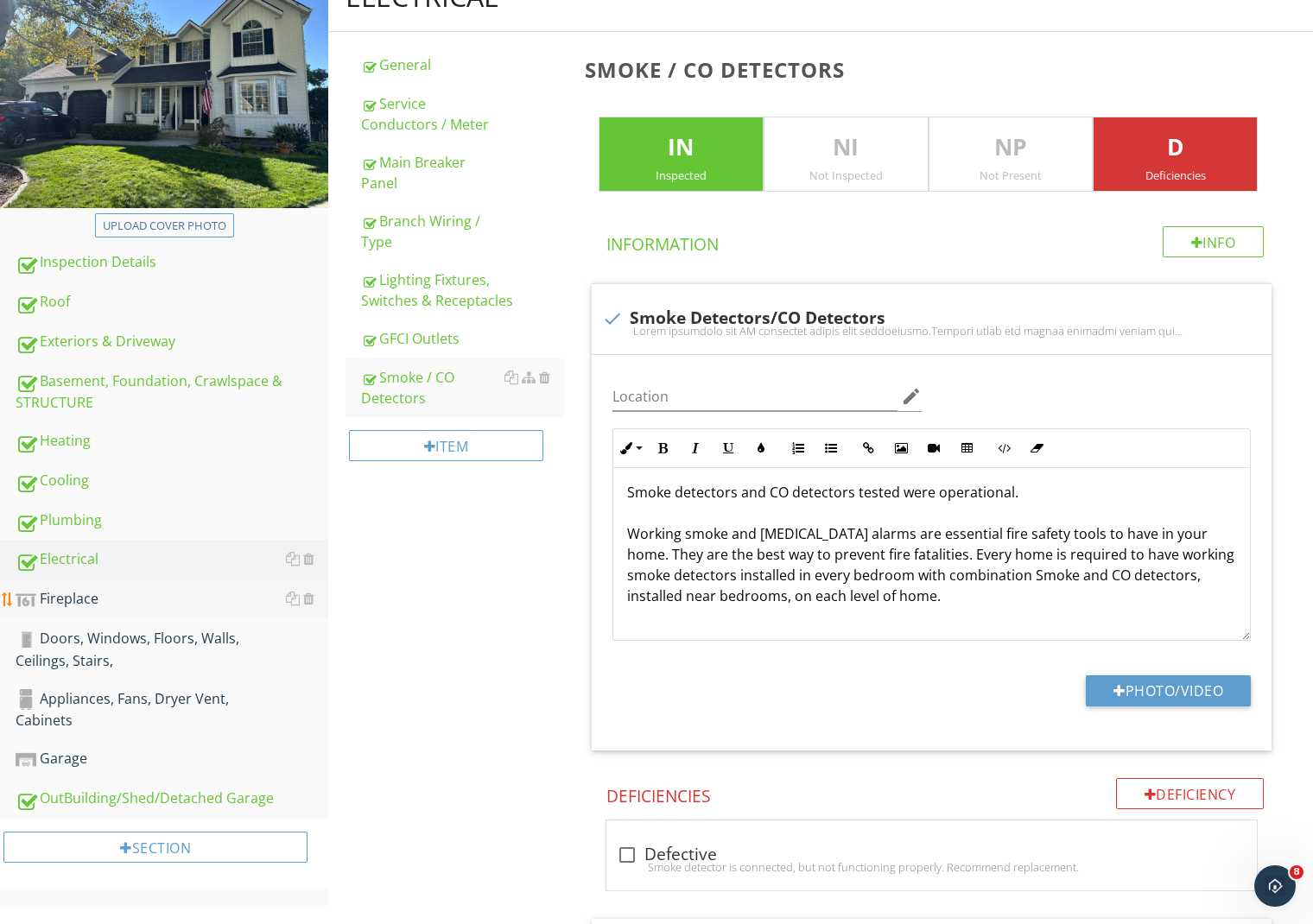
click at [67, 602] on div "Fireplace" at bounding box center [172, 600] width 313 height 23
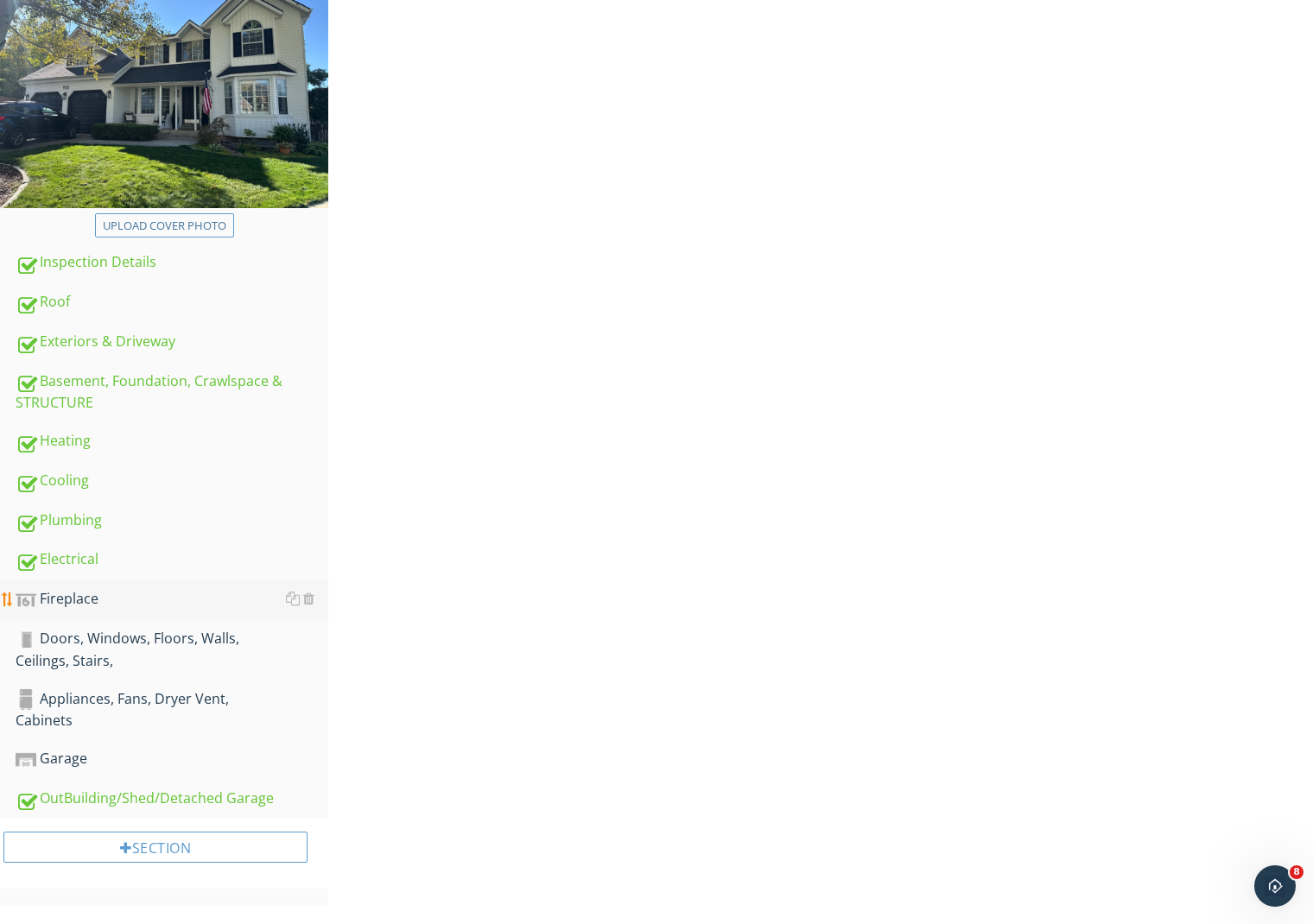
scroll to position [171, 0]
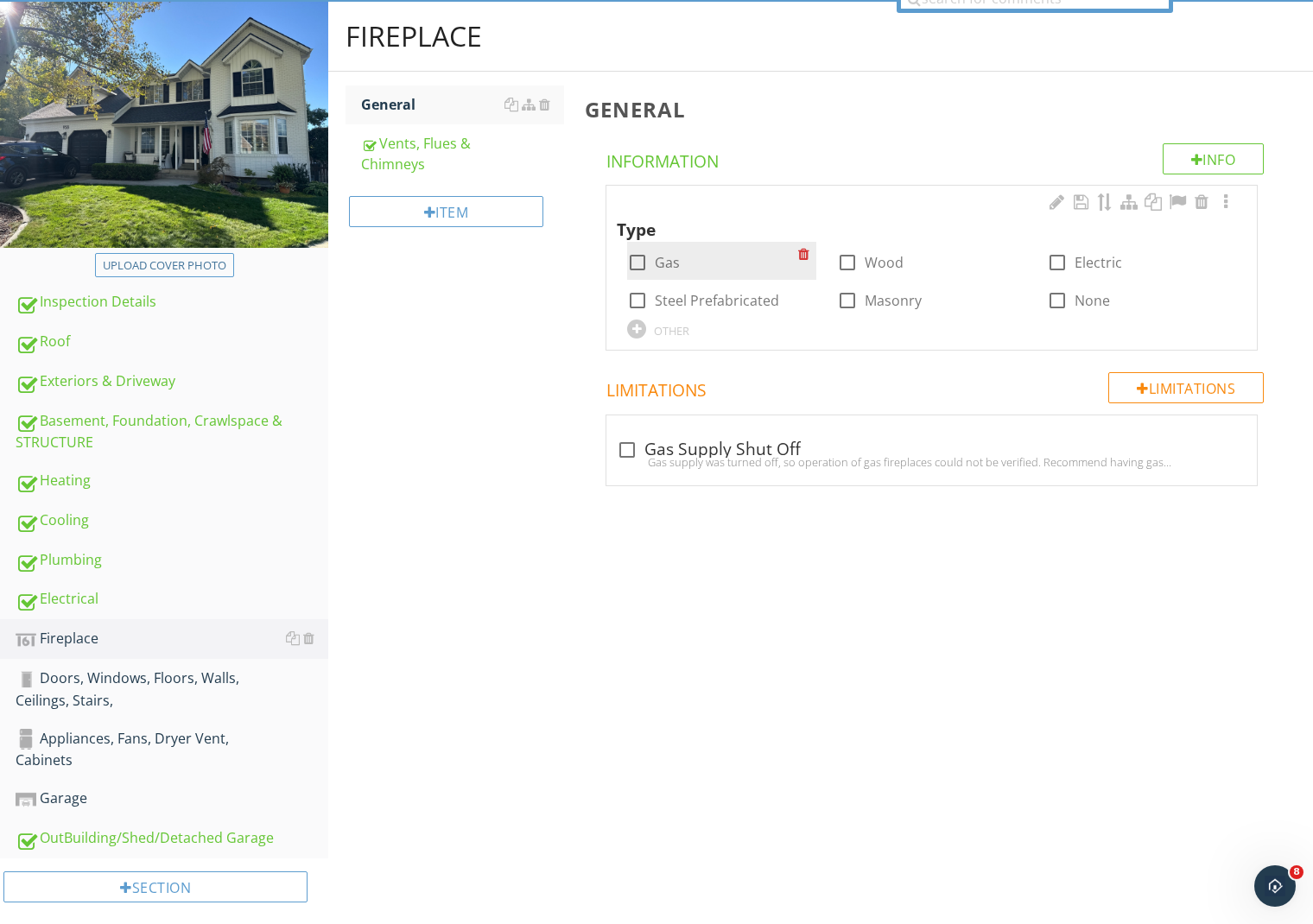
click at [632, 256] on div at bounding box center [638, 262] width 29 height 29
checkbox input "true"
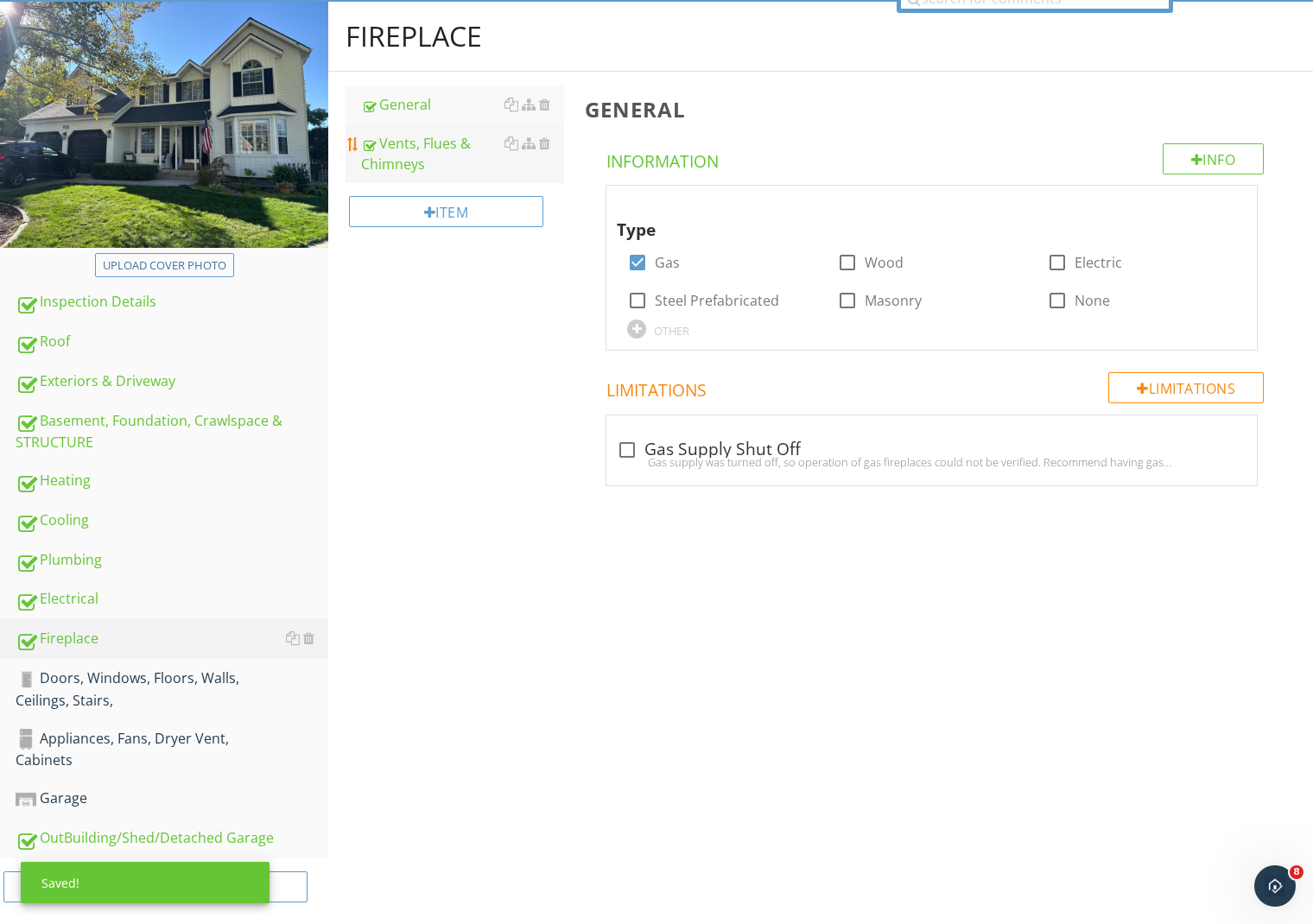
click at [411, 153] on div "Vents, Flues & Chimneys" at bounding box center [463, 154] width 203 height 42
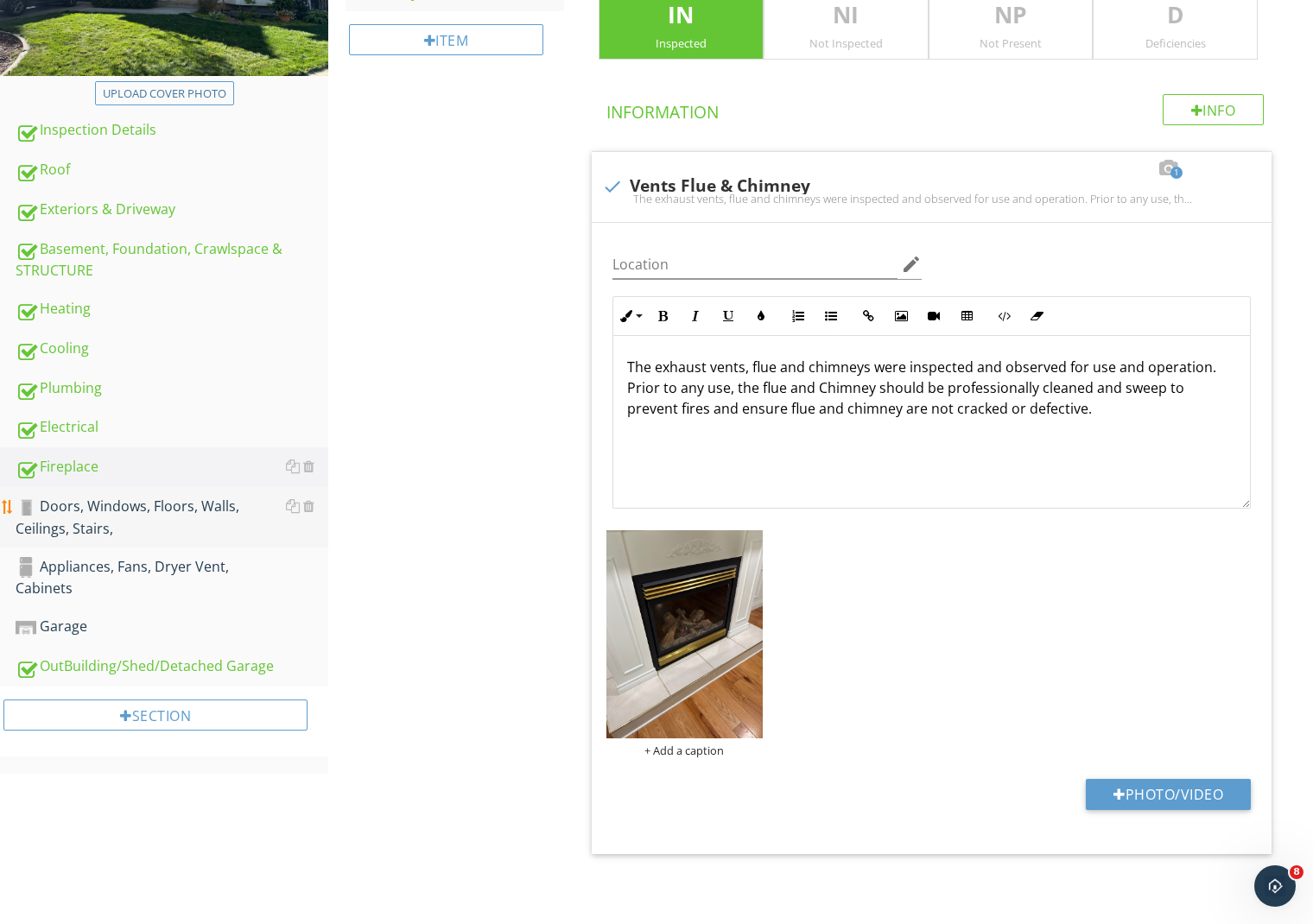
scroll to position [343, 0]
click at [123, 506] on div "Doors, Windows, Floors, Walls, Ceilings, Stairs," at bounding box center [172, 517] width 313 height 44
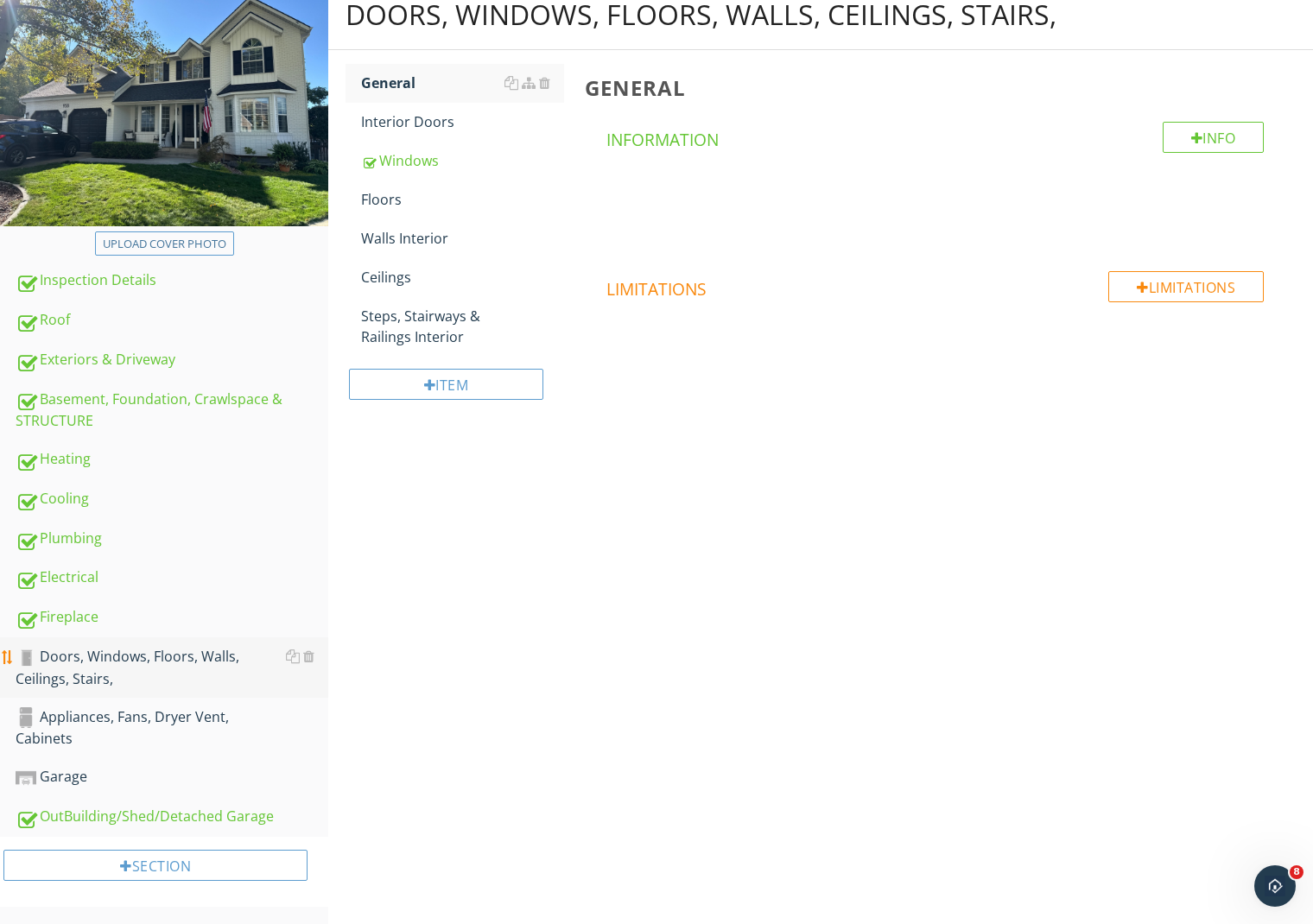
scroll to position [171, 0]
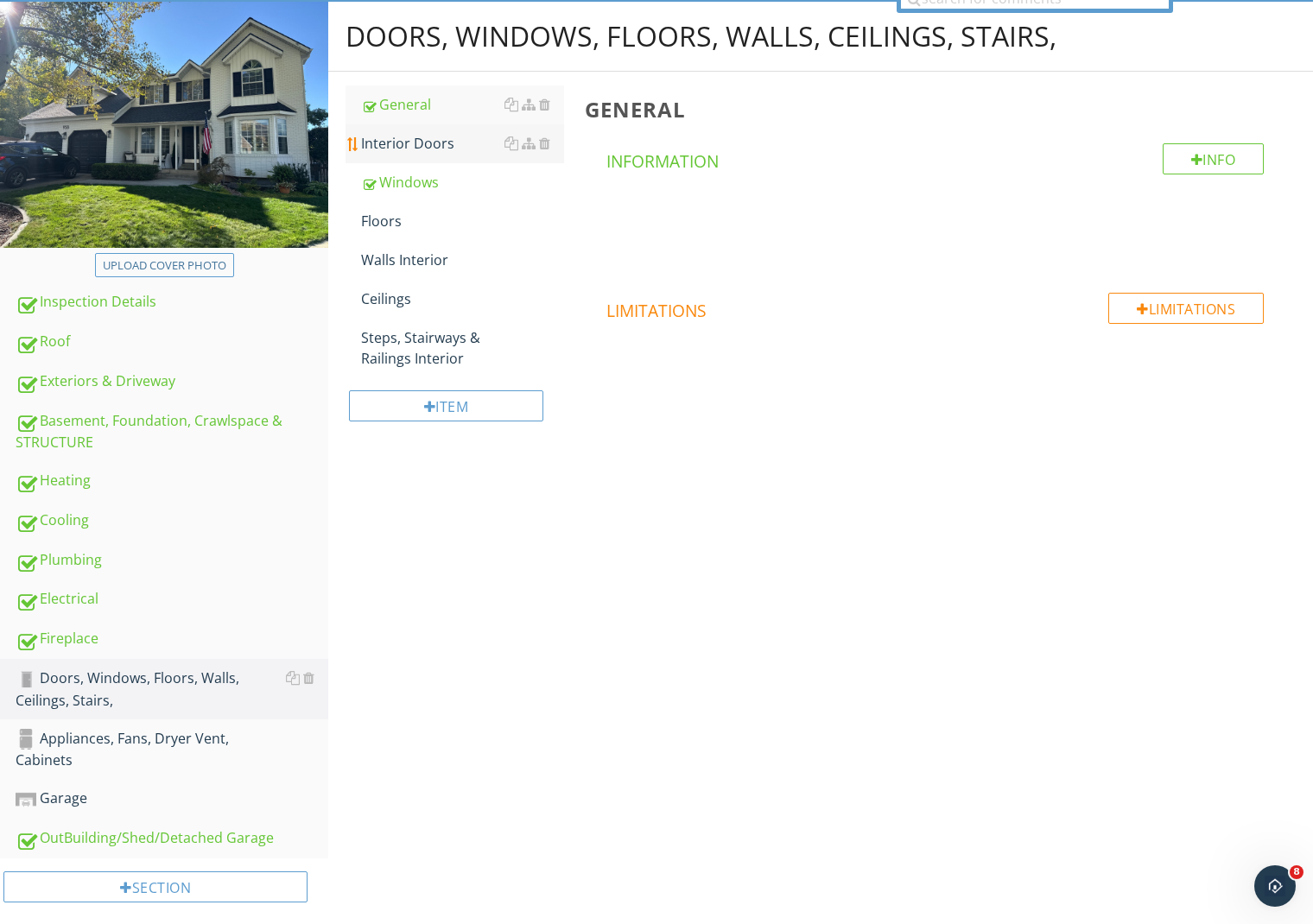
click at [427, 149] on div "Interior Doors" at bounding box center [463, 143] width 203 height 21
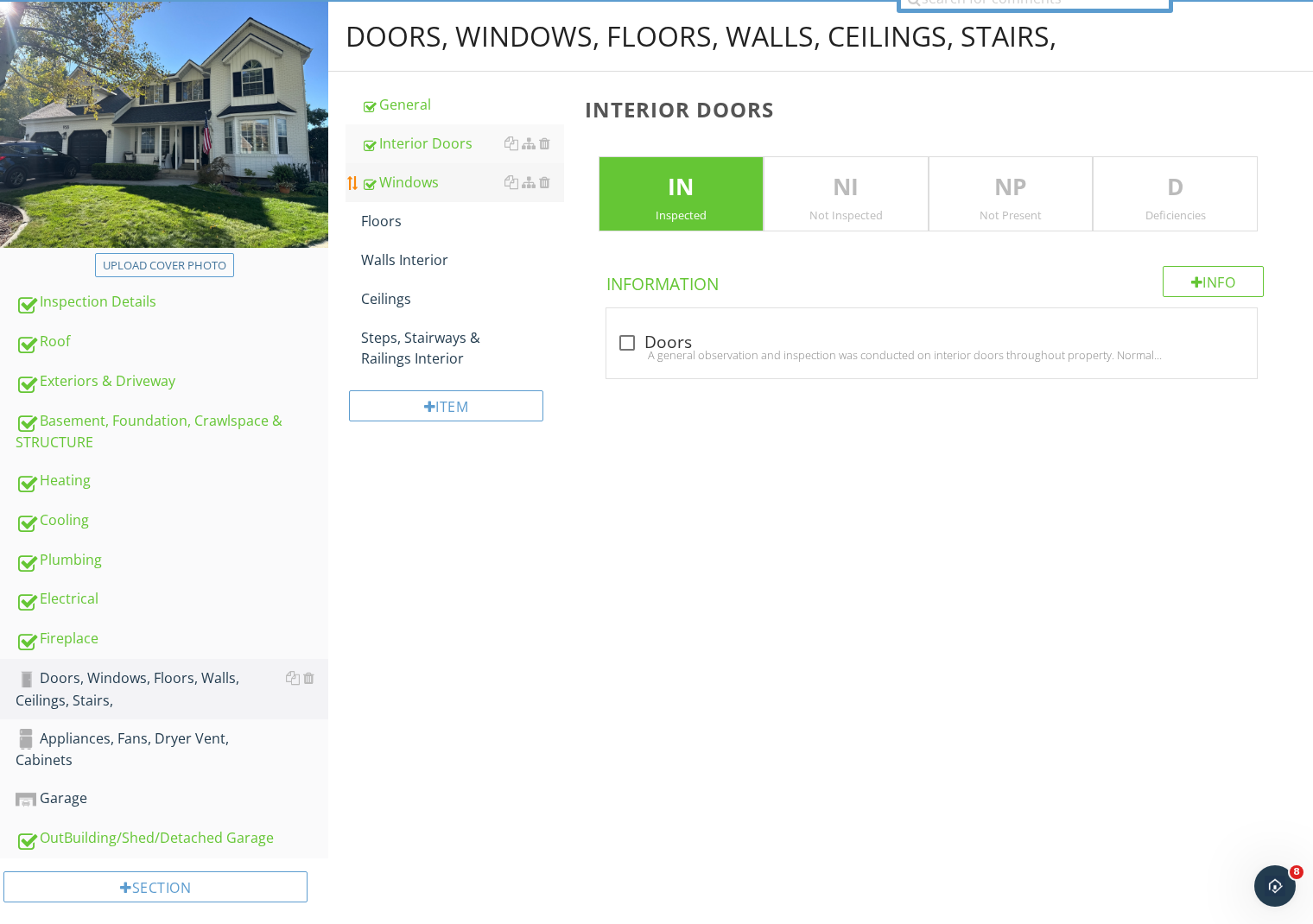
click at [415, 181] on div "Windows" at bounding box center [463, 182] width 203 height 21
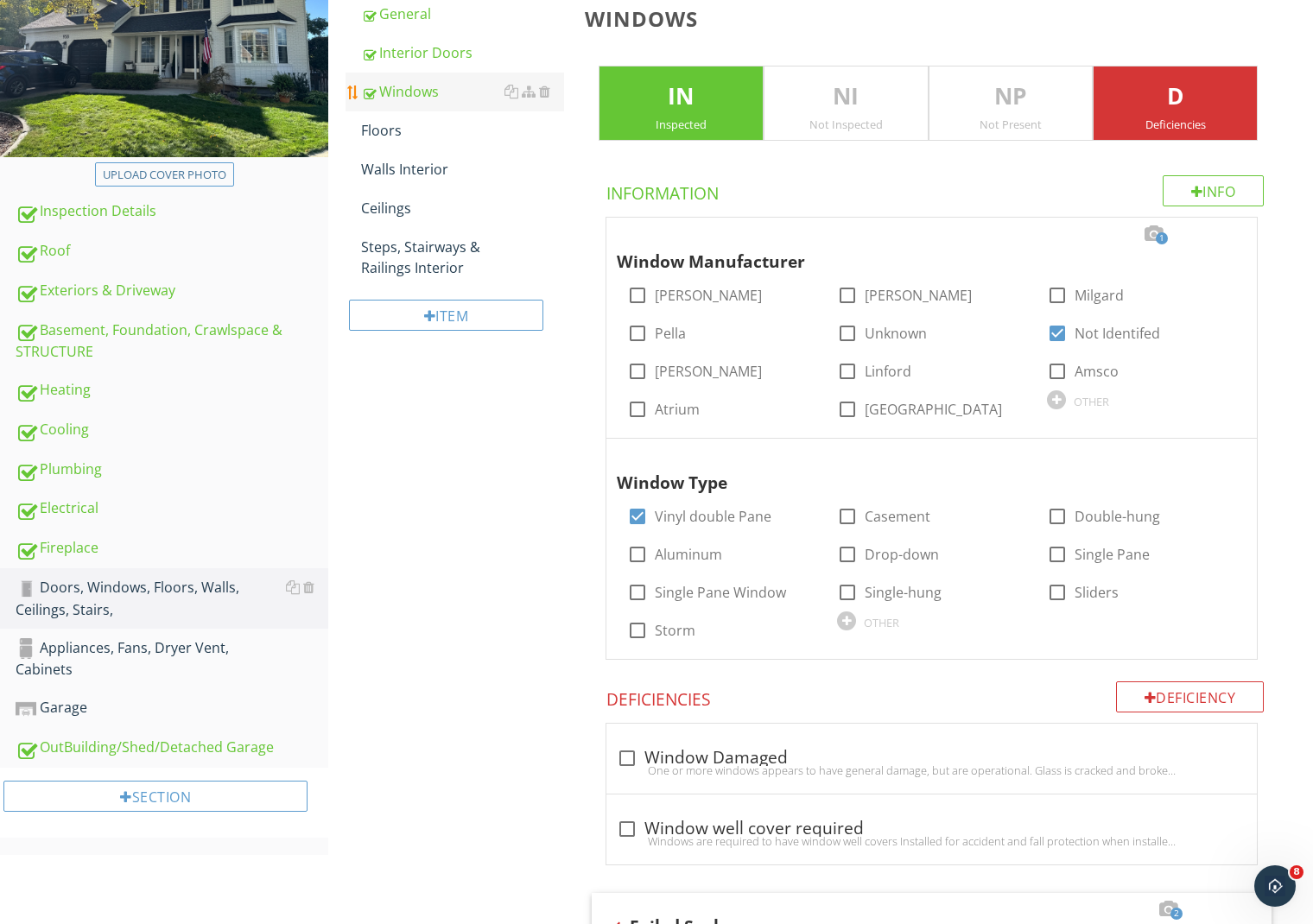
scroll to position [232, 0]
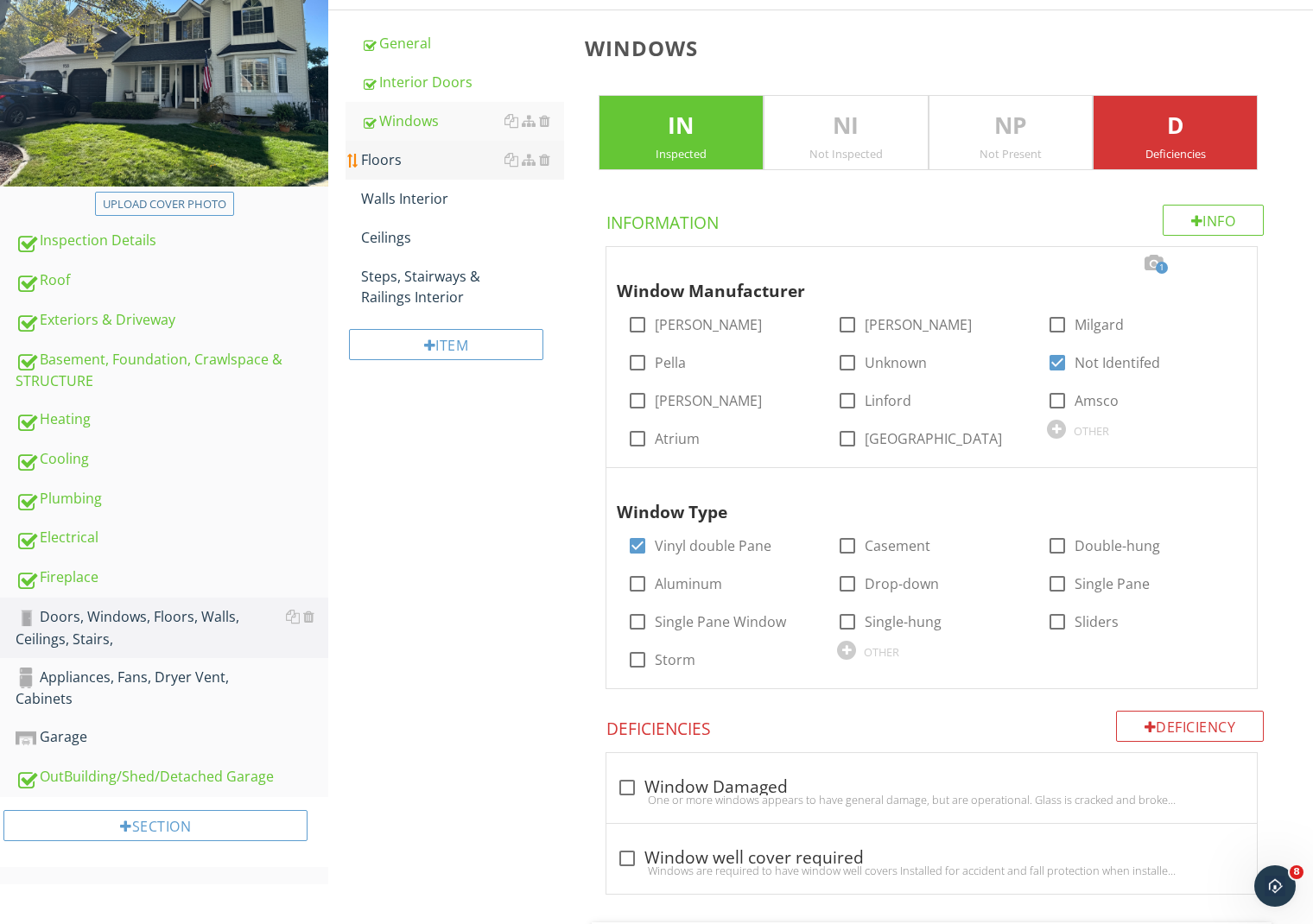
click at [409, 158] on div "Floors" at bounding box center [463, 160] width 203 height 21
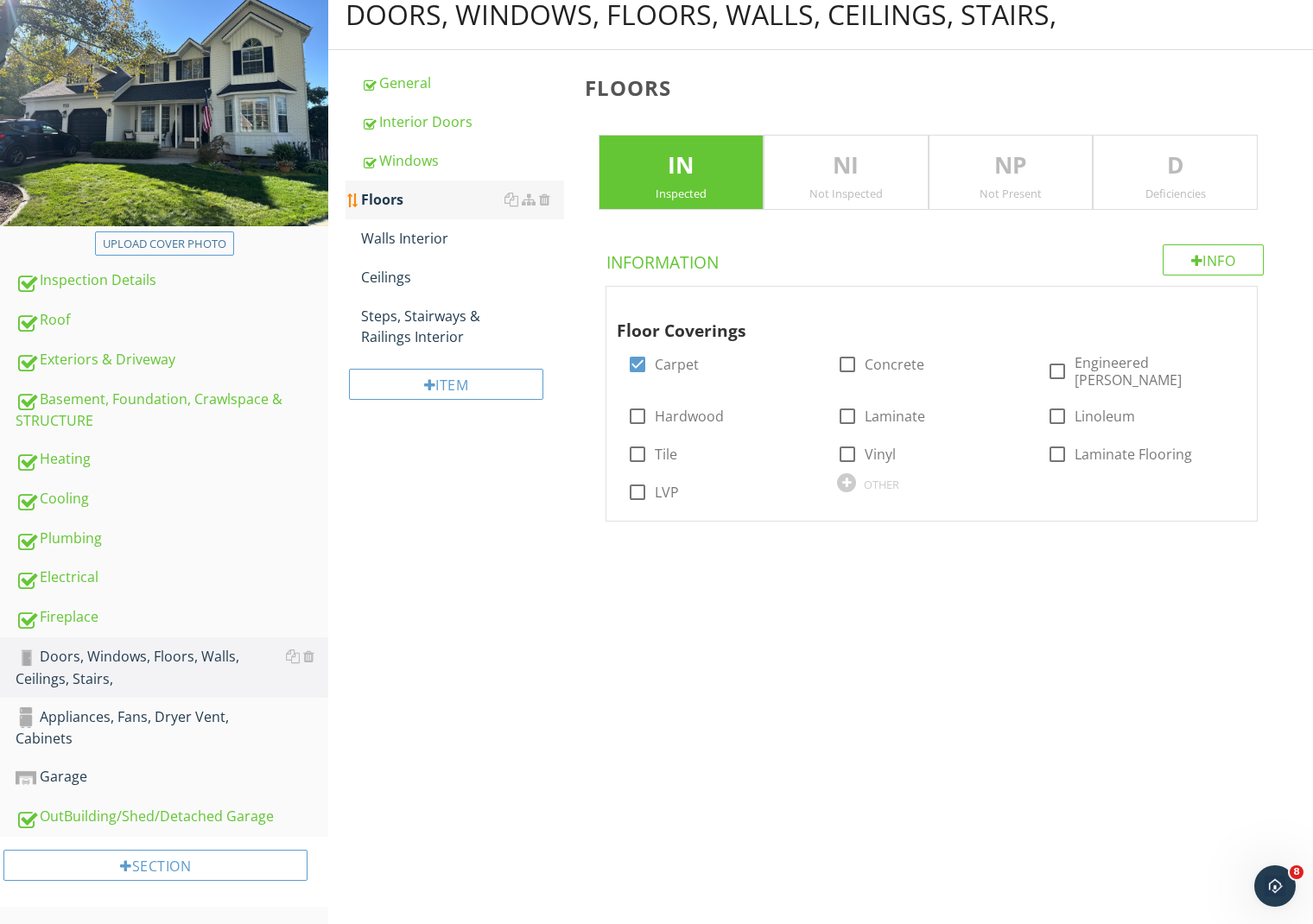
scroll to position [171, 0]
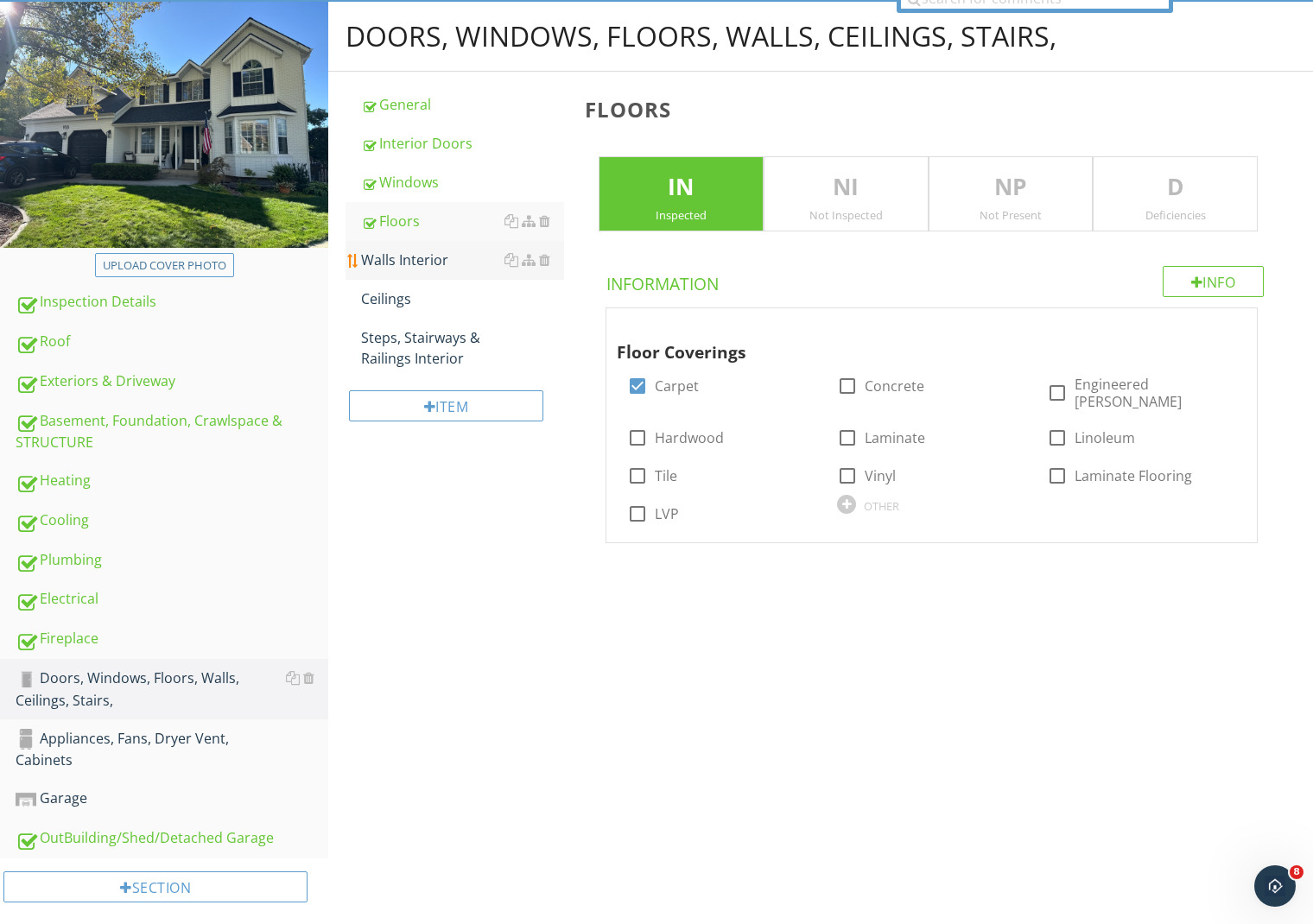
click at [399, 262] on div "Walls Interior" at bounding box center [463, 260] width 203 height 21
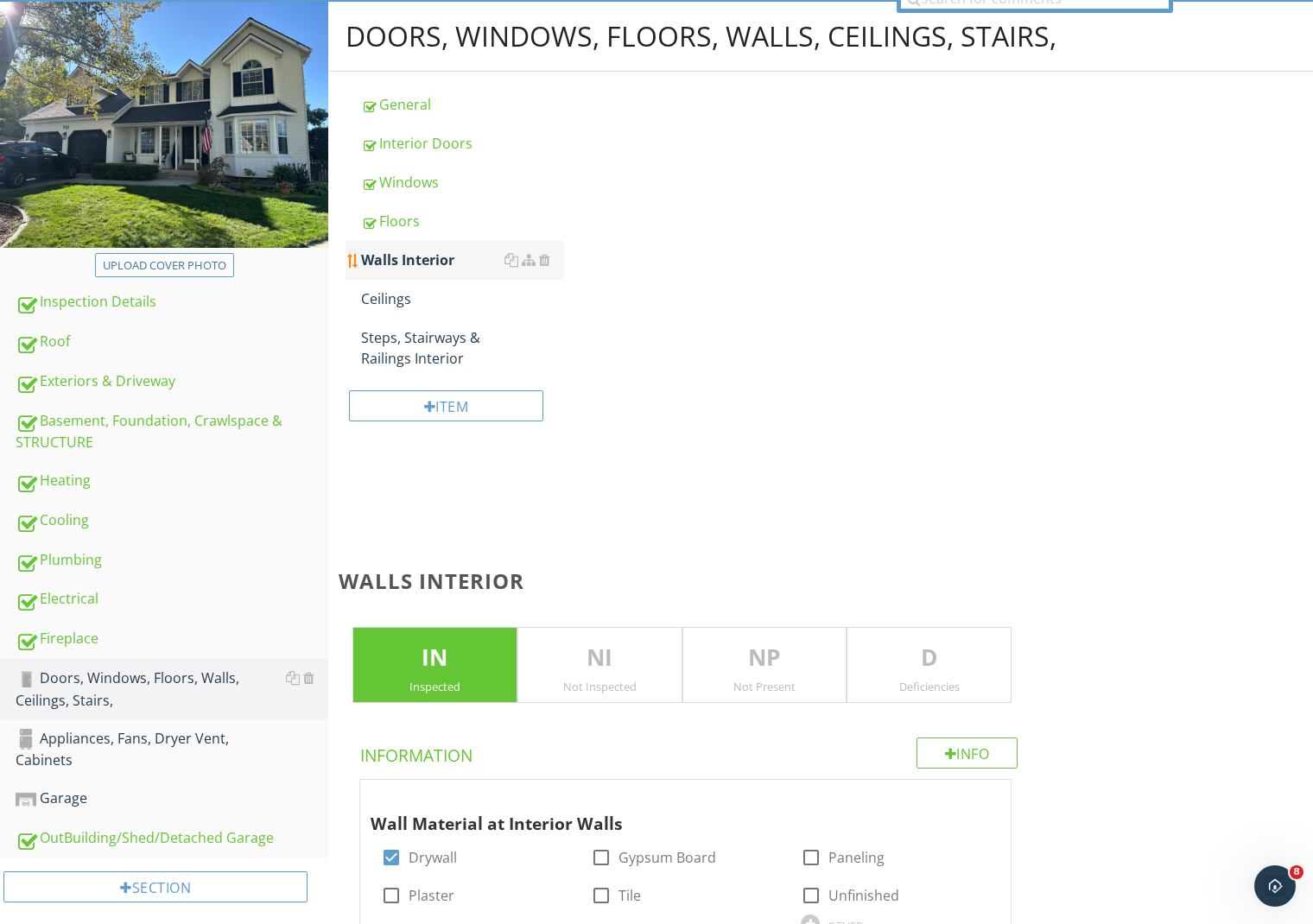
scroll to position [232, 0]
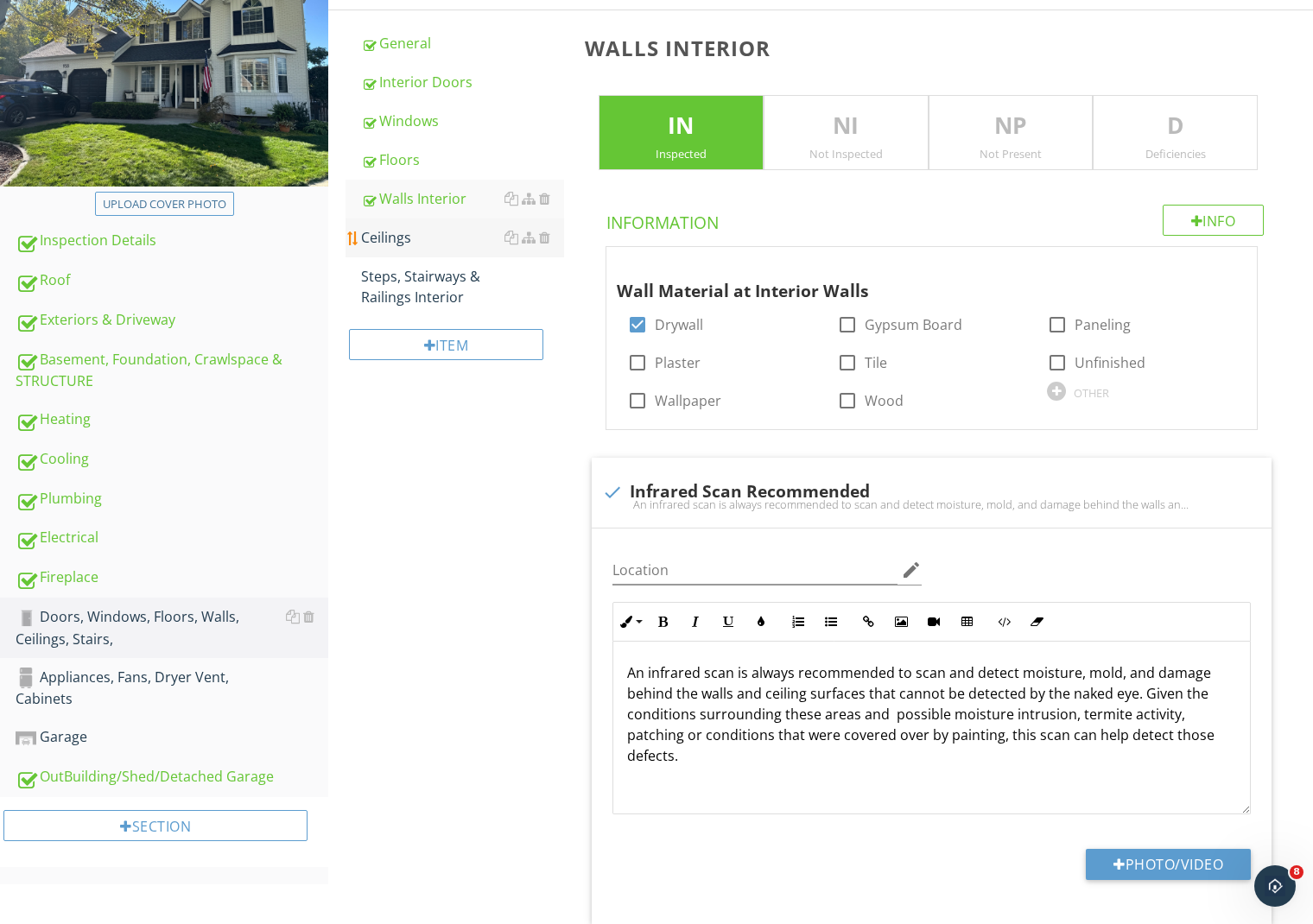
click at [401, 237] on div "Ceilings" at bounding box center [463, 238] width 203 height 21
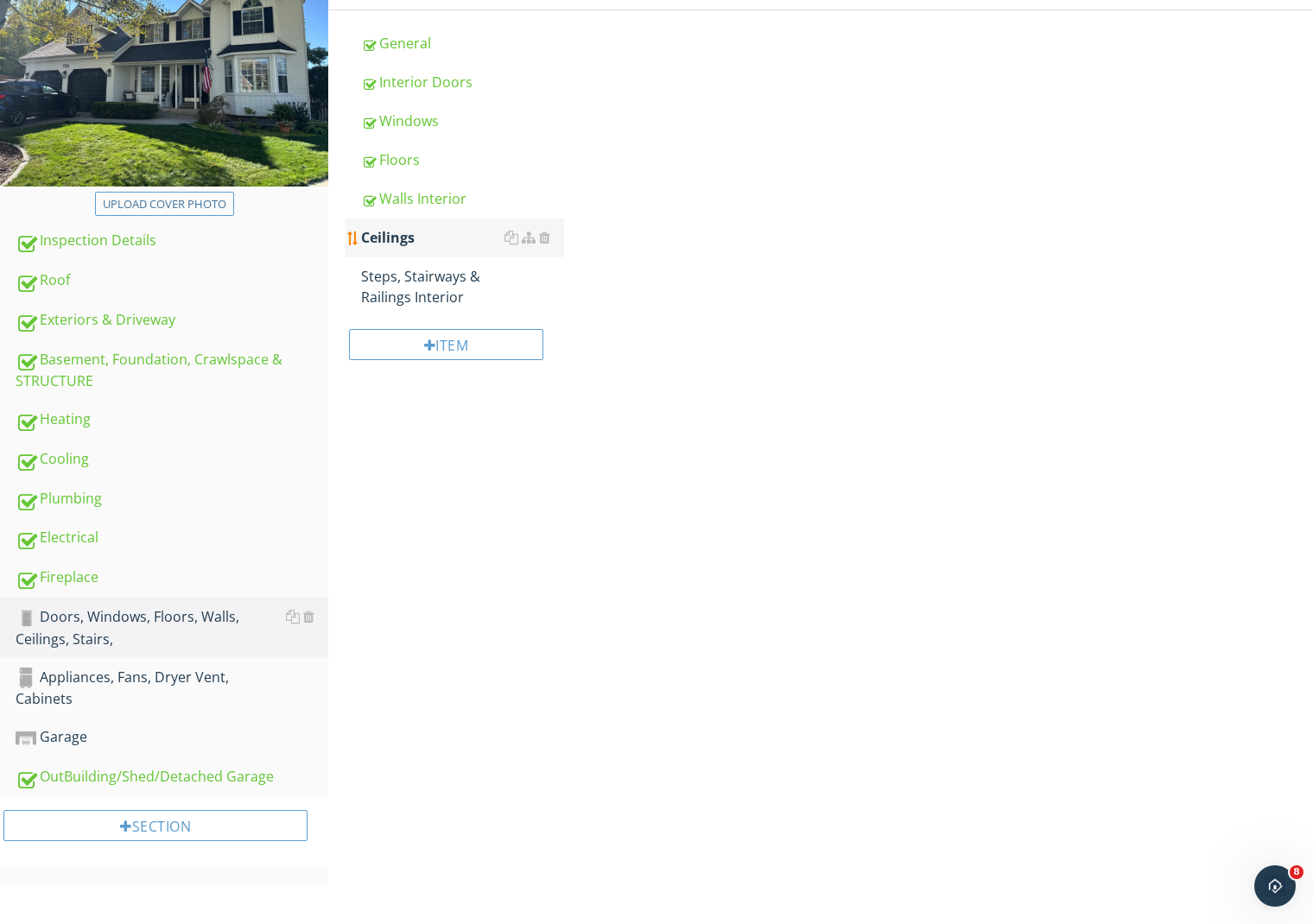
scroll to position [171, 0]
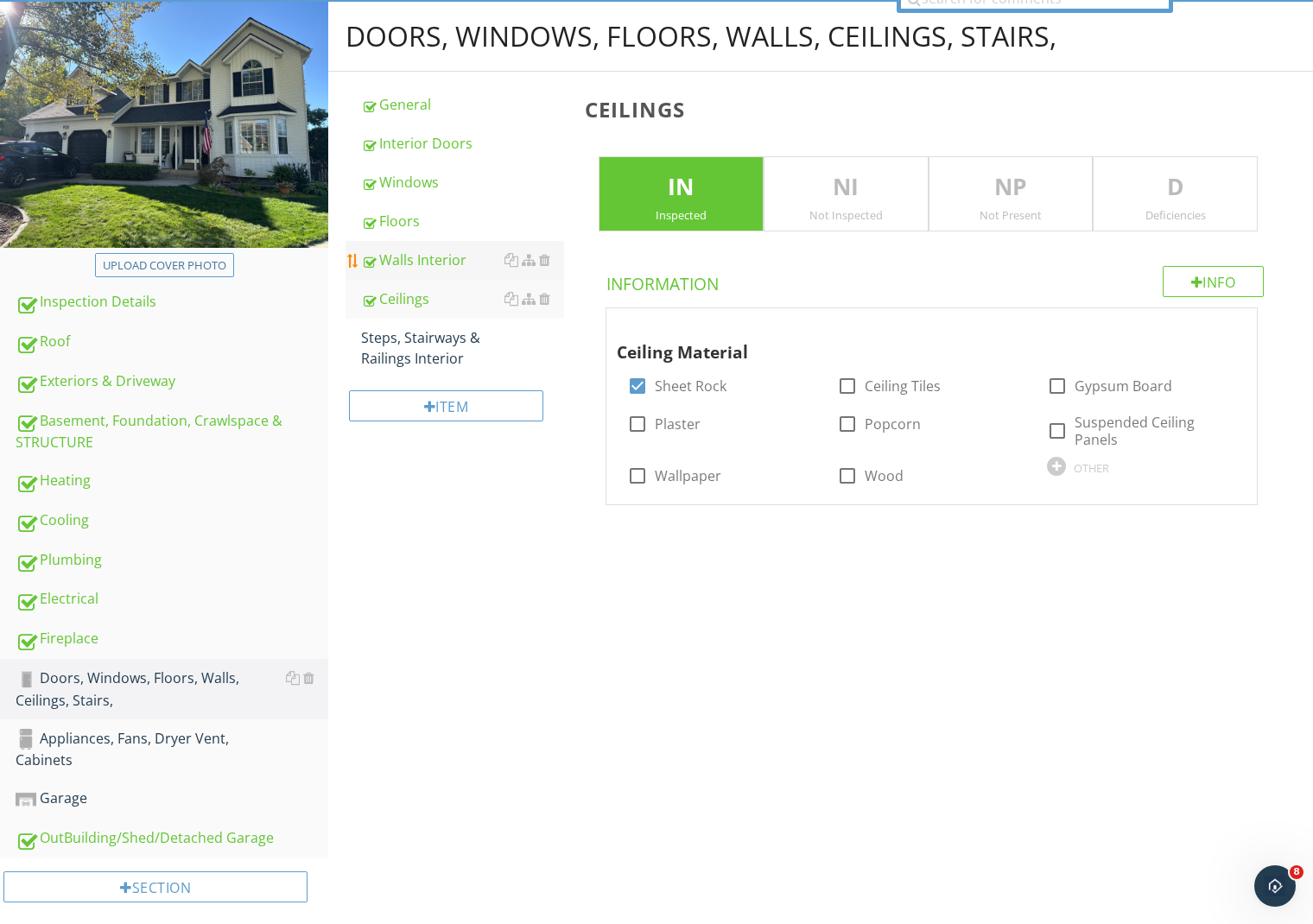
click at [400, 256] on div "Walls Interior" at bounding box center [463, 260] width 203 height 21
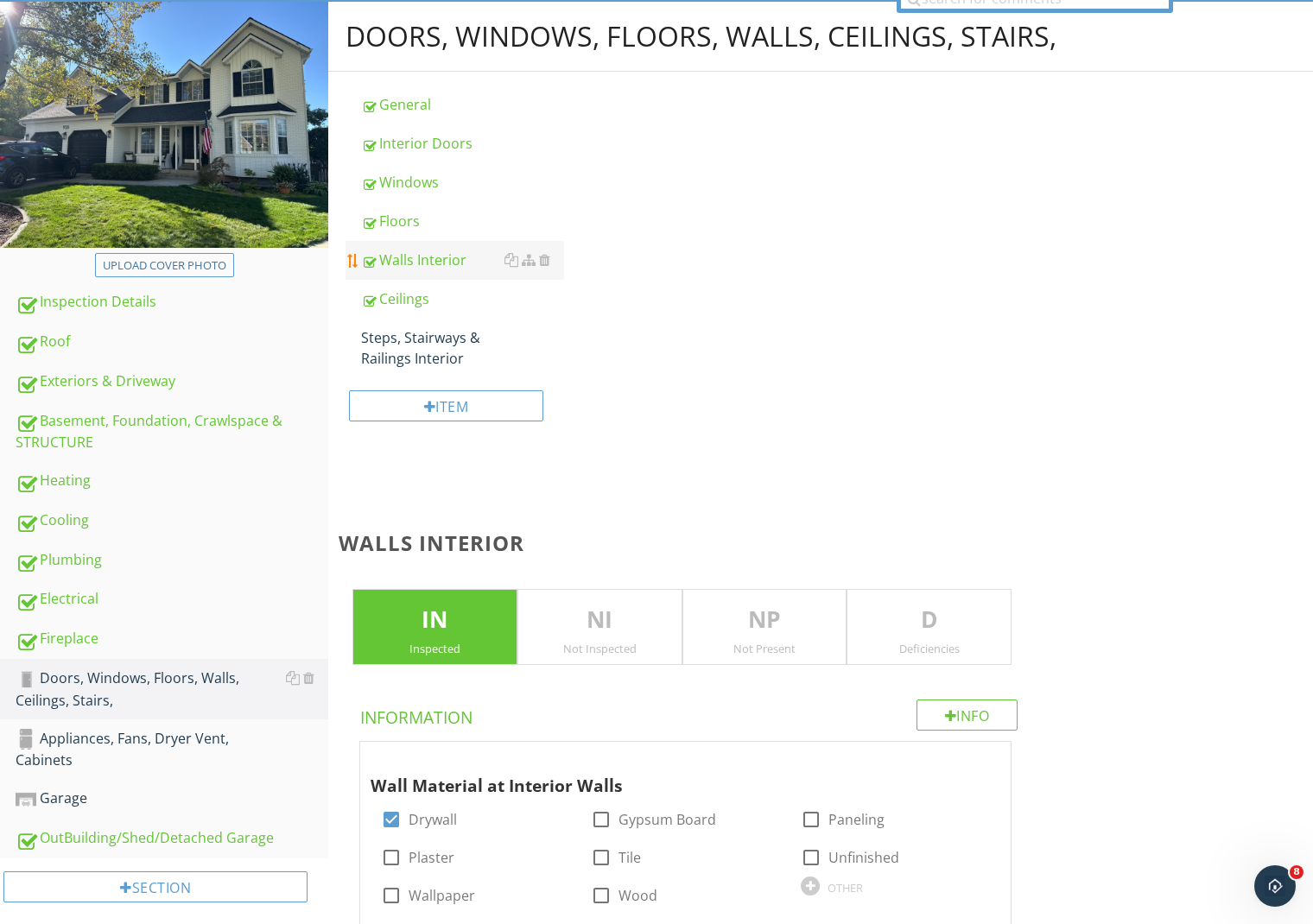
scroll to position [232, 0]
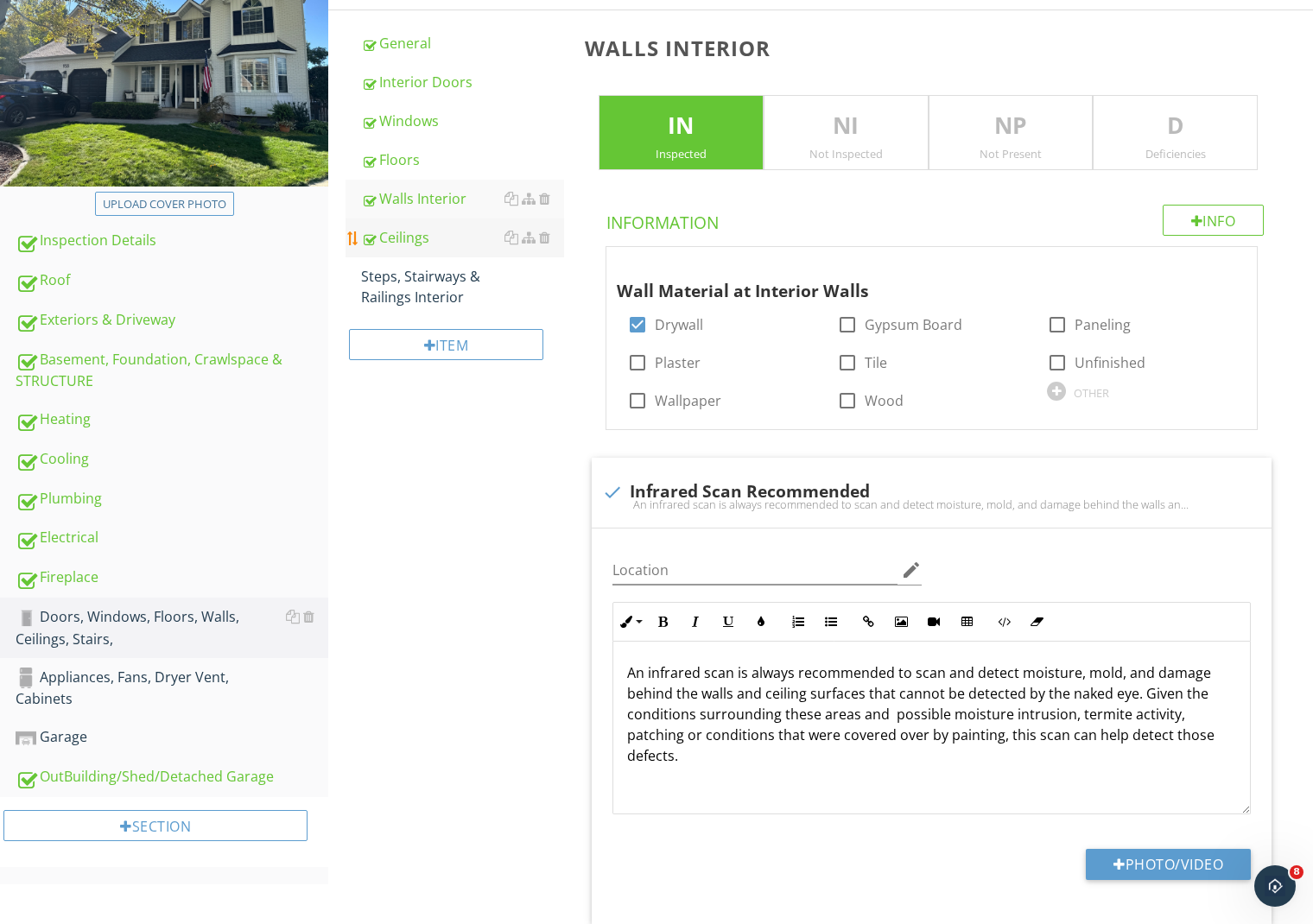
click at [404, 246] on div "Ceilings" at bounding box center [463, 238] width 203 height 21
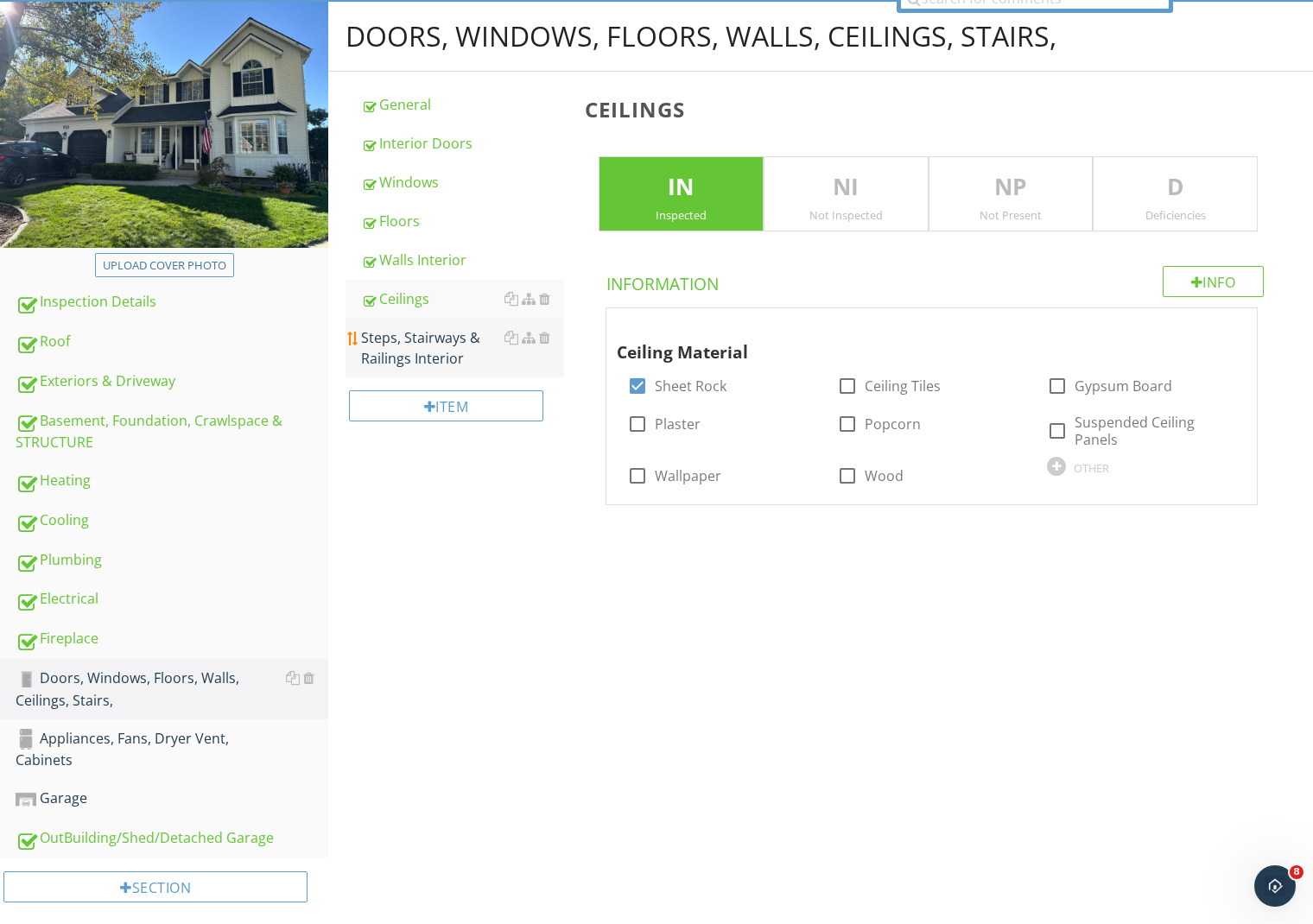
click at [408, 343] on div "Steps, Stairways & Railings Interior" at bounding box center [463, 348] width 203 height 42
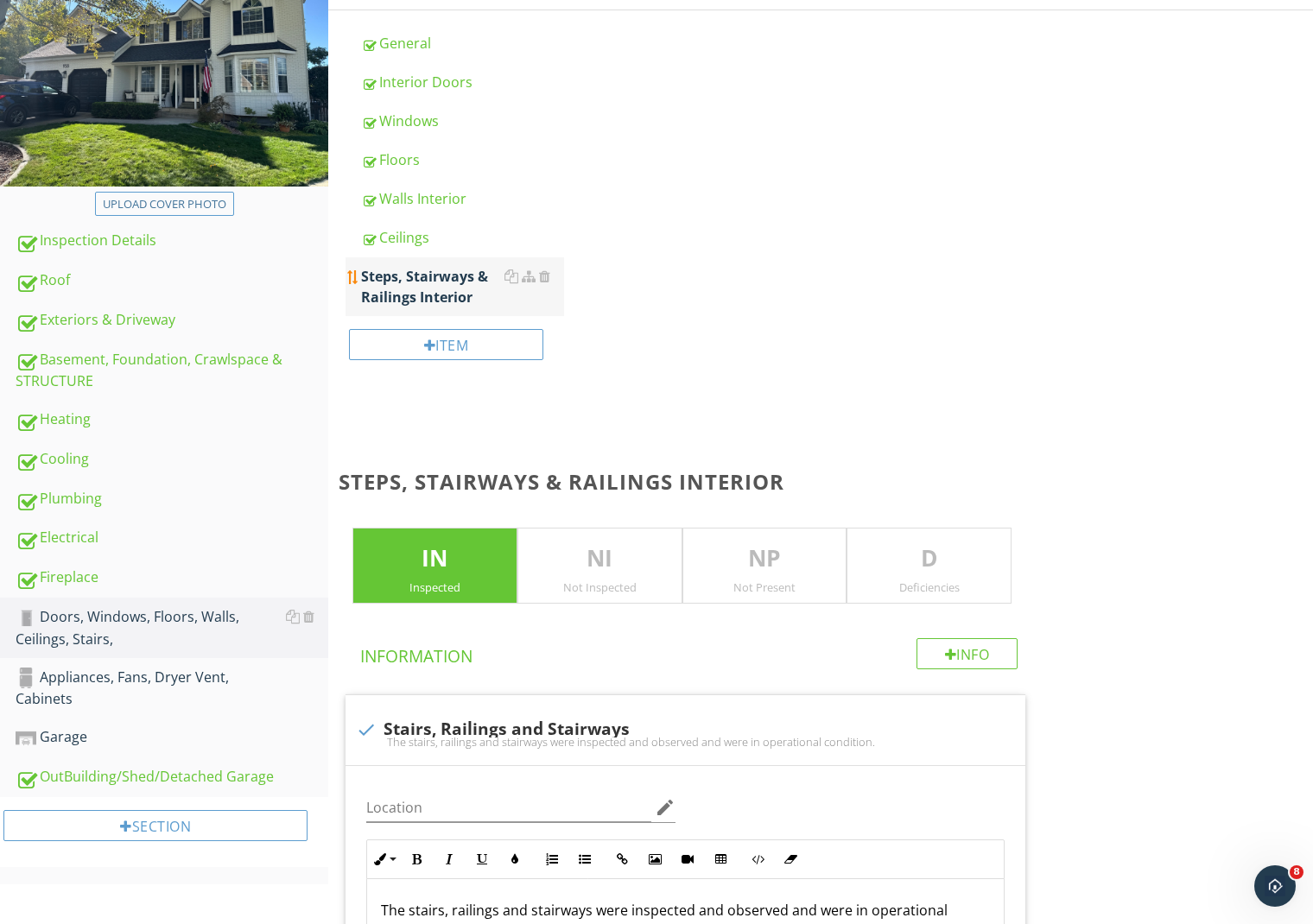
scroll to position [171, 0]
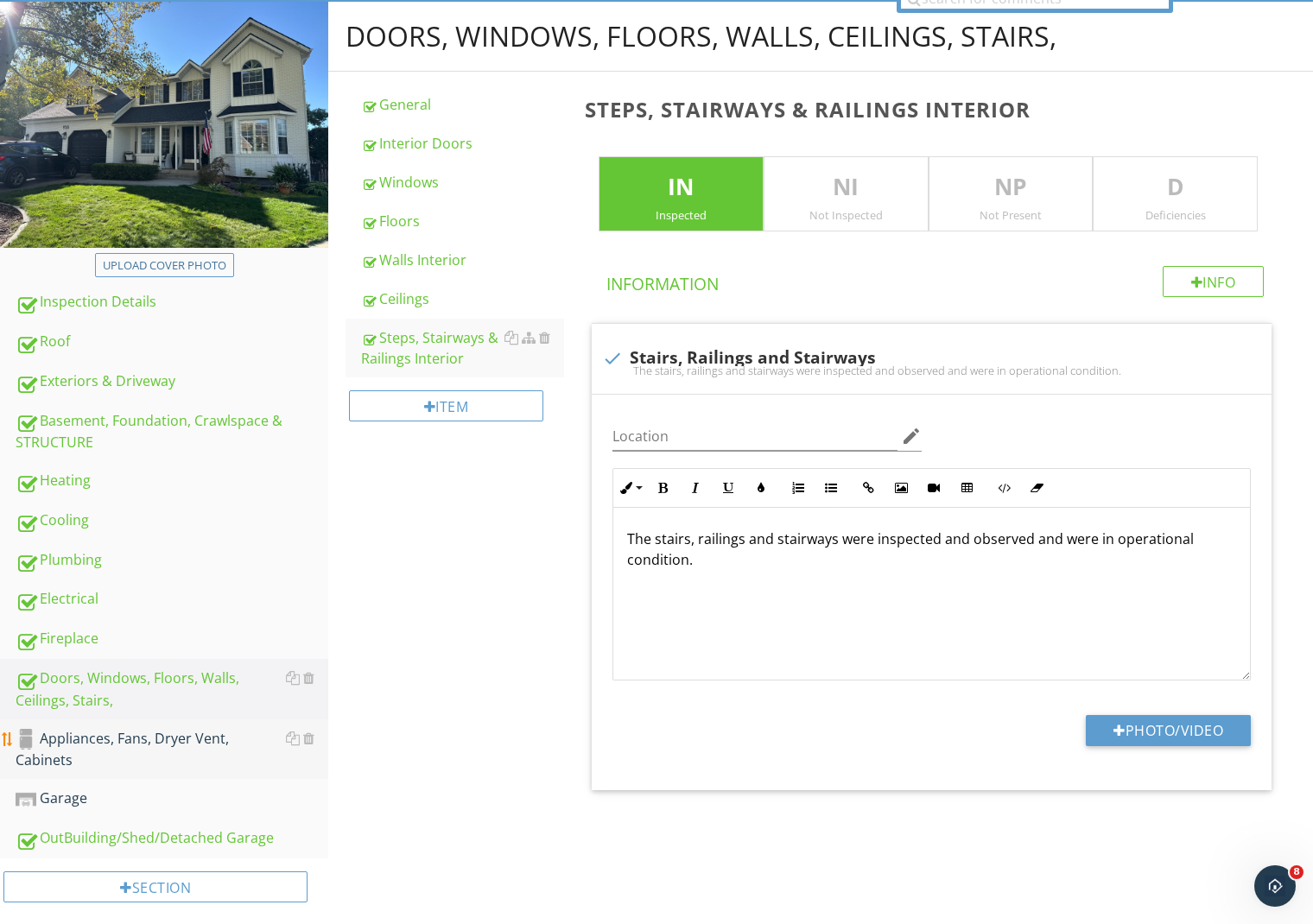
click at [190, 735] on div "Appliances, Fans, Dryer Vent, Cabinets" at bounding box center [172, 750] width 313 height 44
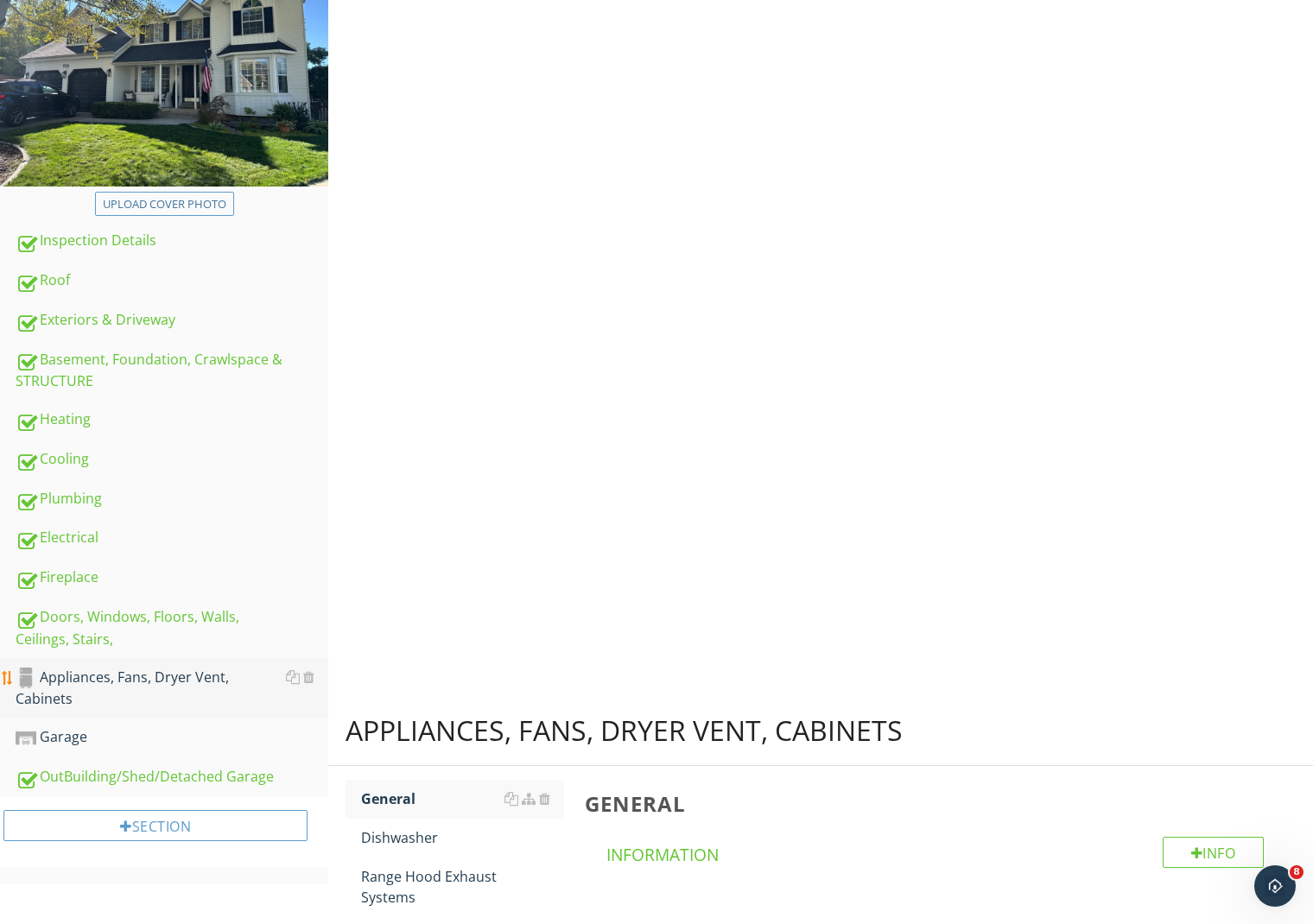
scroll to position [171, 0]
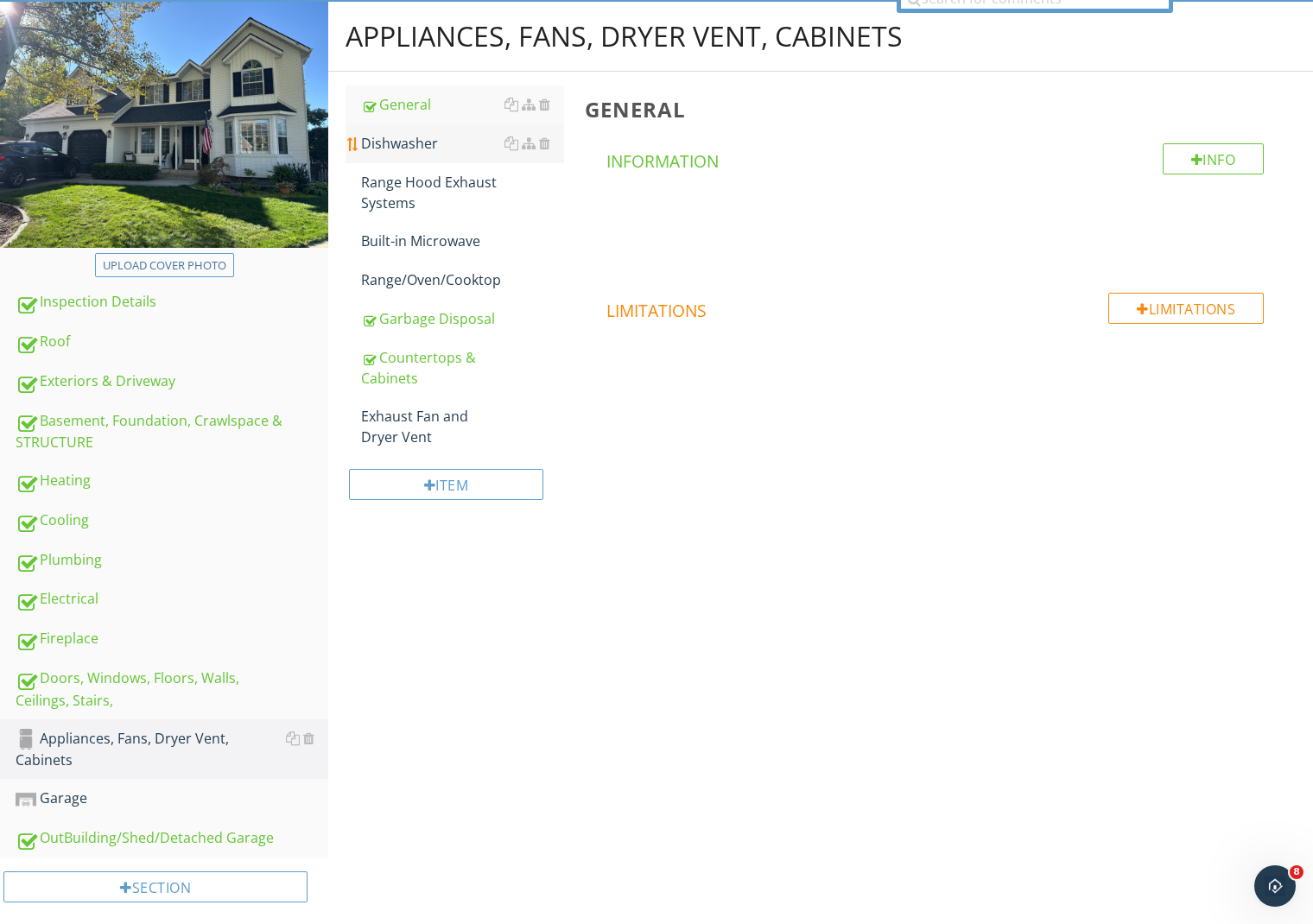
click at [391, 139] on div "Dishwasher" at bounding box center [463, 143] width 203 height 21
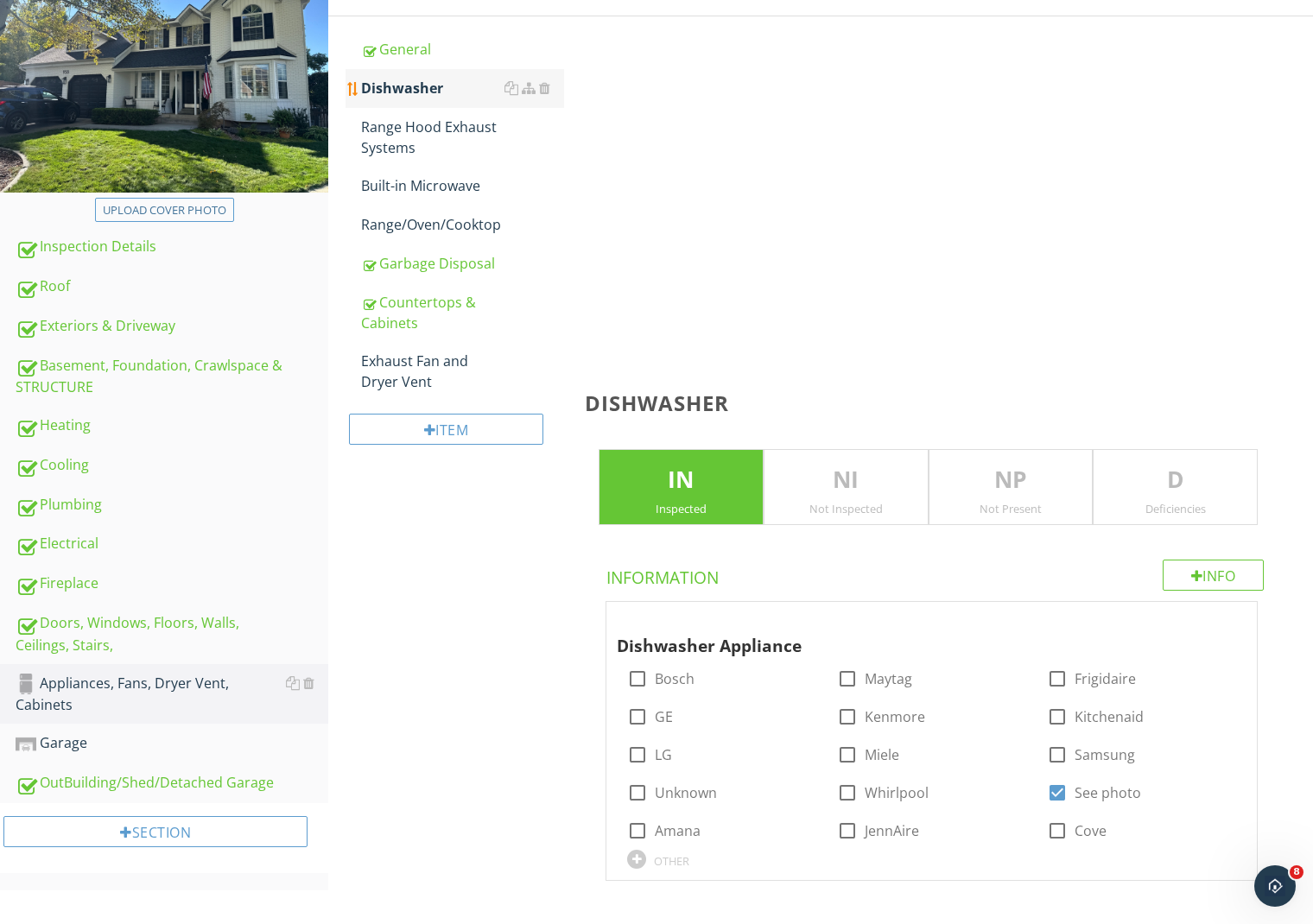
scroll to position [171, 0]
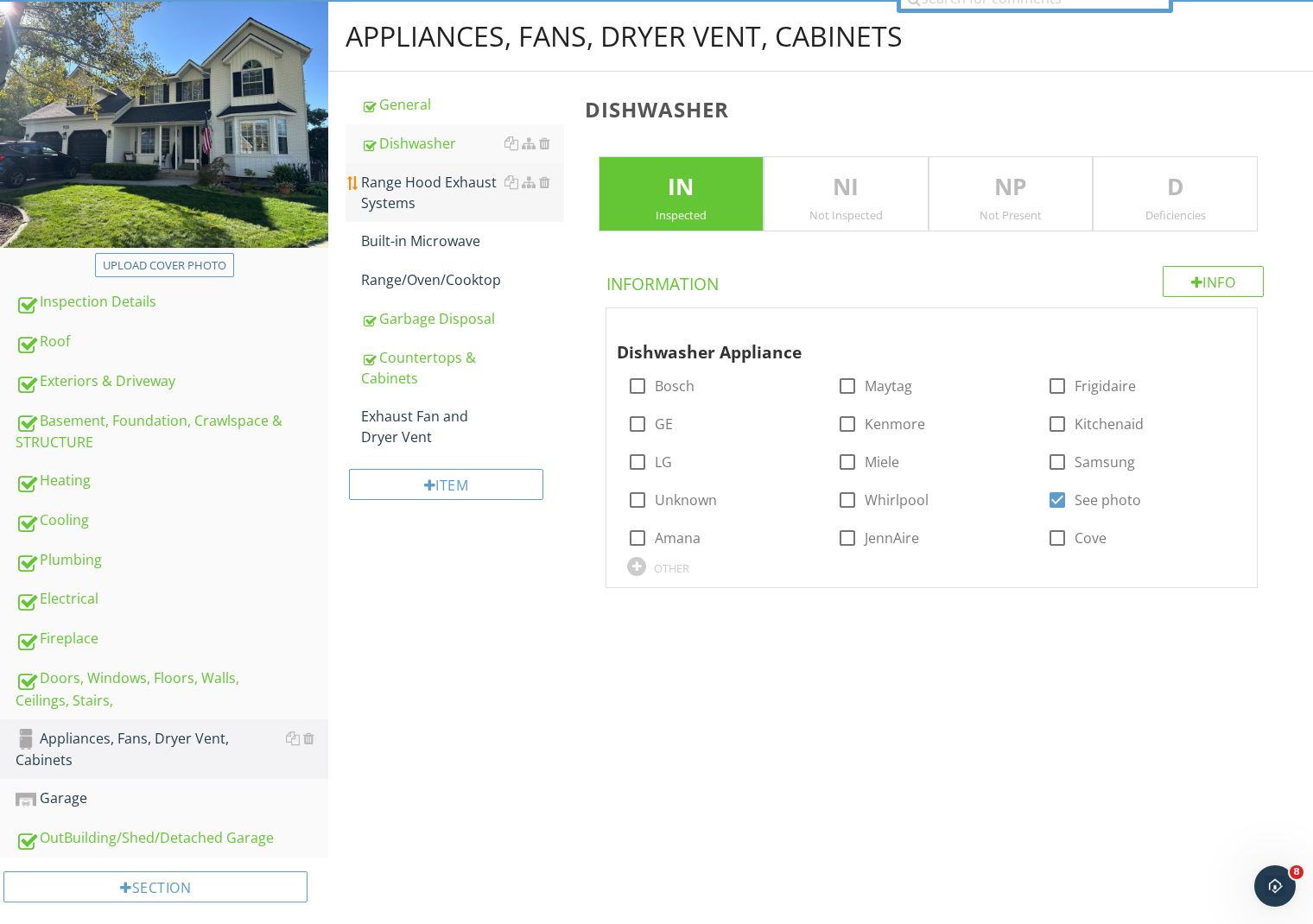
click at [391, 175] on div "Range Hood Exhaust Systems" at bounding box center [463, 193] width 203 height 42
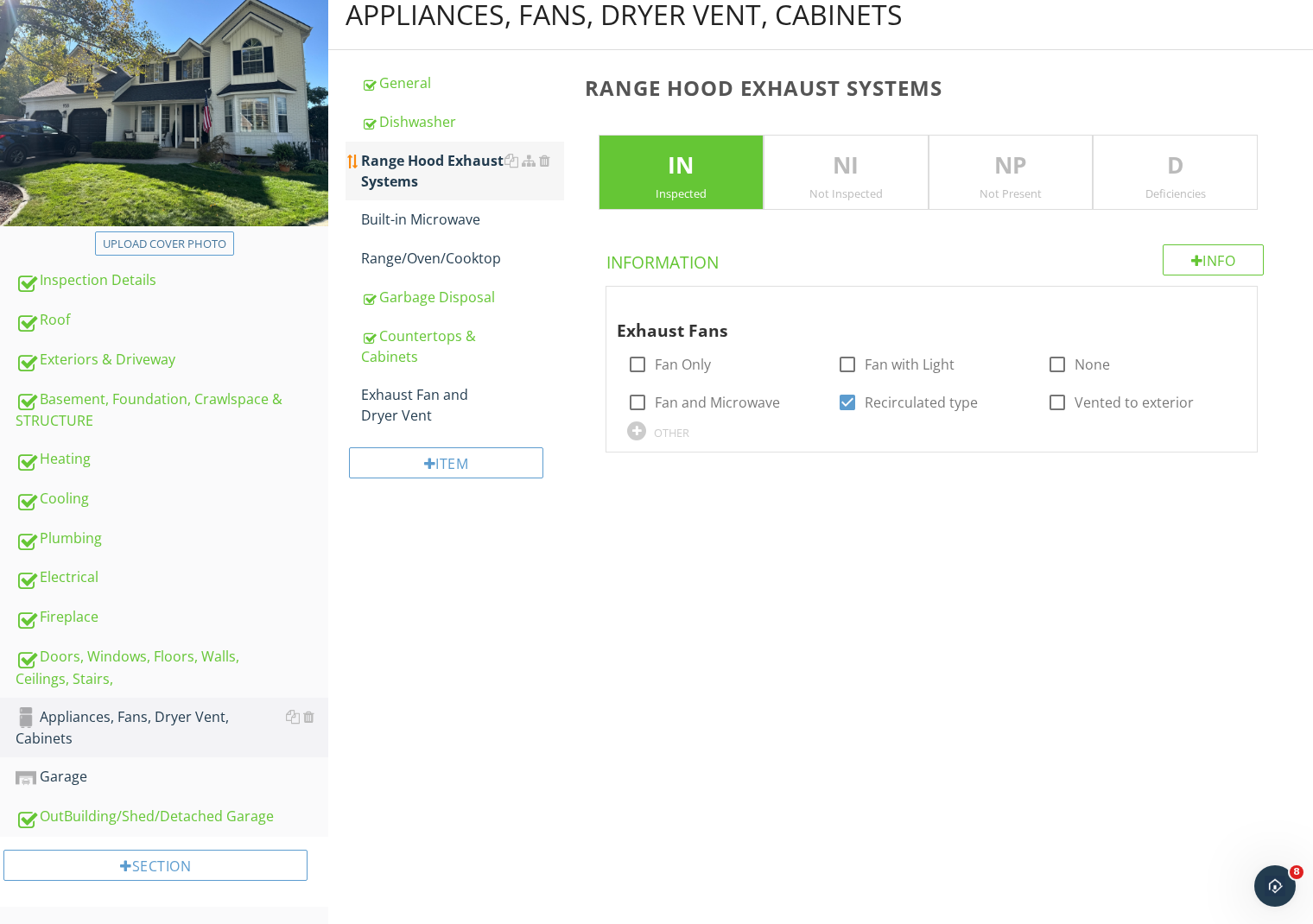
scroll to position [171, 0]
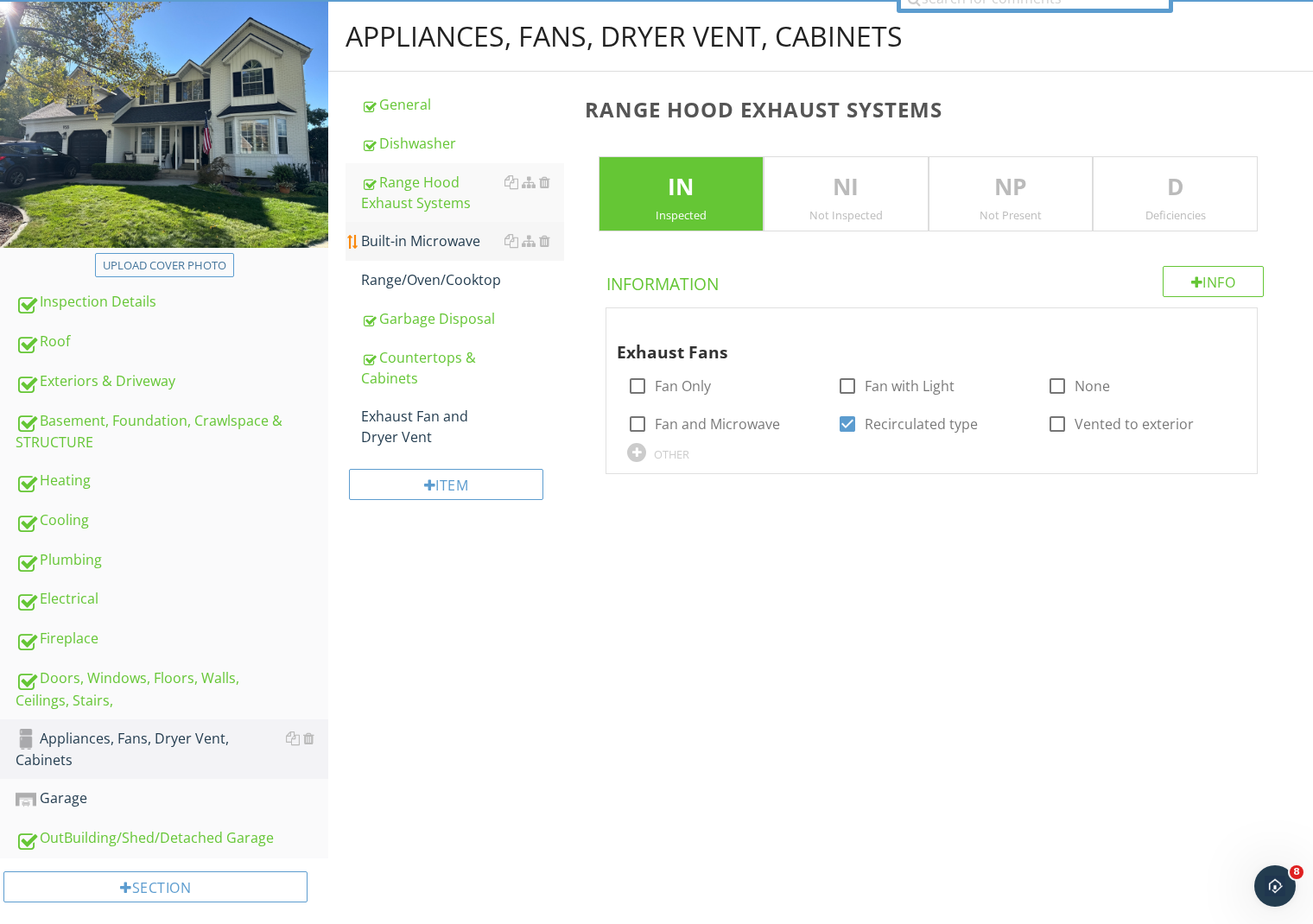
click at [389, 237] on div "Built-in Microwave" at bounding box center [463, 241] width 203 height 21
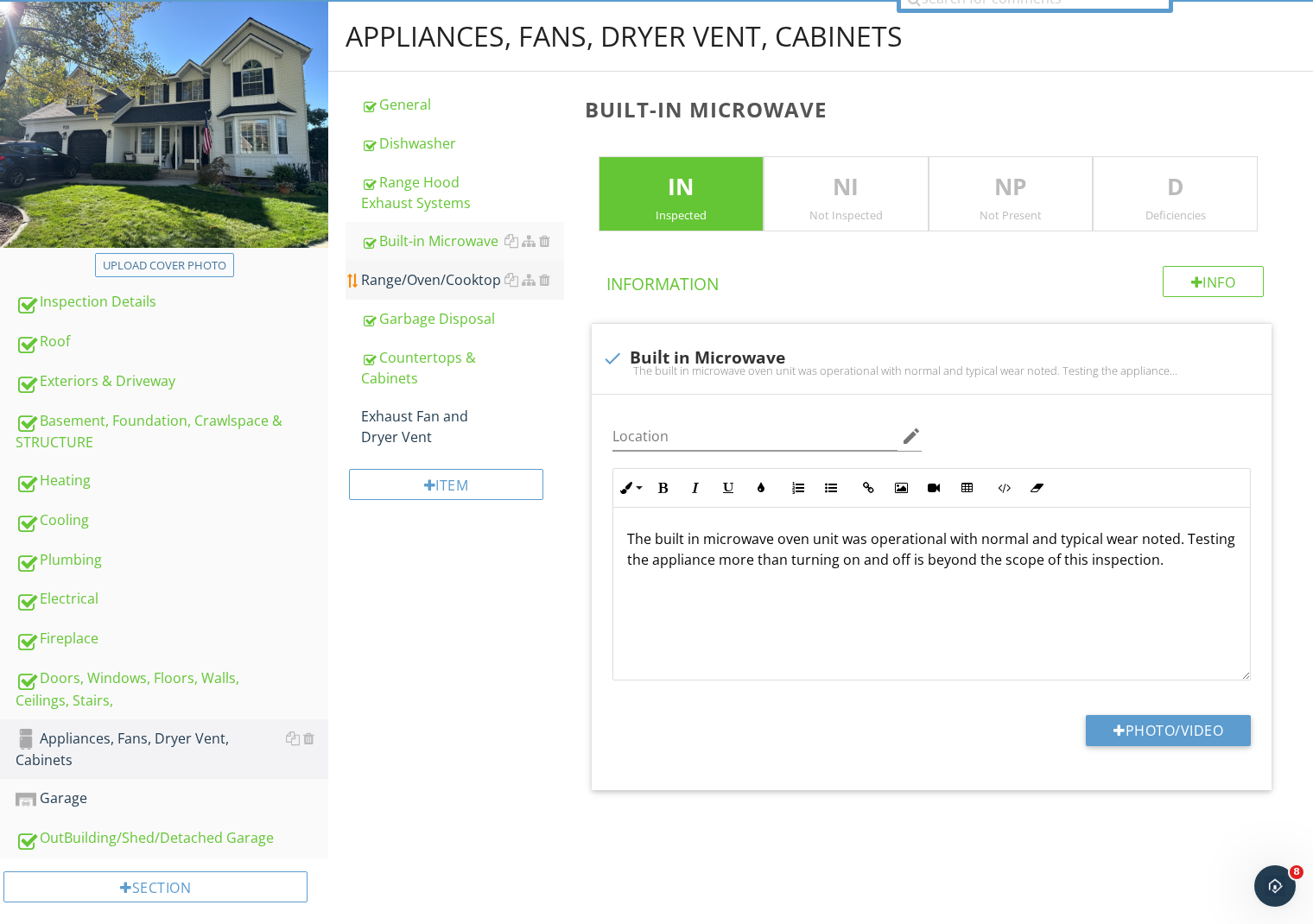
click at [389, 278] on div "Range/Oven/Cooktop" at bounding box center [463, 280] width 203 height 21
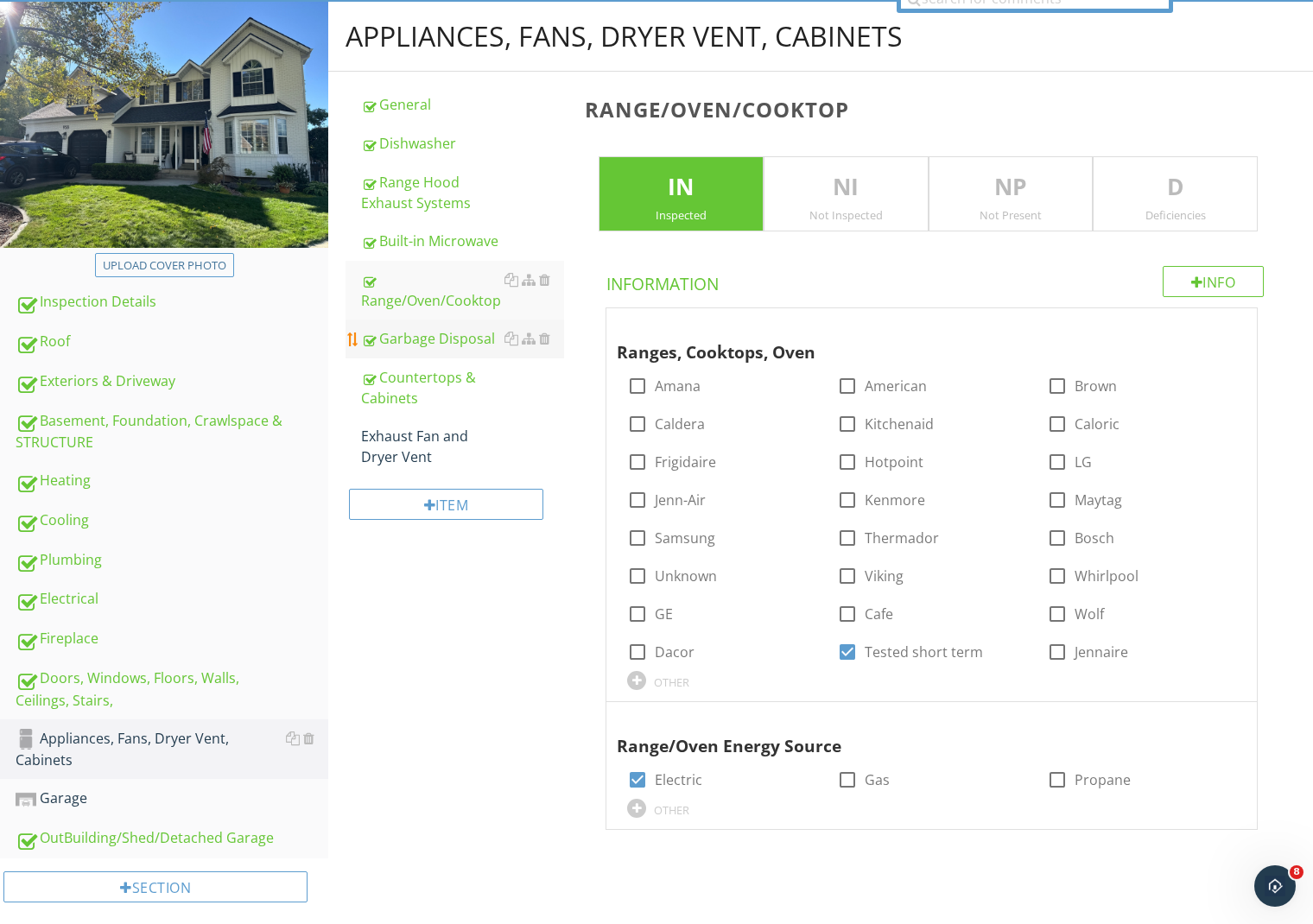
click at [402, 333] on div "Garbage Disposal" at bounding box center [463, 339] width 203 height 21
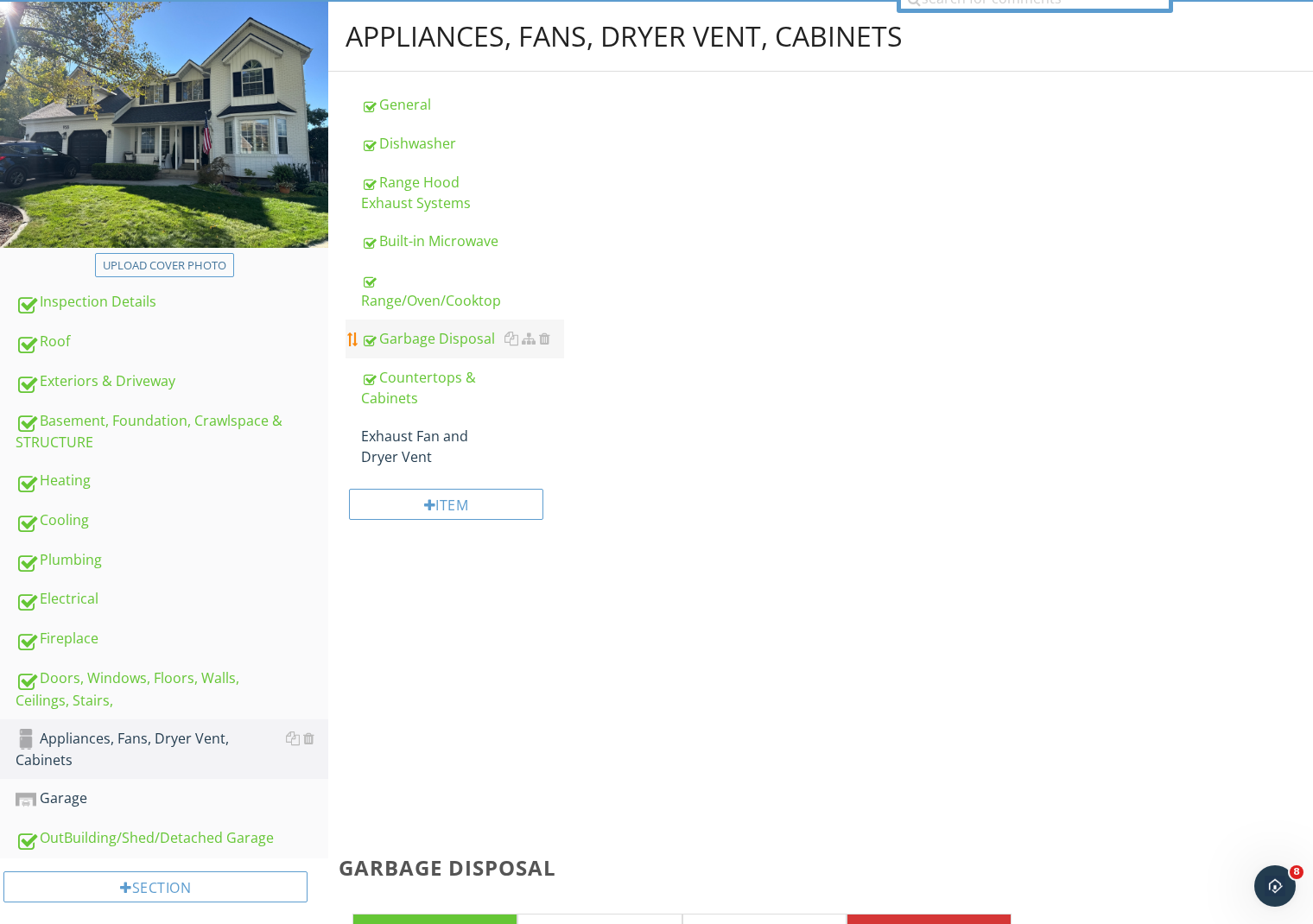
scroll to position [232, 0]
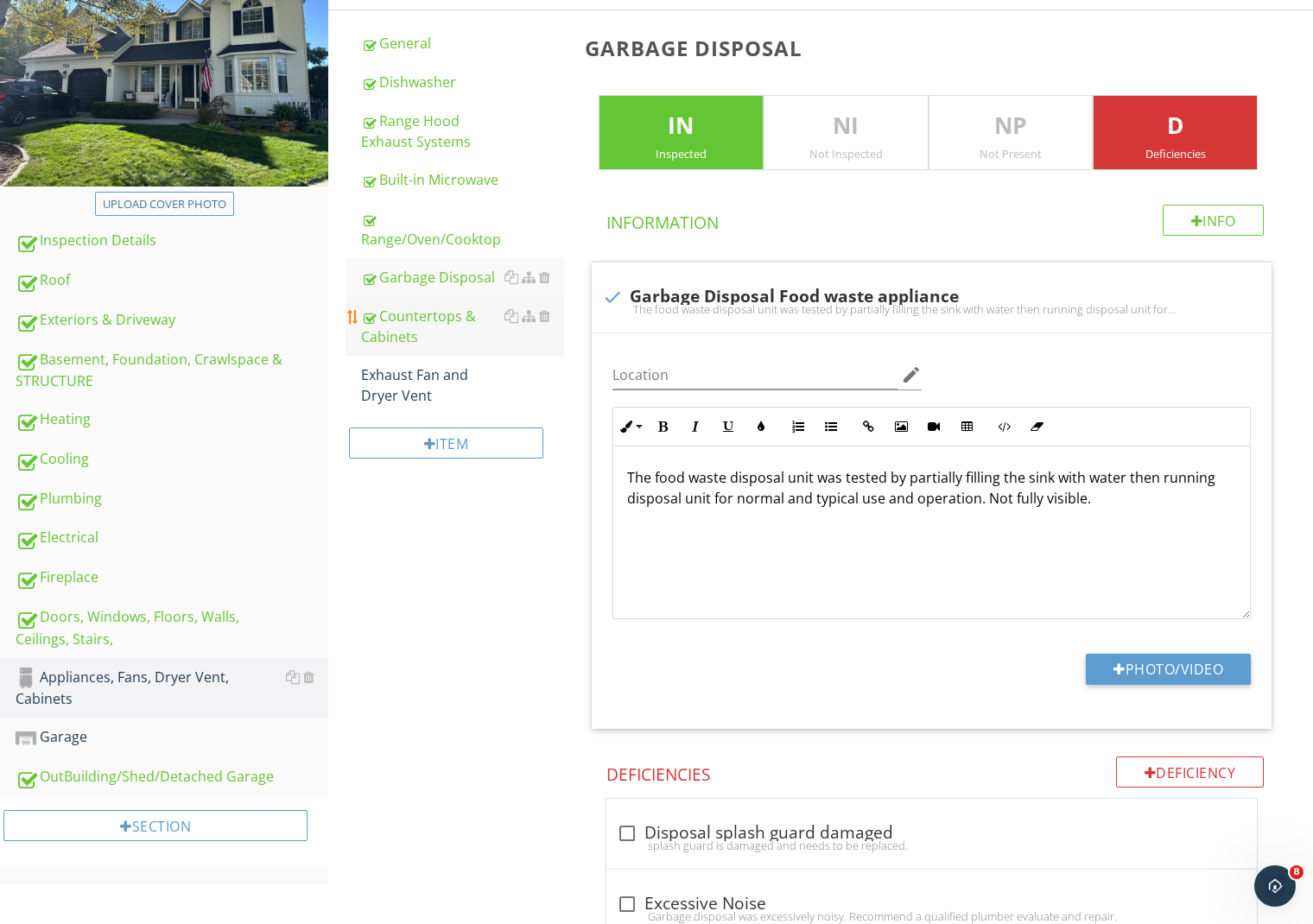
click at [431, 327] on div "Countertops & Cabinets" at bounding box center [463, 326] width 203 height 42
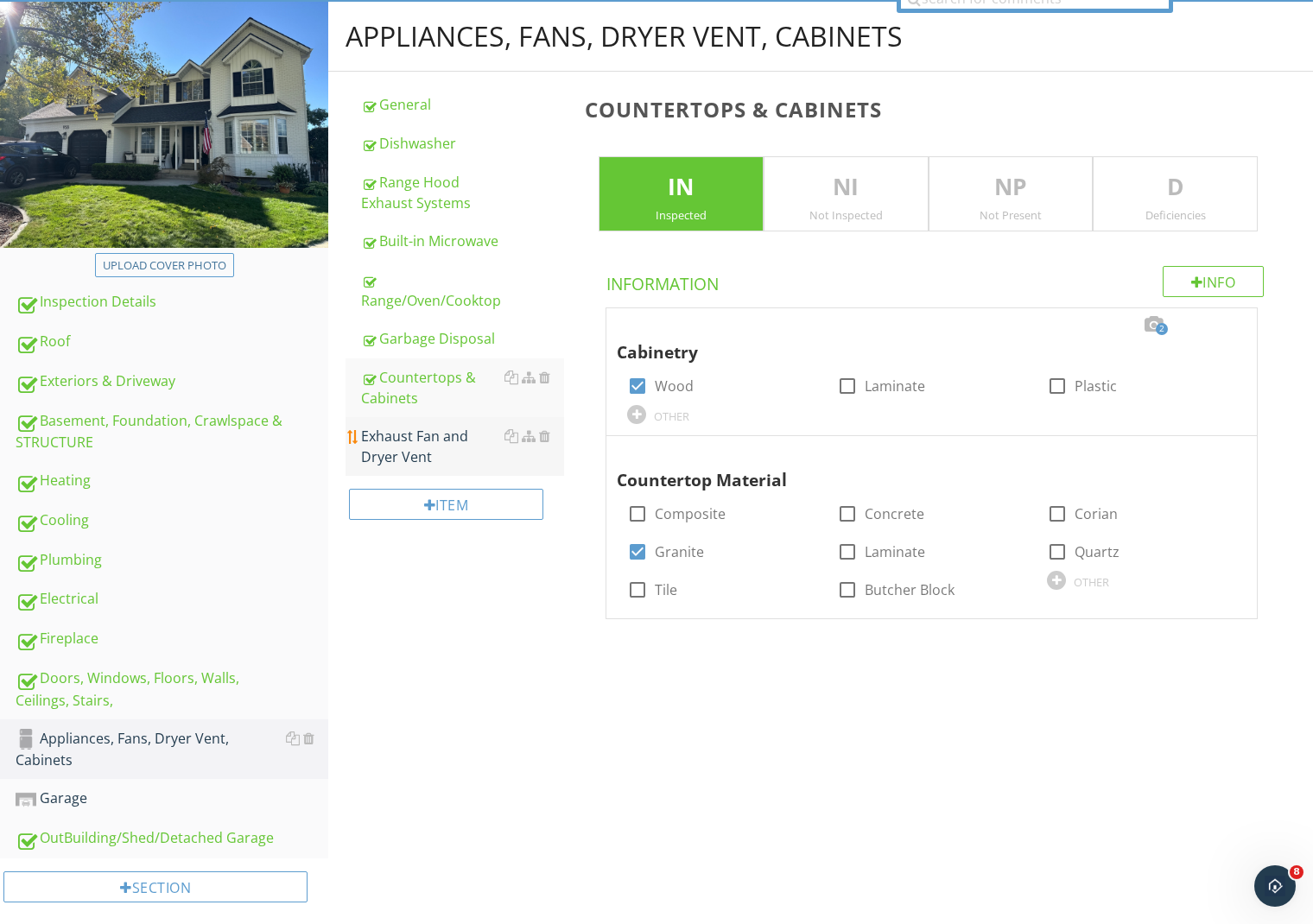
click at [424, 434] on div "Exhaust Fan and Dryer Vent" at bounding box center [463, 447] width 203 height 42
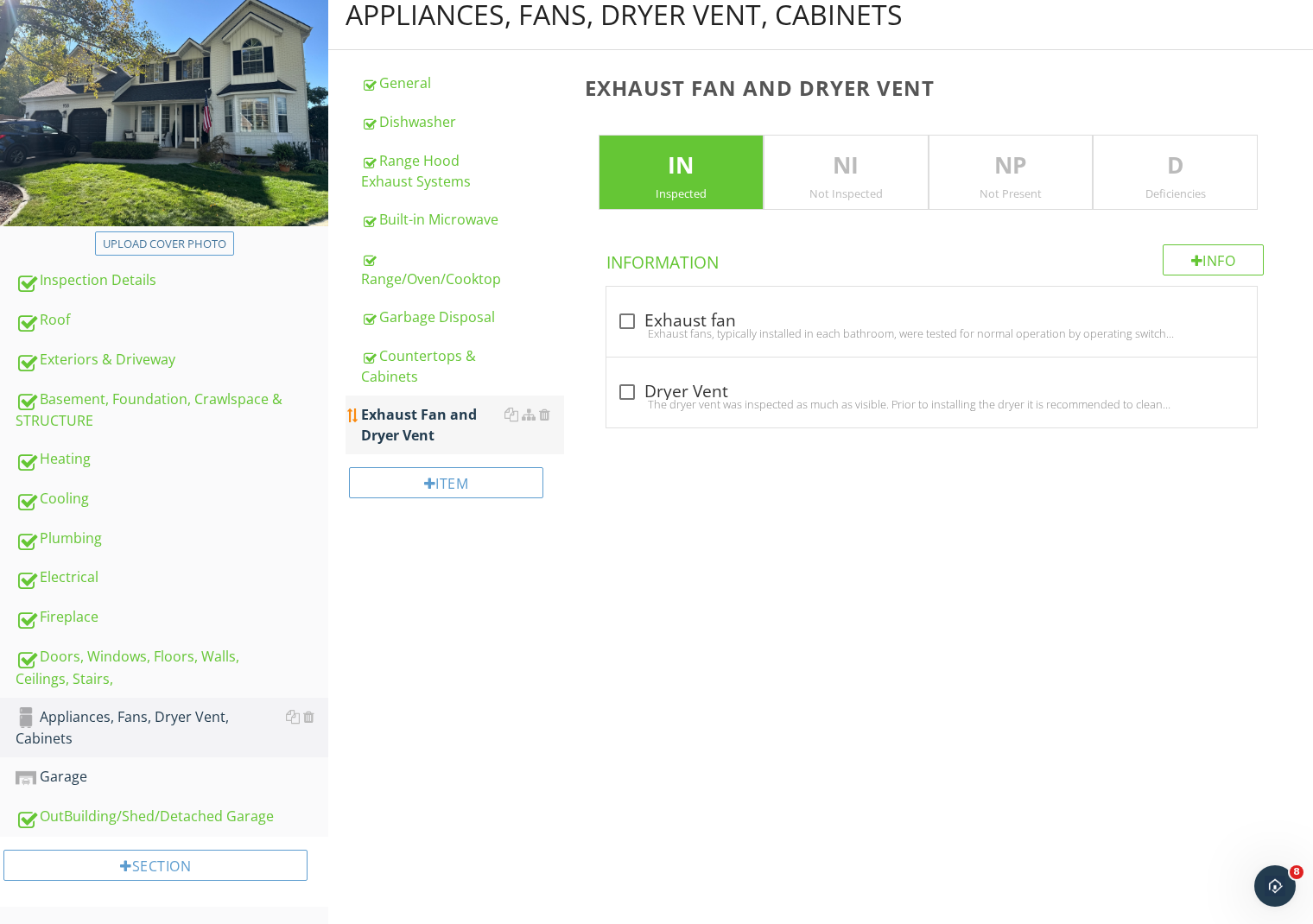
scroll to position [171, 0]
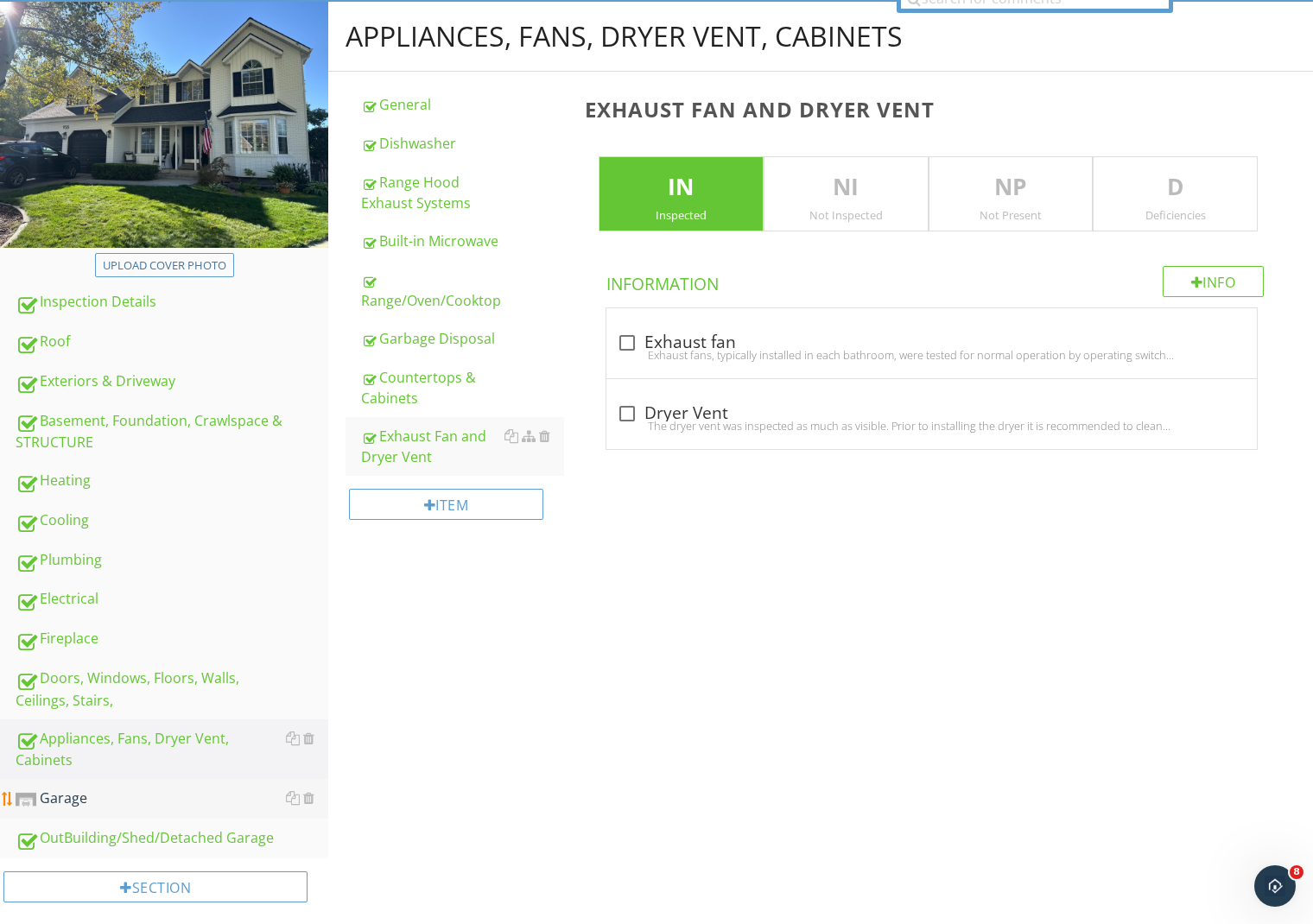
click at [137, 788] on div "Garage" at bounding box center [172, 800] width 313 height 23
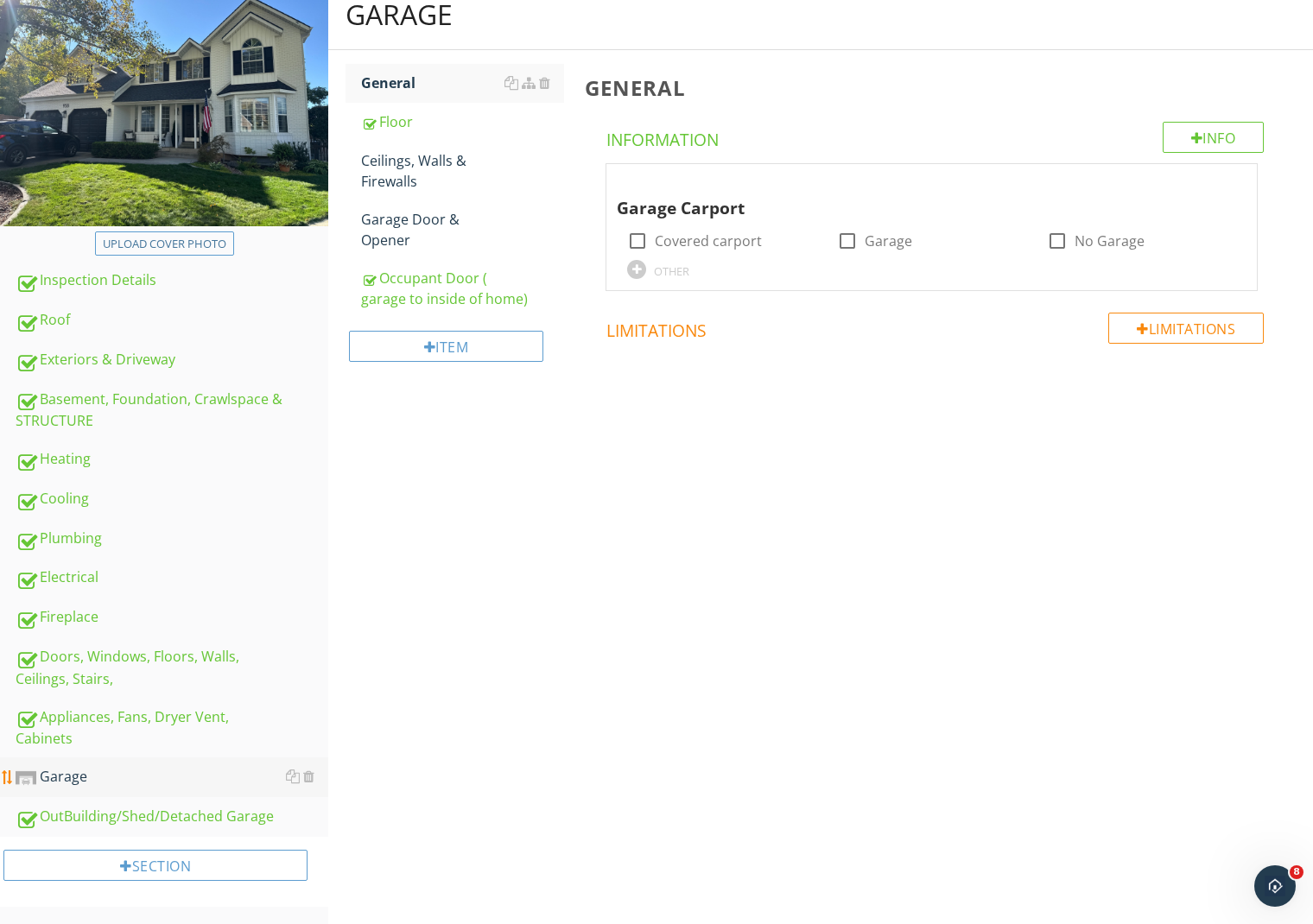
scroll to position [171, 0]
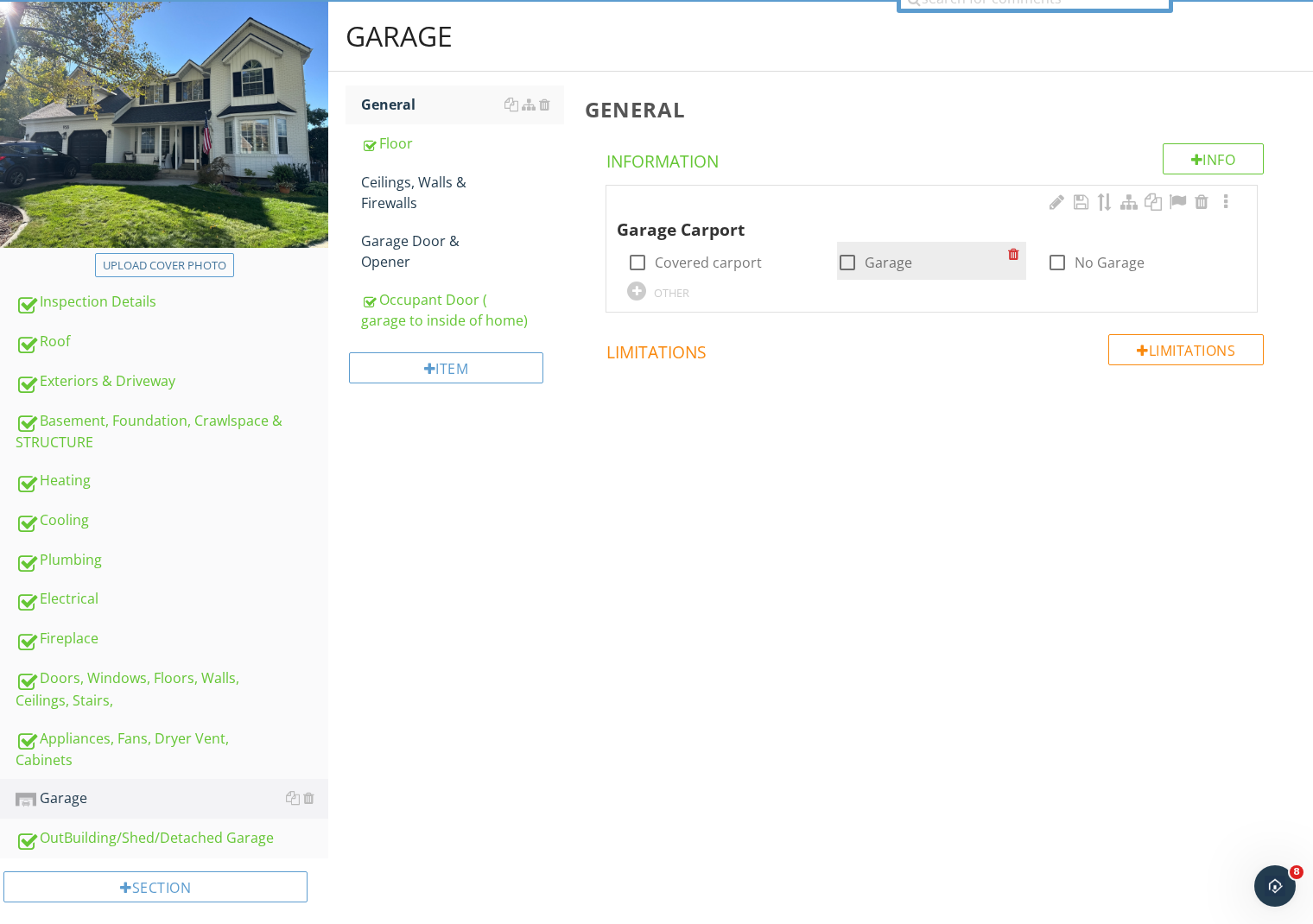
click at [850, 263] on div at bounding box center [847, 262] width 29 height 29
checkbox input "true"
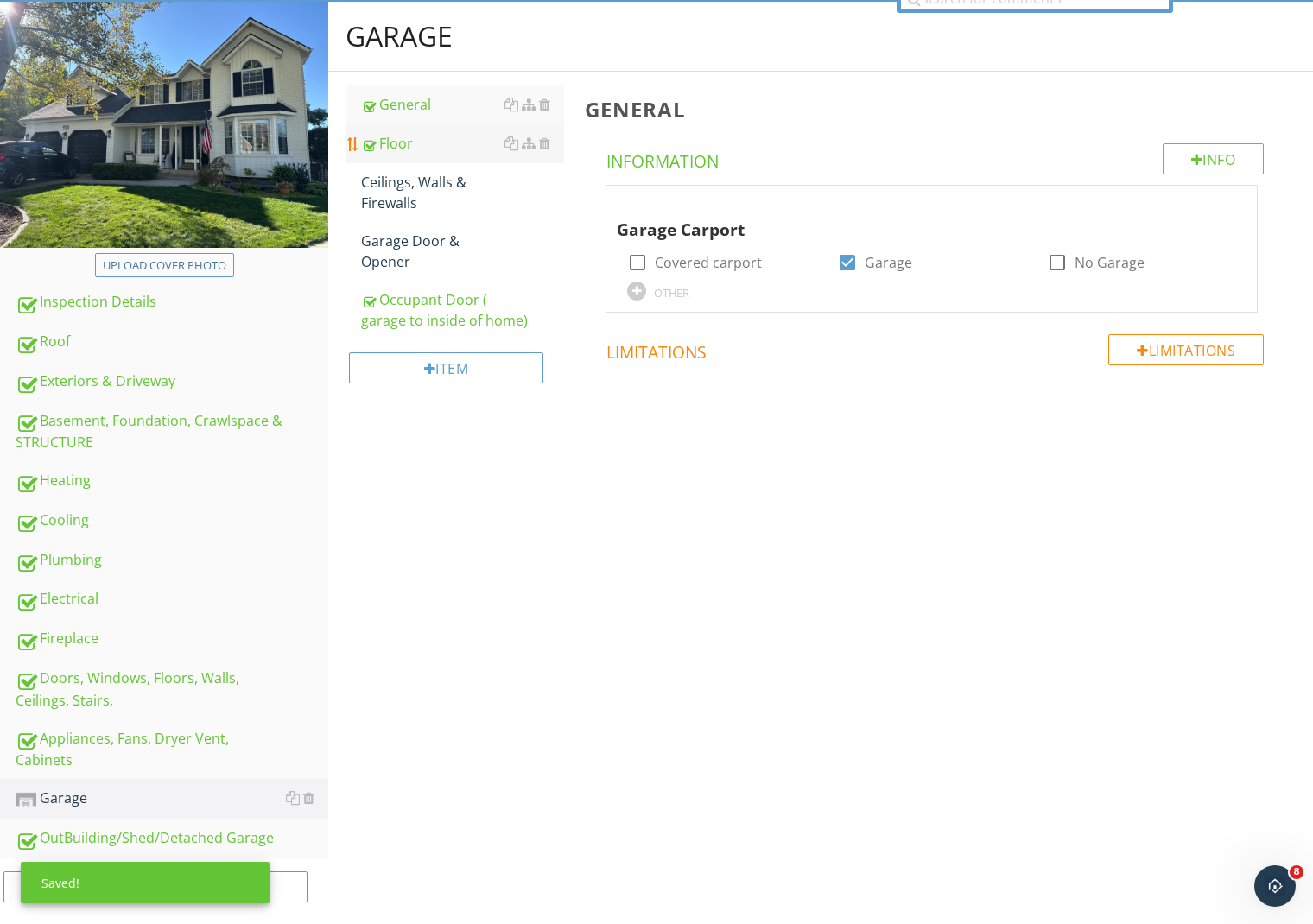
click at [398, 143] on div "Floor" at bounding box center [463, 143] width 203 height 21
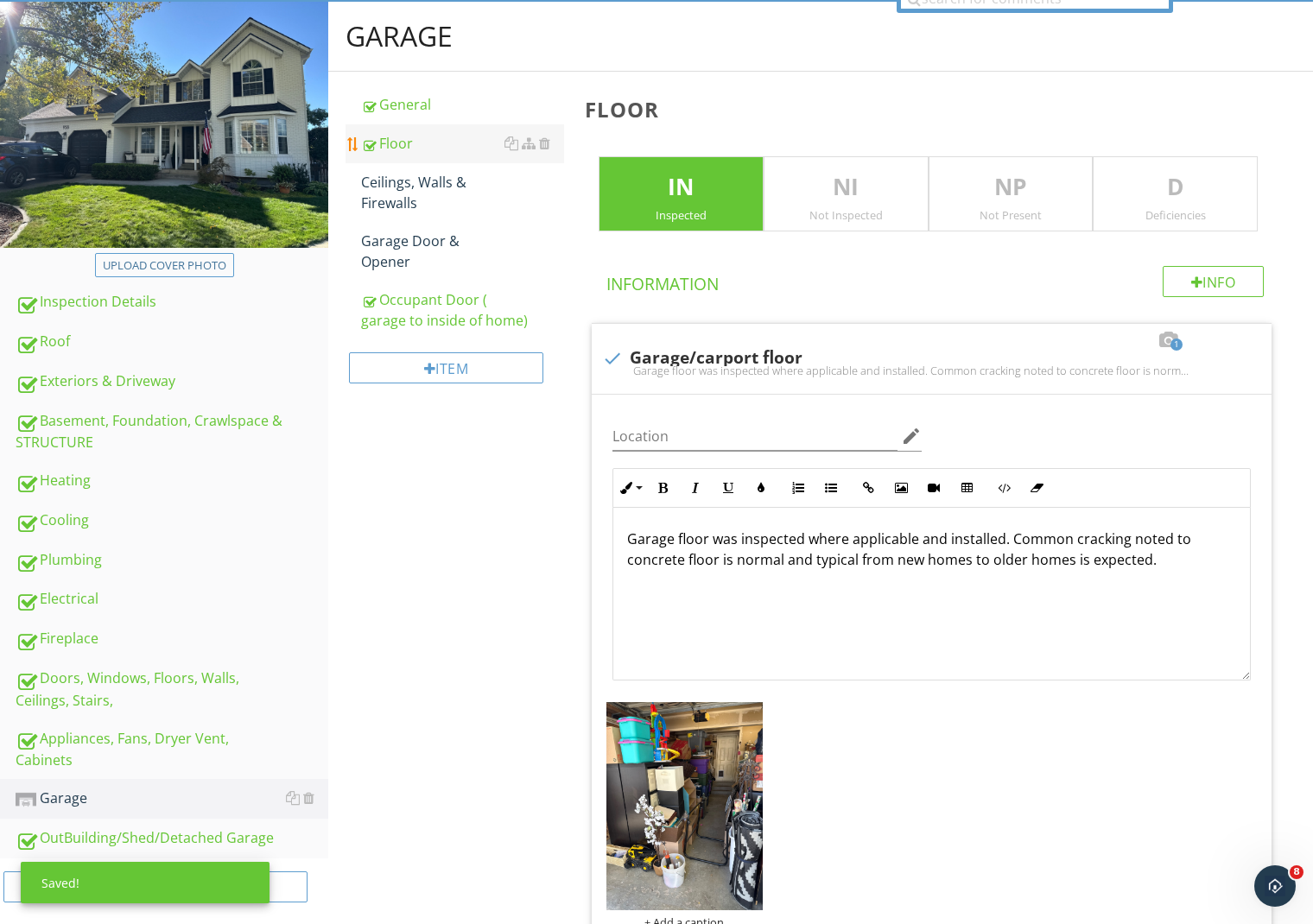
scroll to position [232, 0]
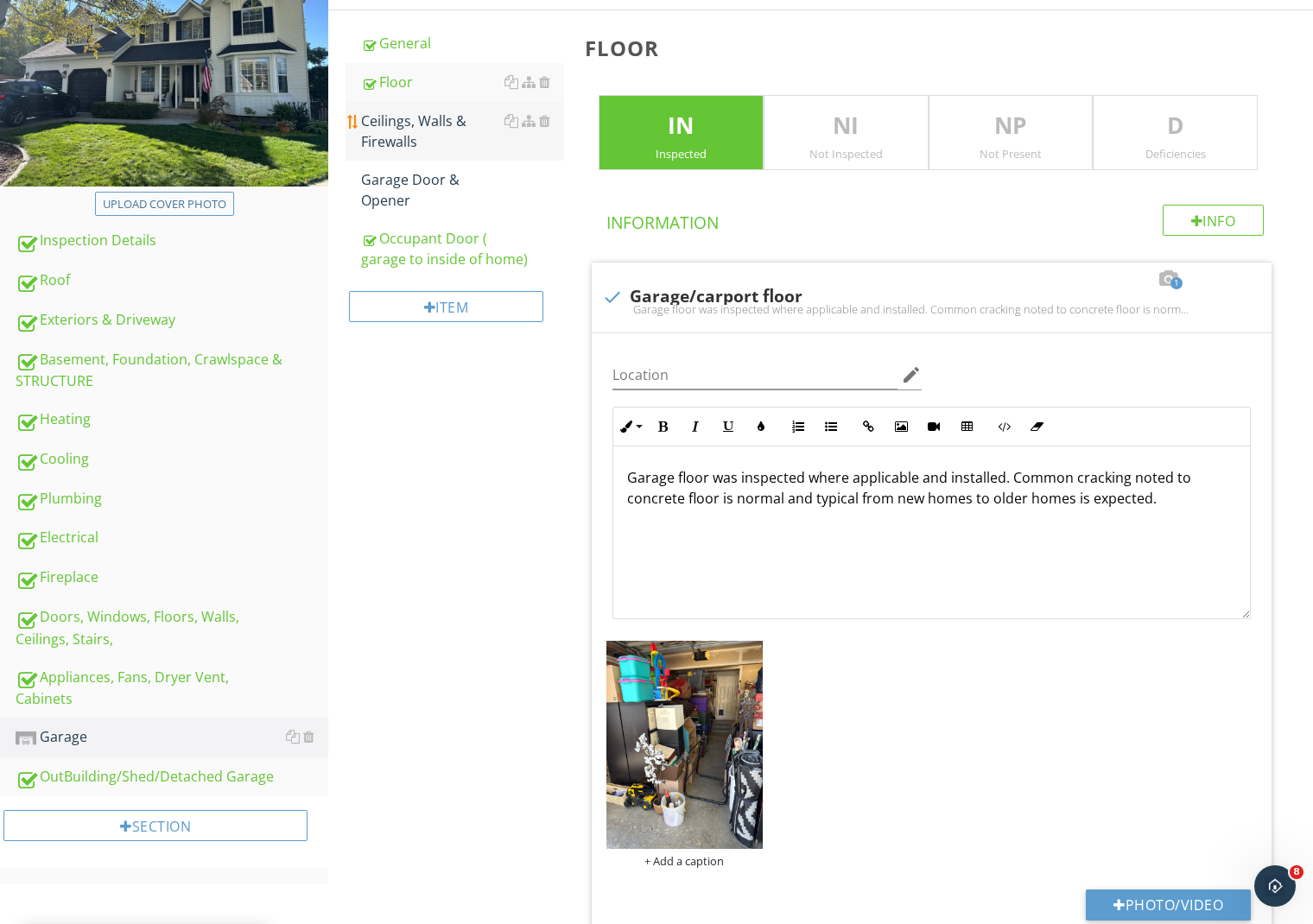
click at [419, 132] on div "Ceilings, Walls & Firewalls" at bounding box center [463, 132] width 203 height 42
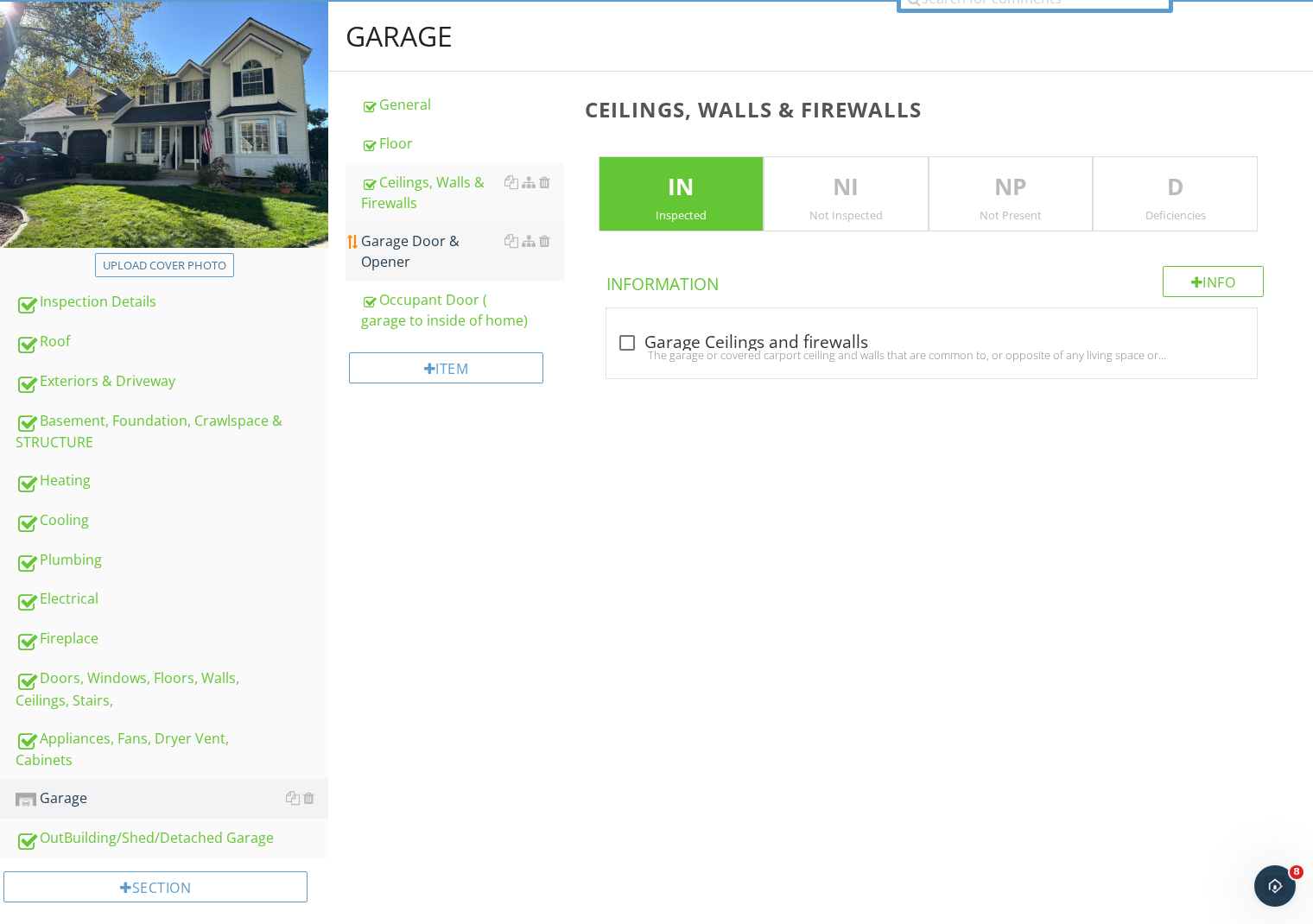
click at [404, 246] on div "Garage Door & Opener" at bounding box center [463, 251] width 203 height 42
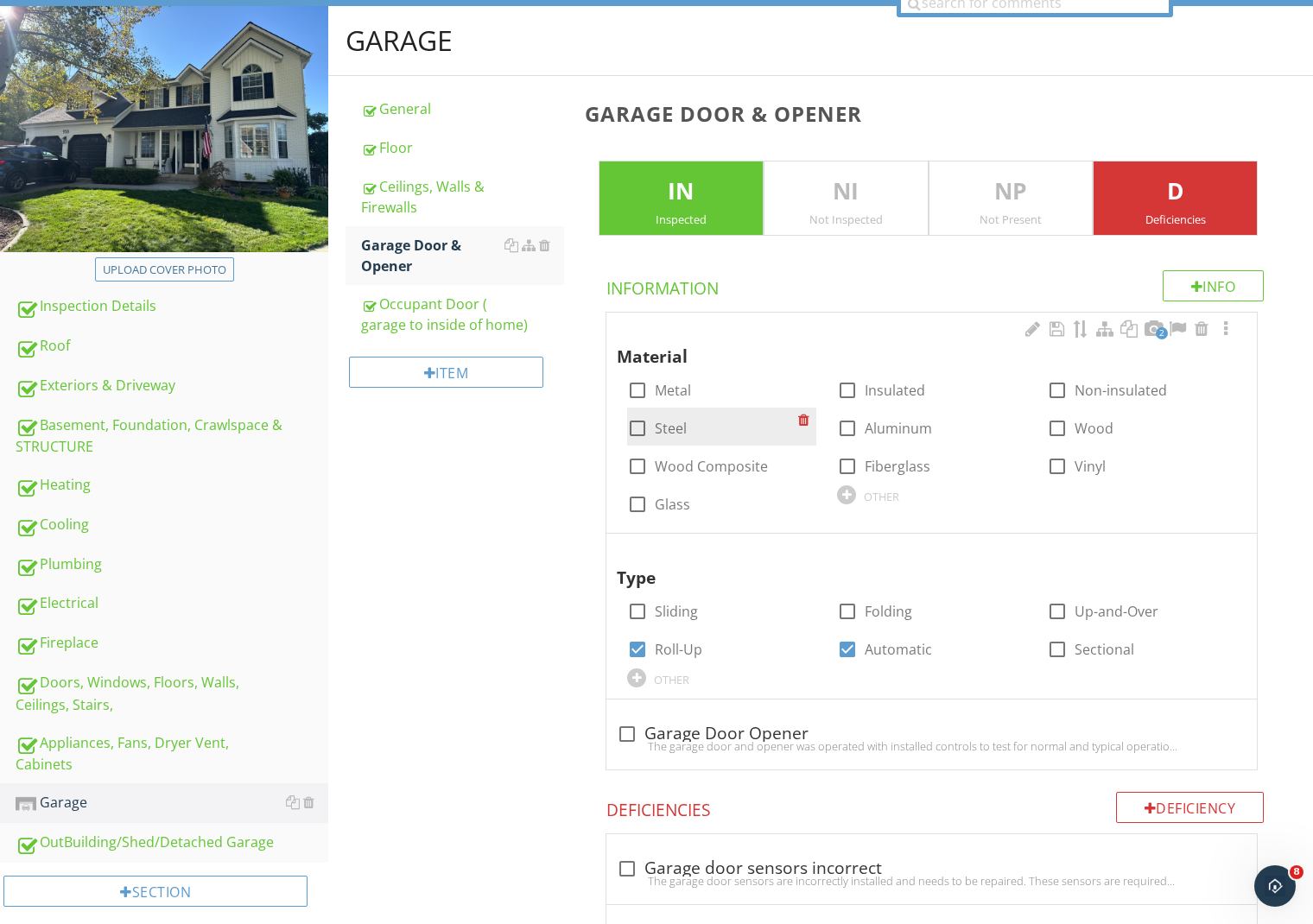
scroll to position [166, 0]
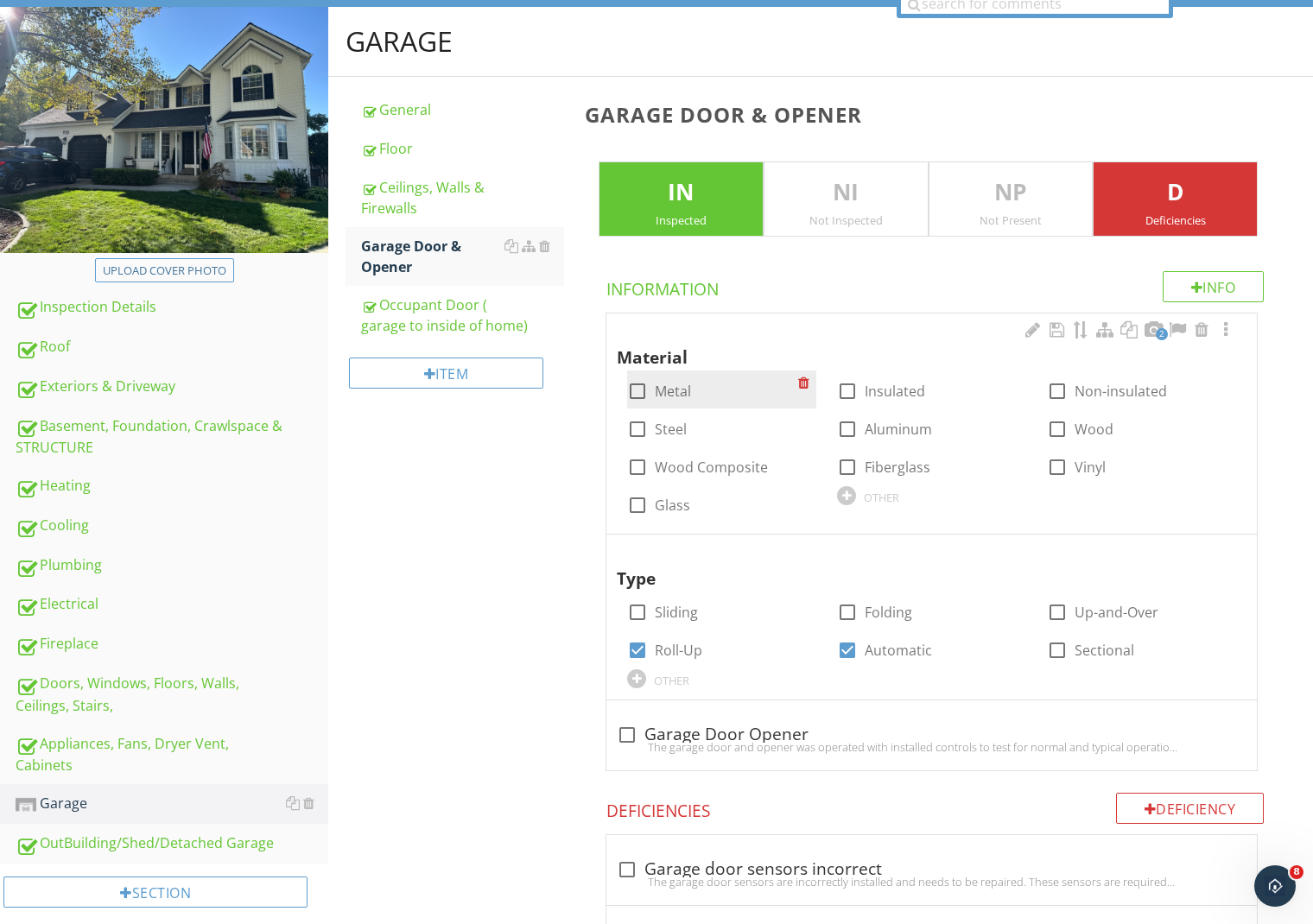
click at [638, 396] on div at bounding box center [638, 391] width 29 height 29
checkbox input "true"
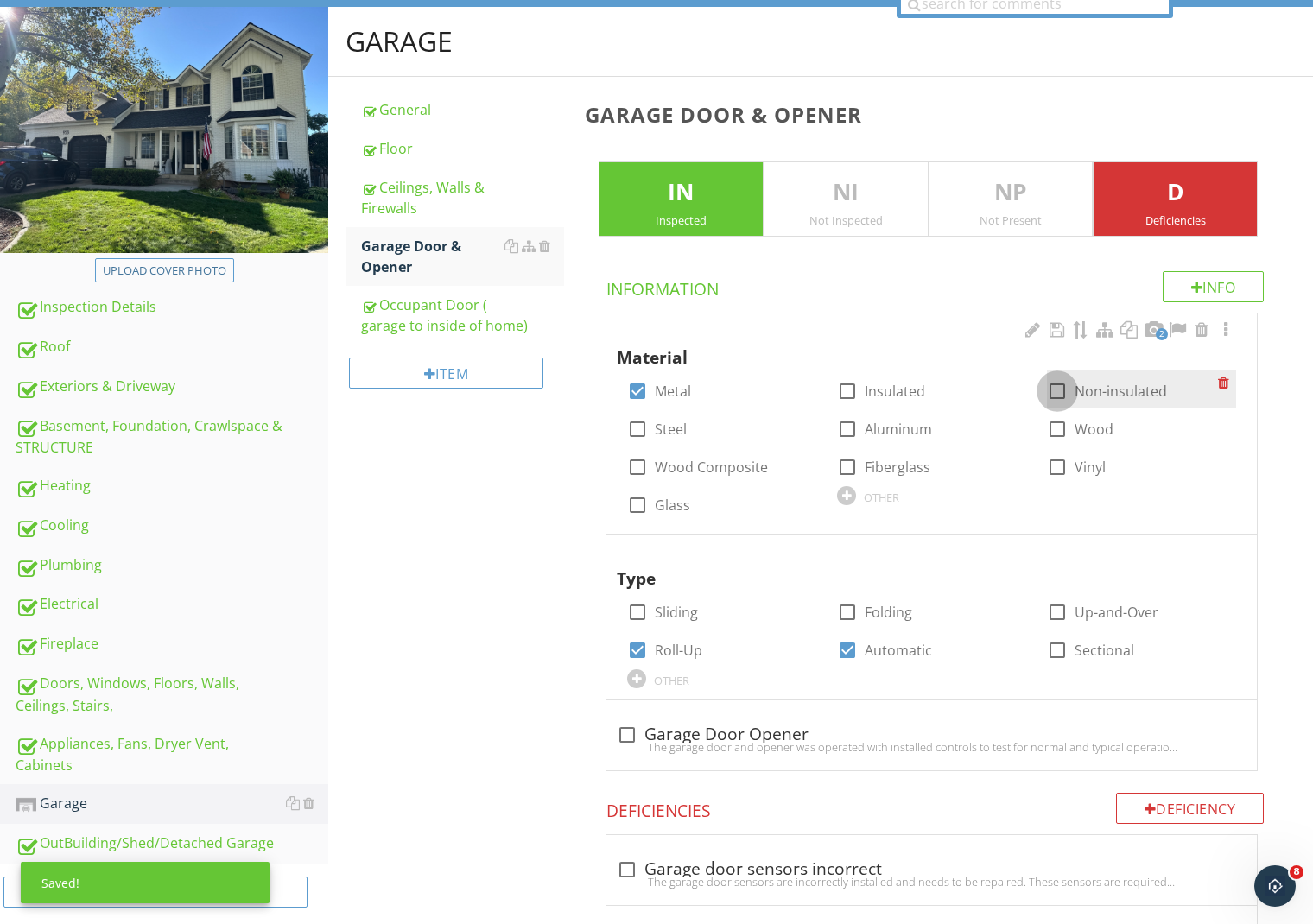
click at [1051, 390] on div at bounding box center [1057, 391] width 29 height 29
checkbox input "true"
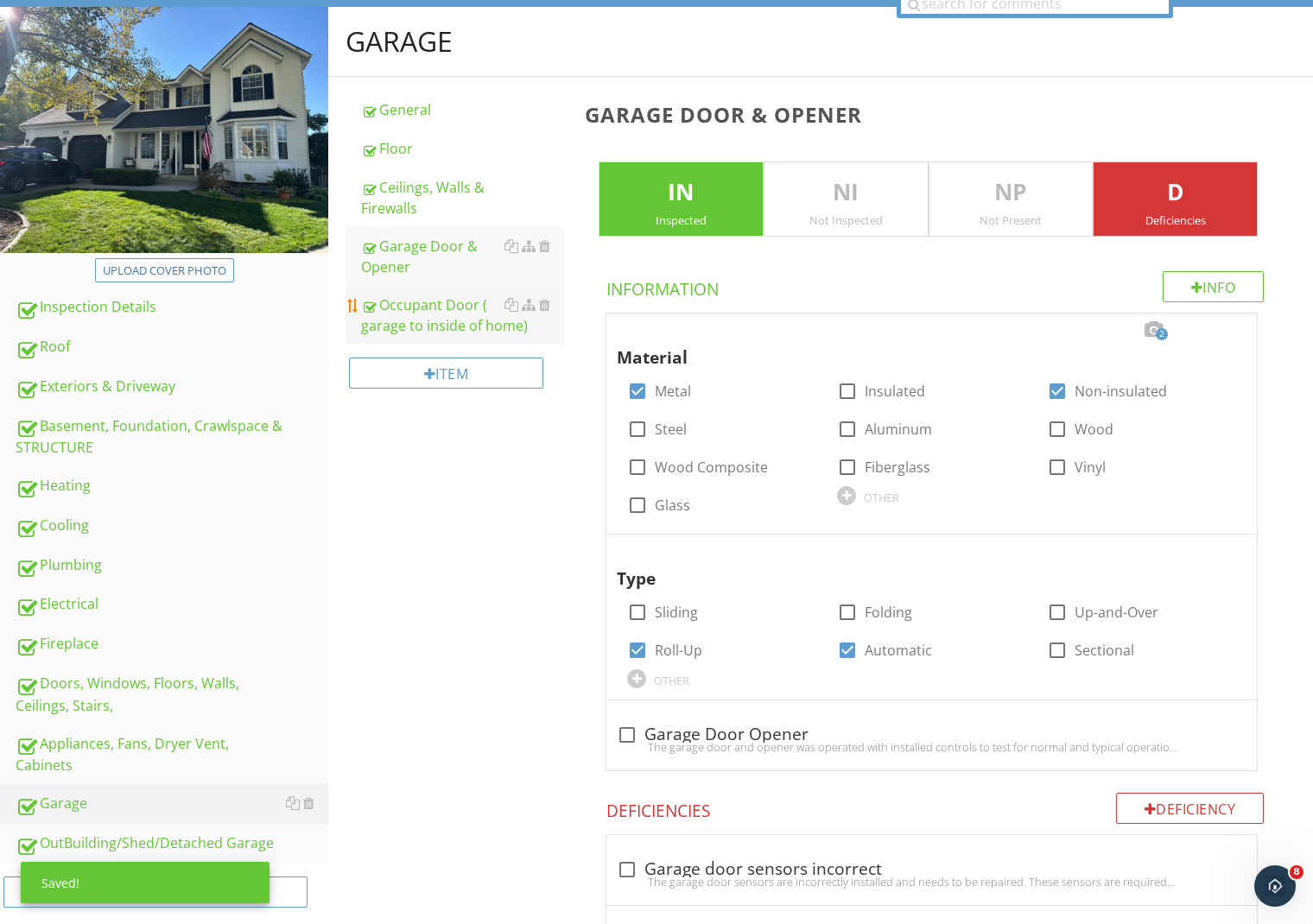
click at [416, 305] on div "Occupant Door ( garage to inside of home)" at bounding box center [463, 316] width 203 height 42
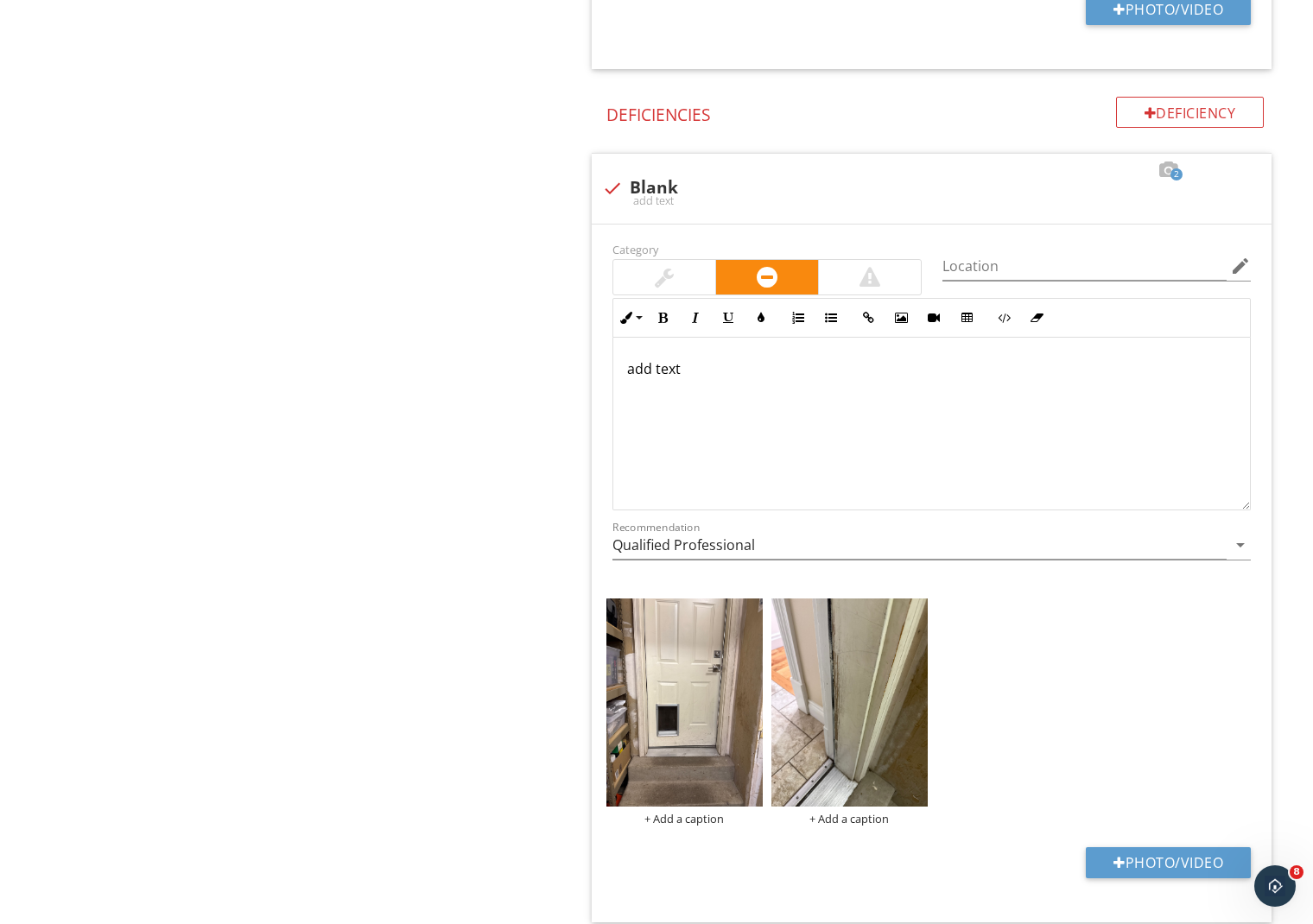
scroll to position [1150, 0]
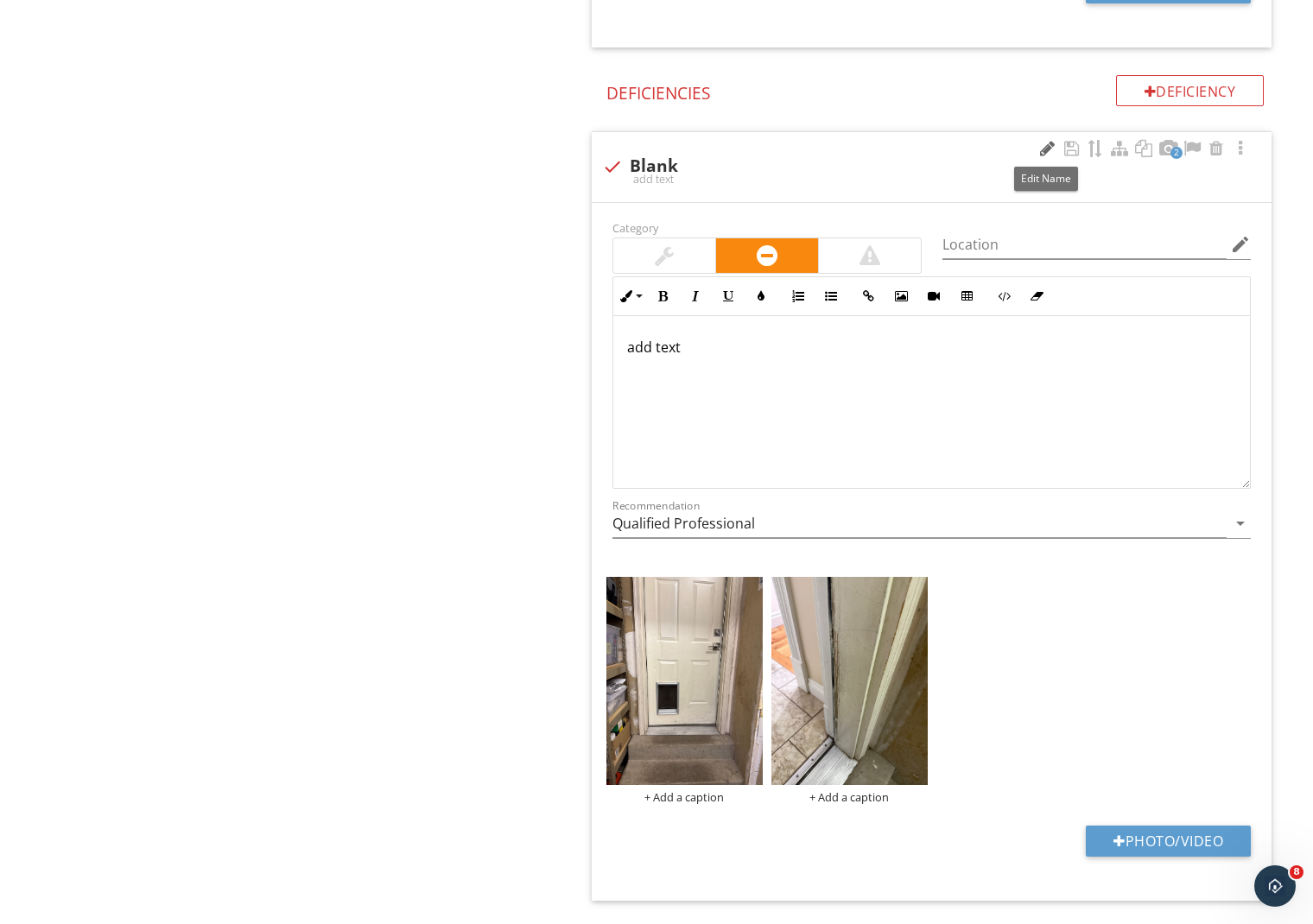
click at [1045, 150] on div at bounding box center [1047, 149] width 21 height 17
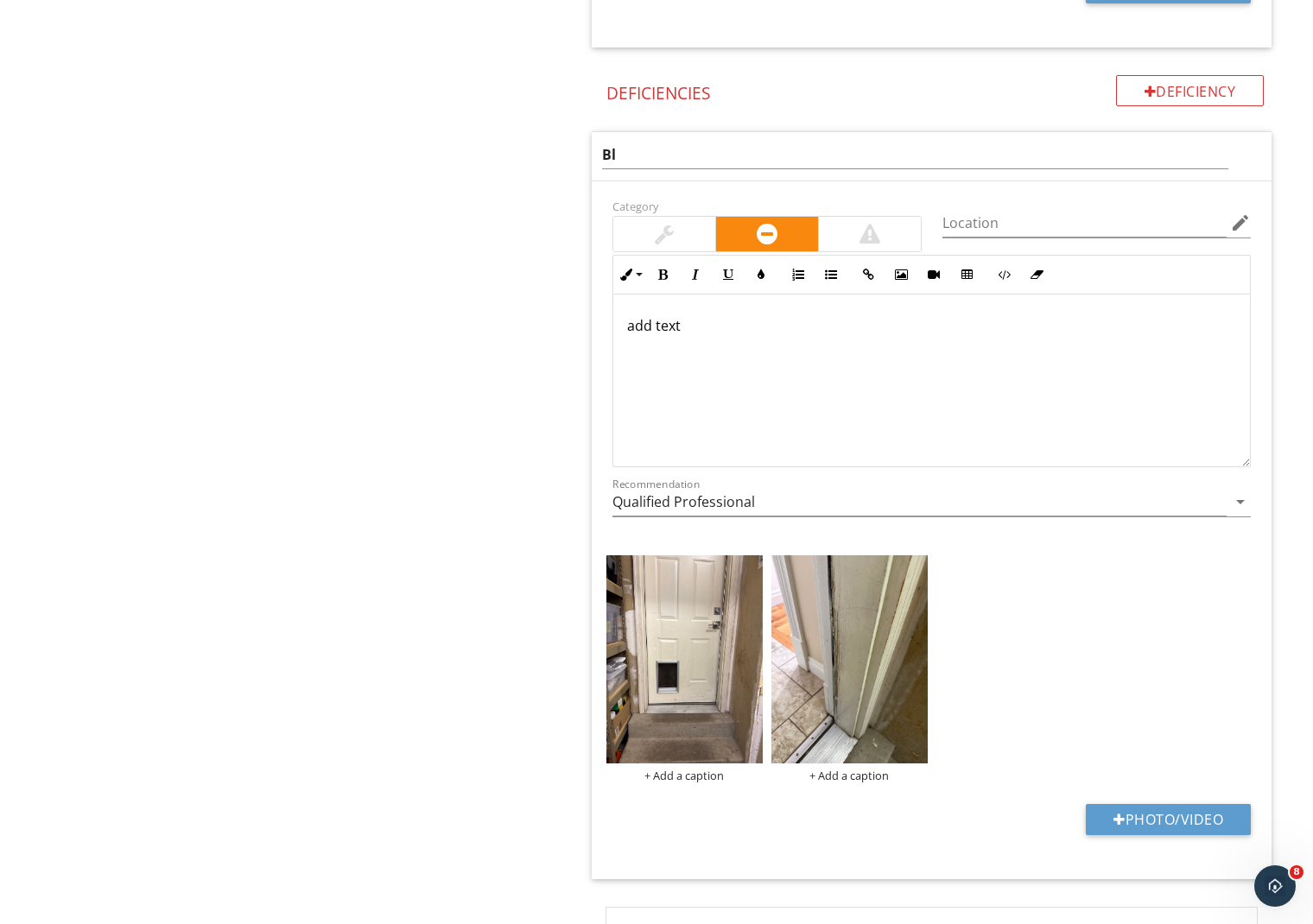
type input "B"
type input "Pet door opening"
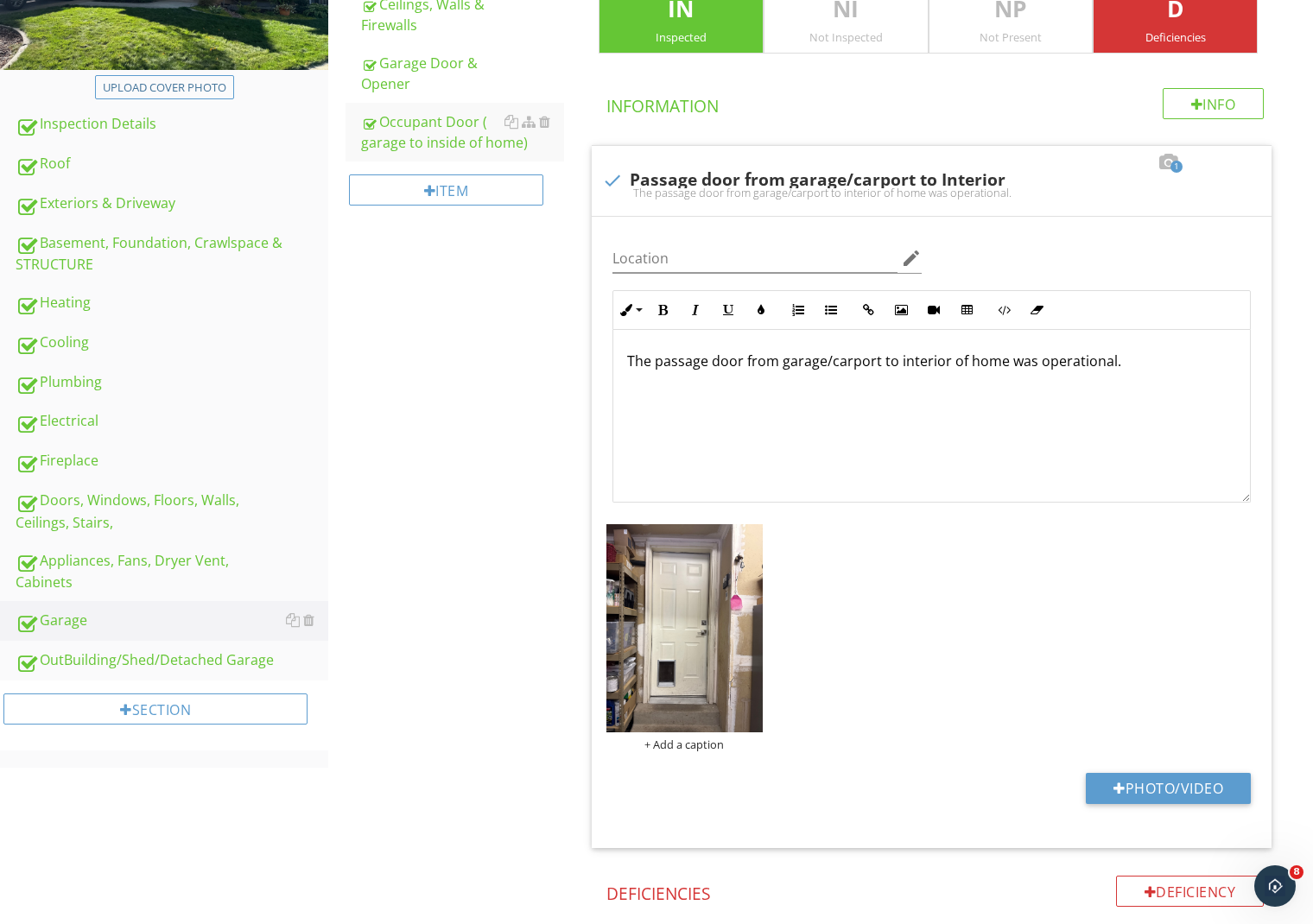
scroll to position [352, 0]
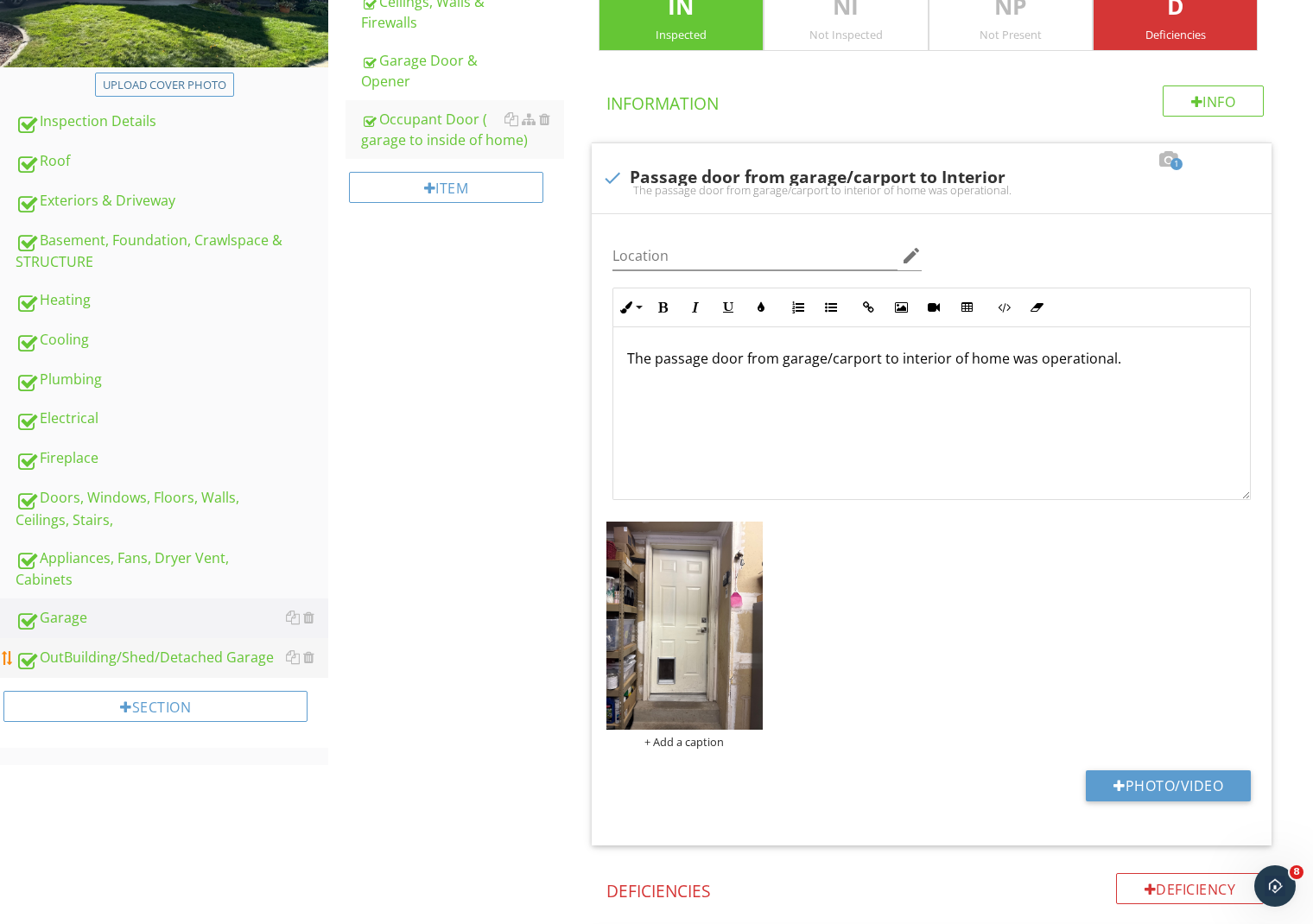
click at [171, 647] on div "OutBuilding/Shed/Detached Garage" at bounding box center [172, 658] width 313 height 23
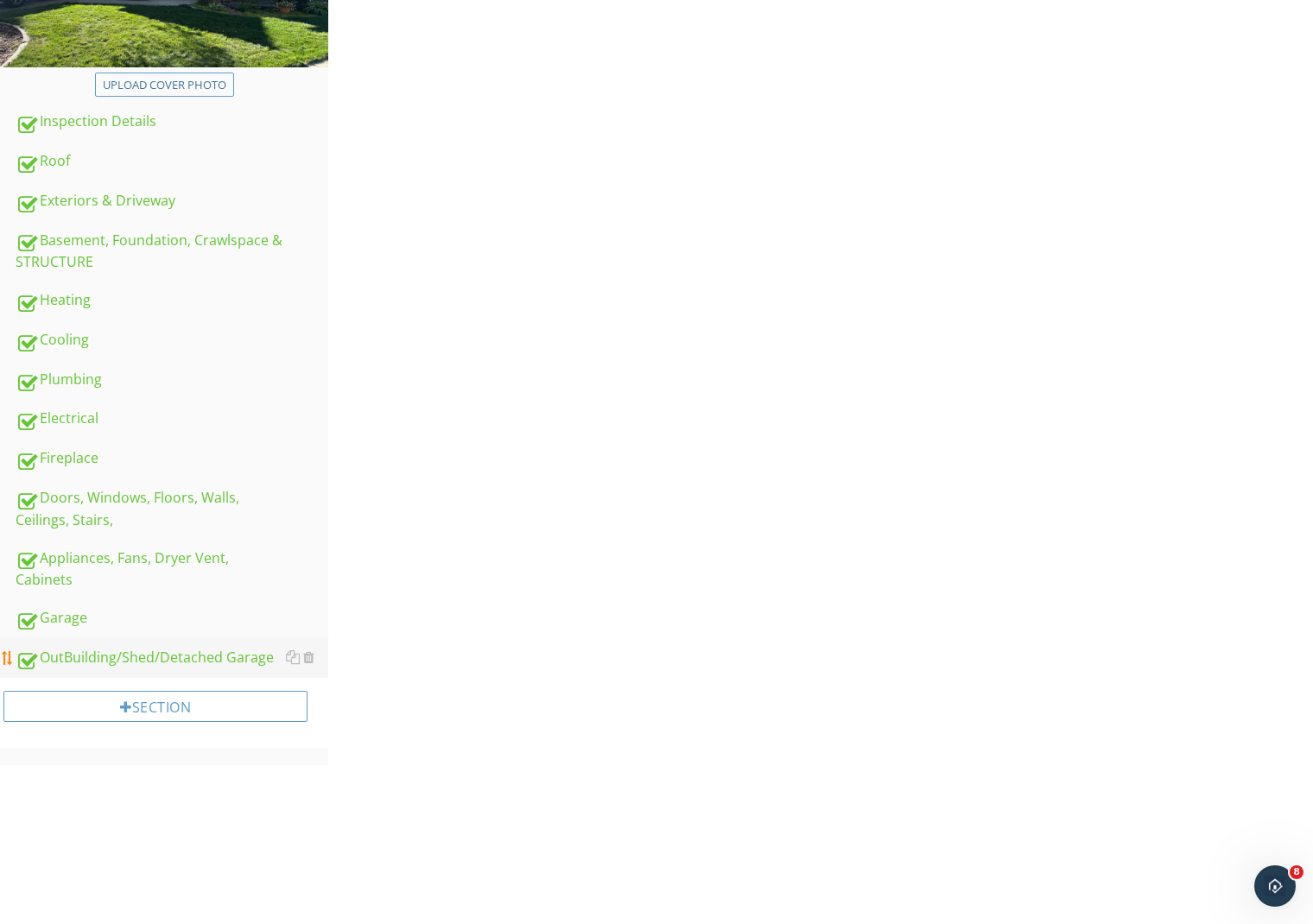
scroll to position [171, 0]
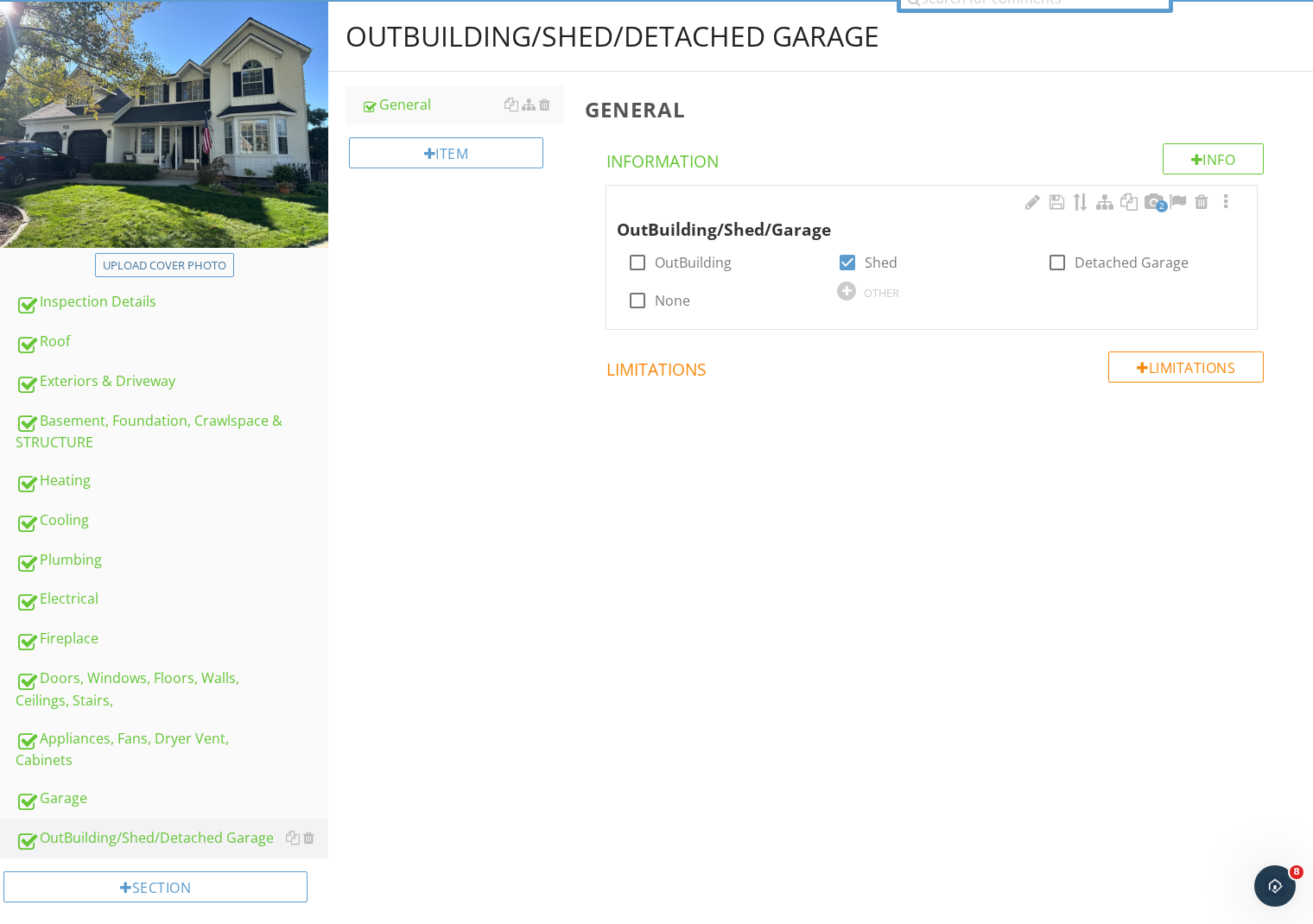
click at [1160, 201] on span "2" at bounding box center [1161, 206] width 12 height 12
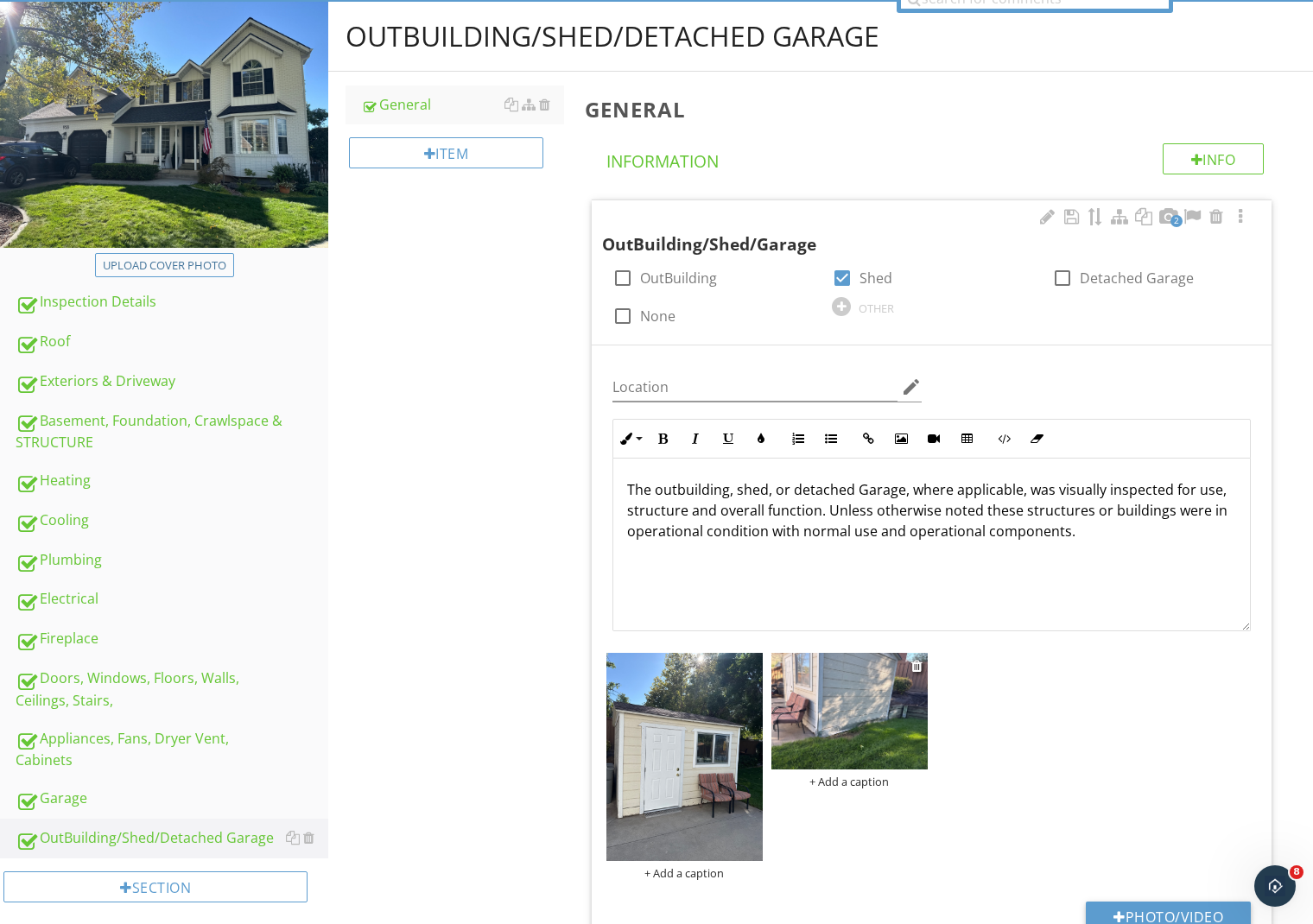
click at [839, 781] on div "+ Add a caption" at bounding box center [849, 782] width 157 height 14
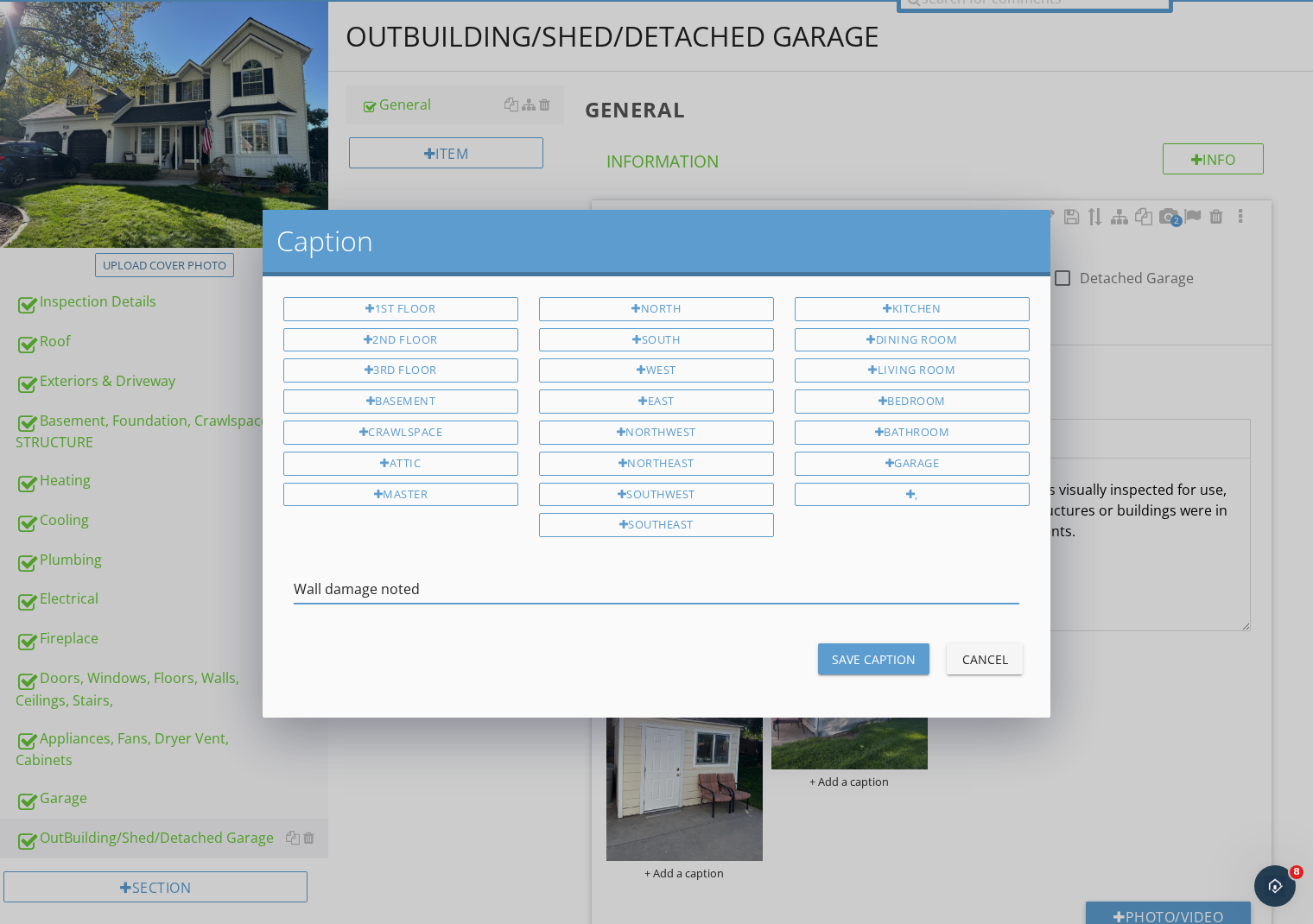
type input "Wall damage noted"
click at [890, 659] on div "Save Caption" at bounding box center [874, 659] width 83 height 18
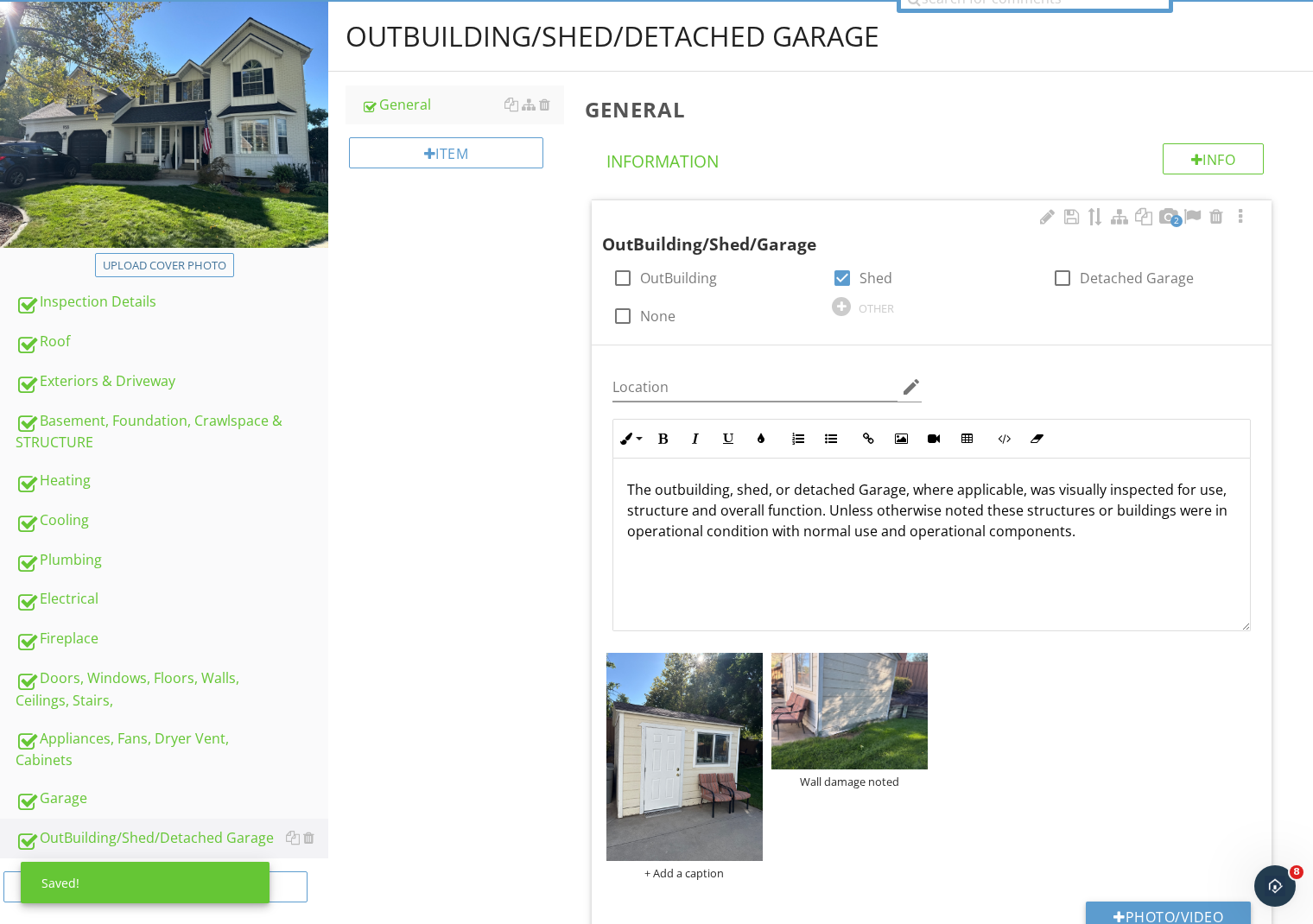
scroll to position [0, 0]
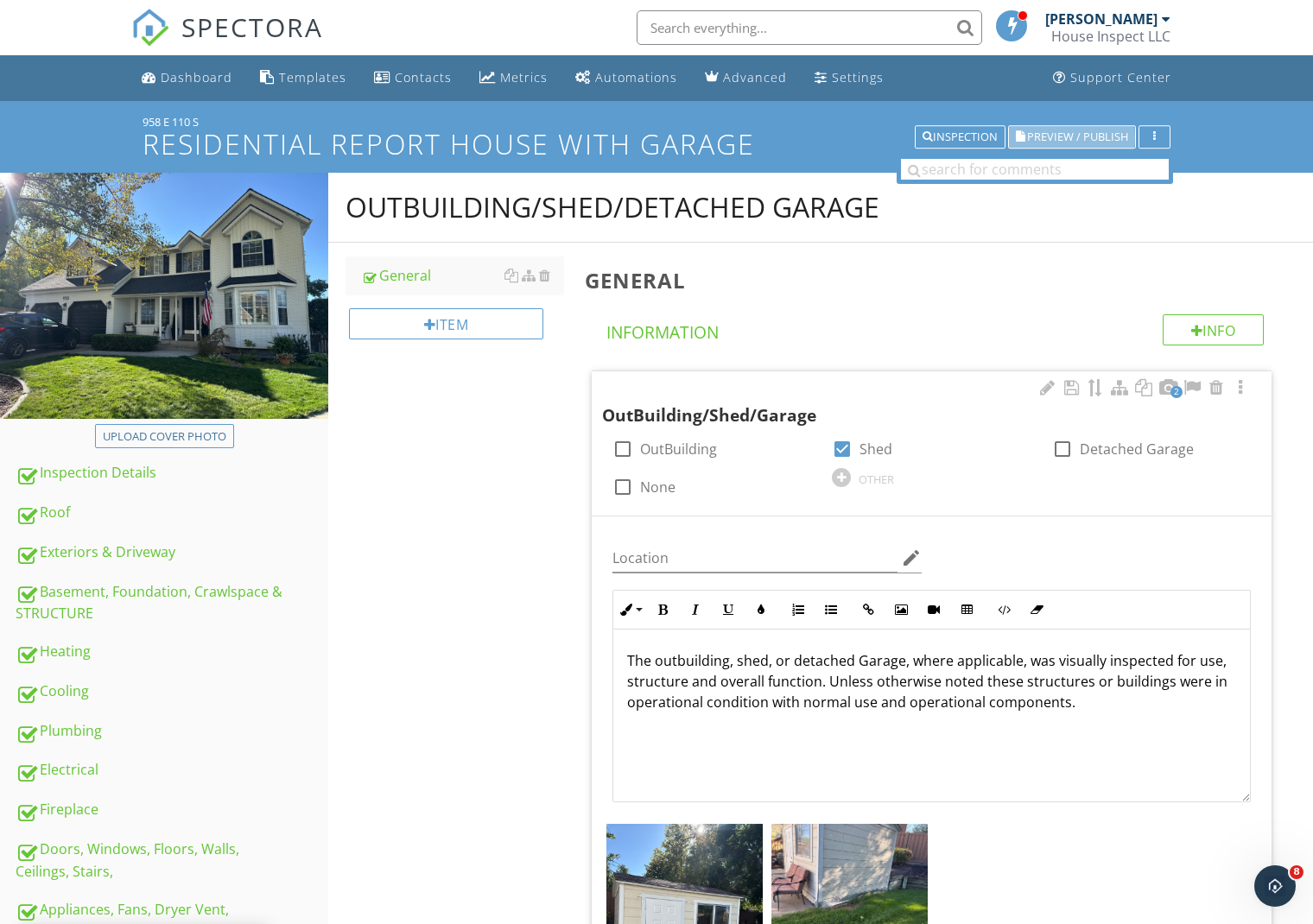
click at [1075, 138] on span "Preview / Publish" at bounding box center [1078, 137] width 102 height 11
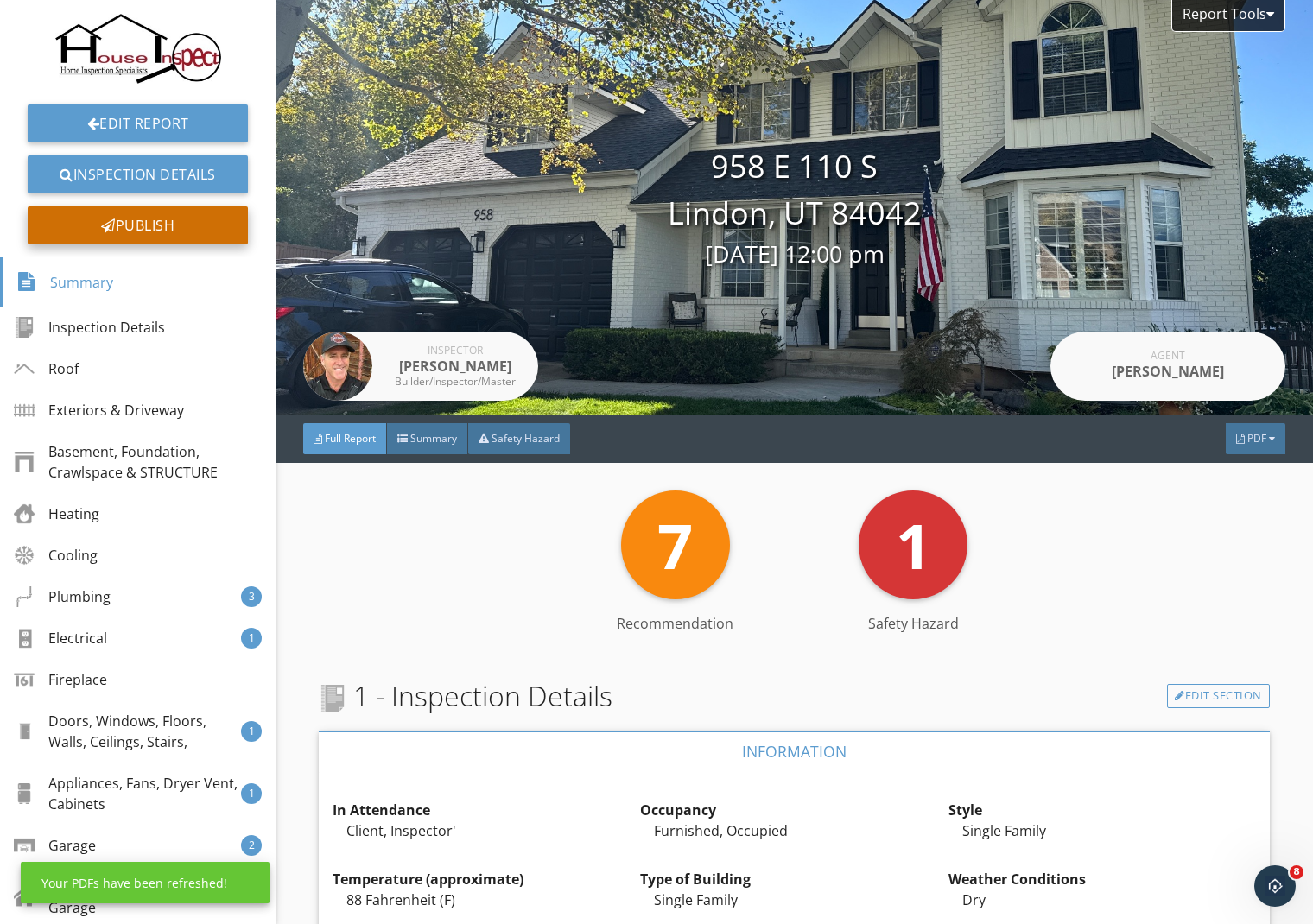
click at [181, 223] on div "Publish" at bounding box center [138, 226] width 220 height 38
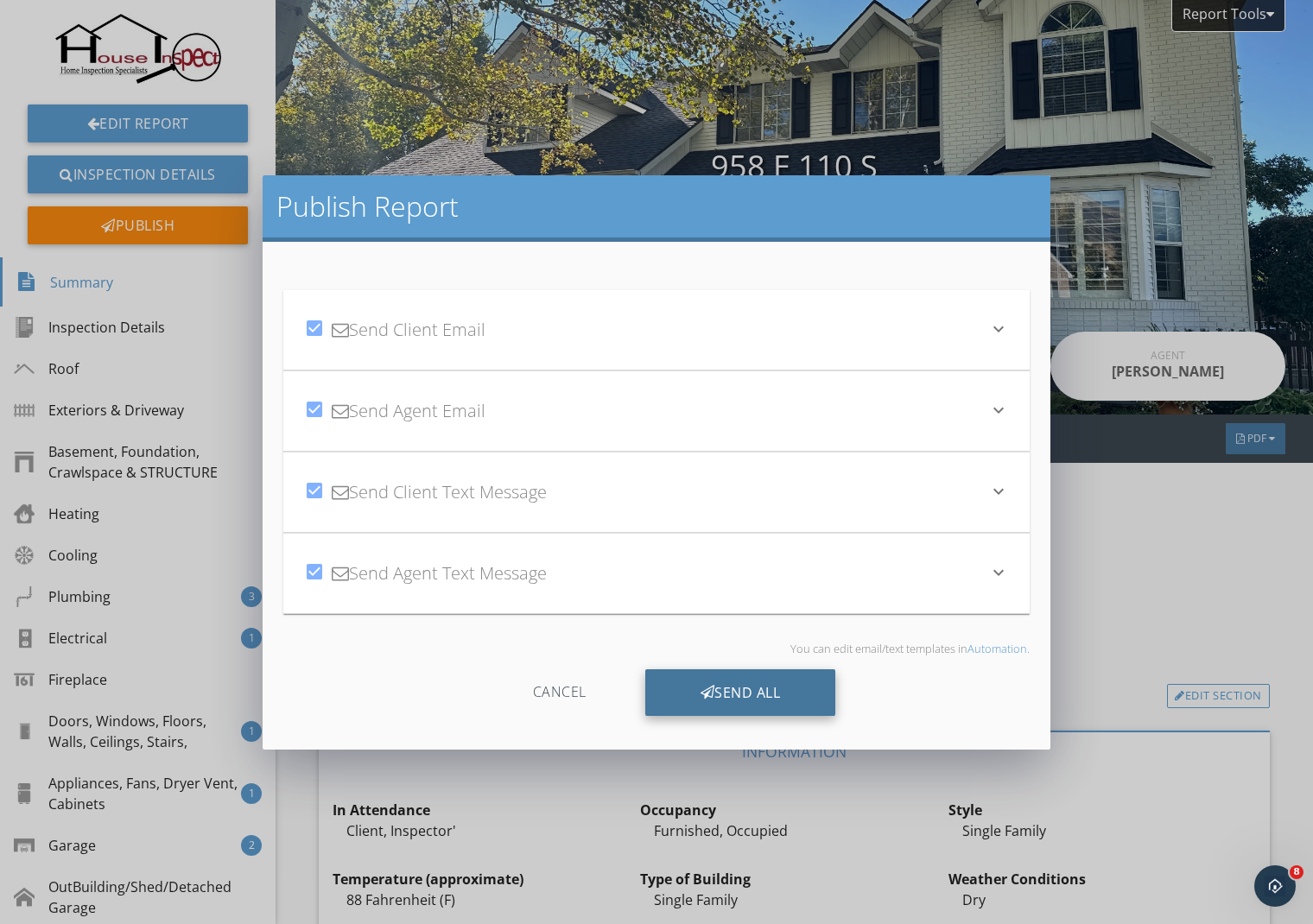
click at [749, 691] on div "Send All" at bounding box center [740, 693] width 191 height 46
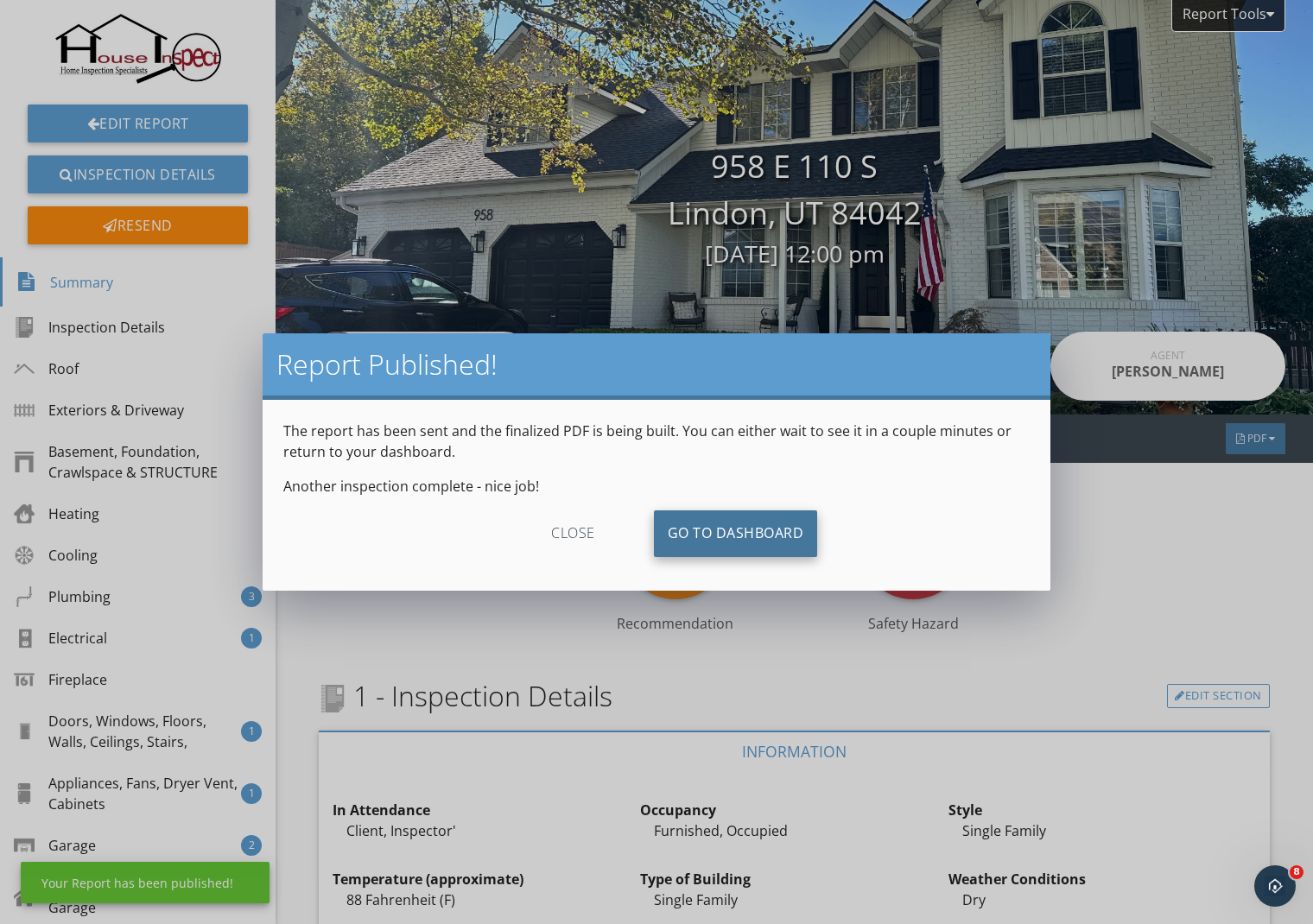
click at [765, 526] on link "Go To Dashboard" at bounding box center [735, 533] width 164 height 46
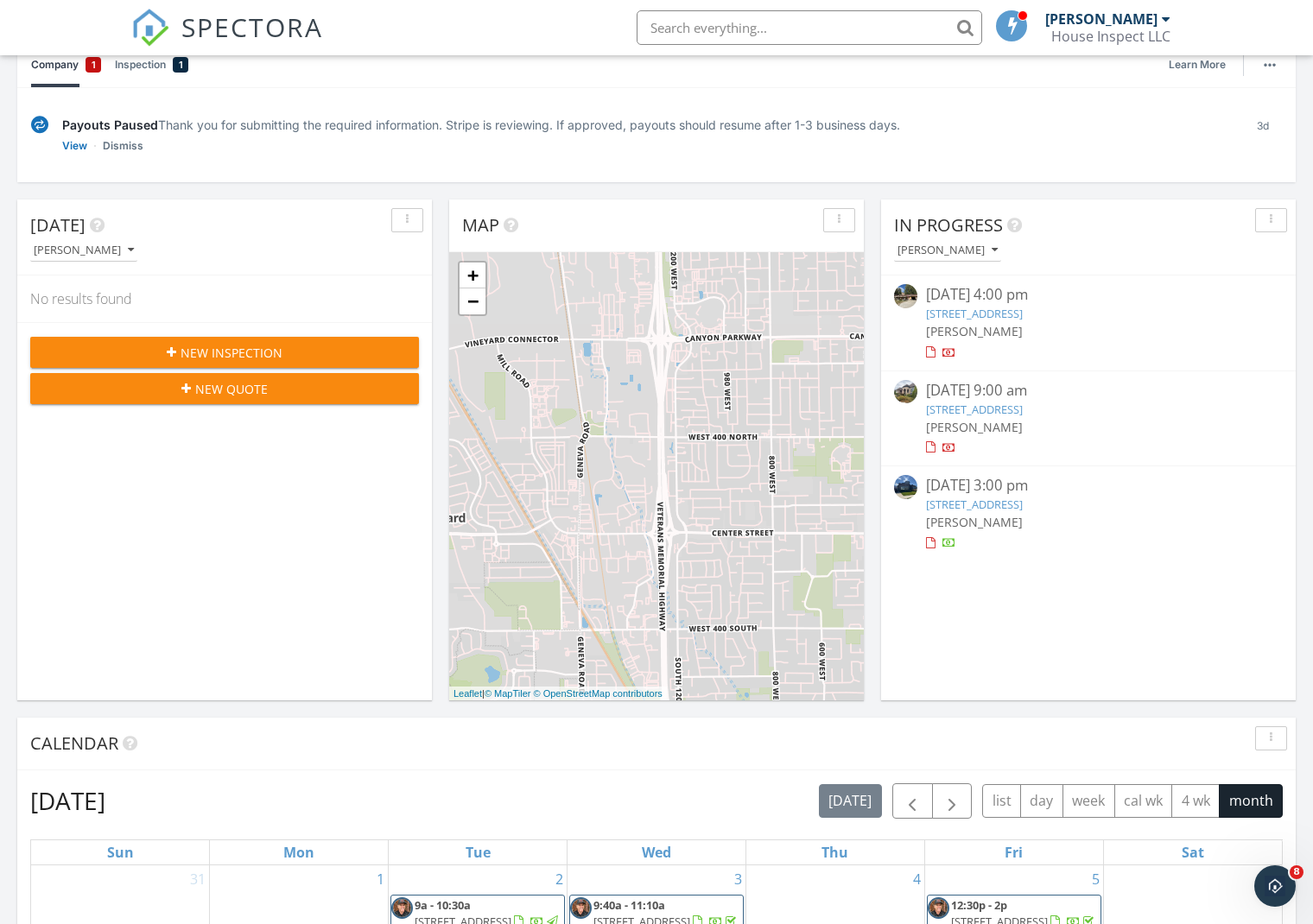
scroll to position [245, 0]
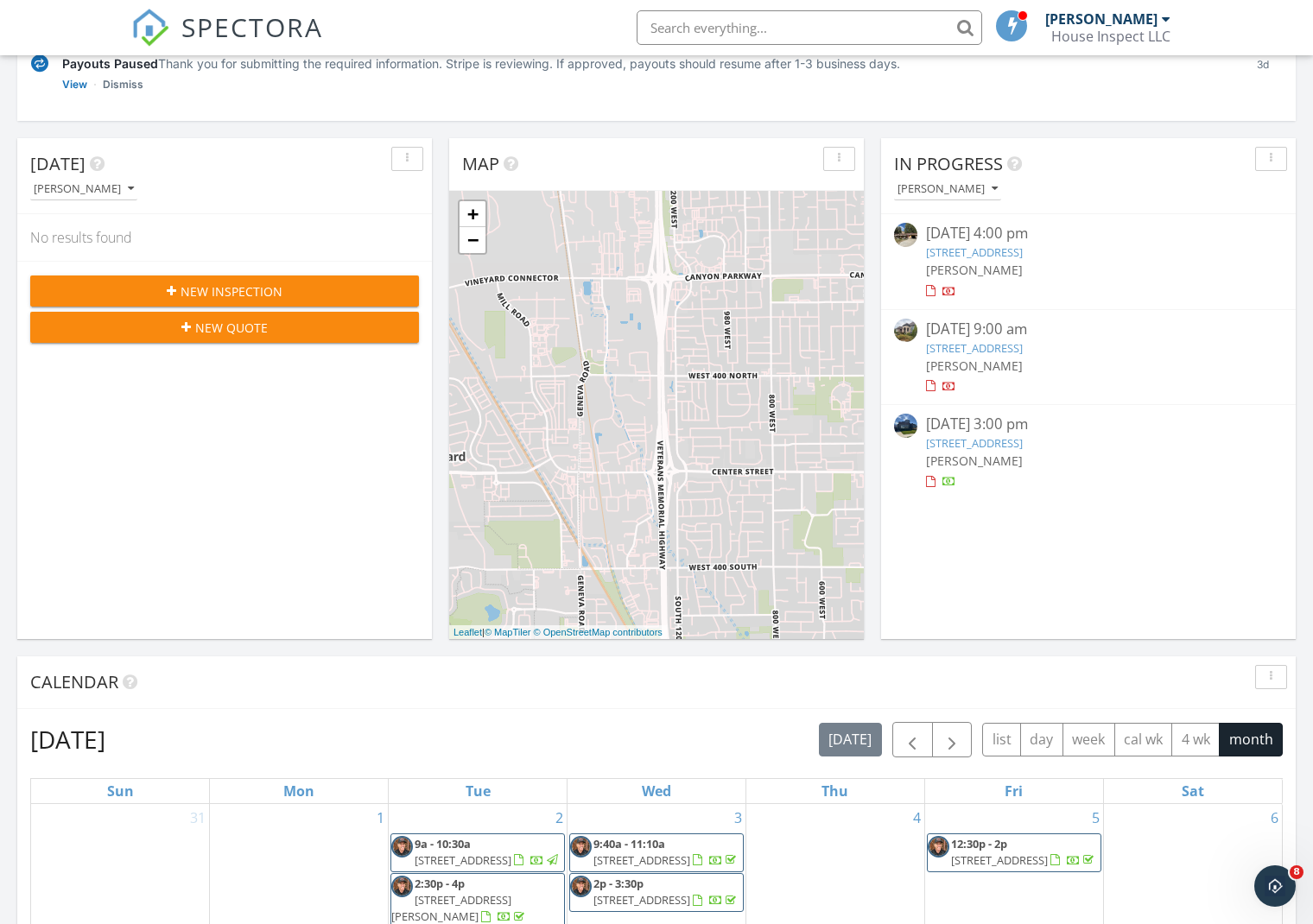
click at [954, 441] on link "2628 E 40 N, Spanish Fork, UT 84660" at bounding box center [974, 443] width 97 height 15
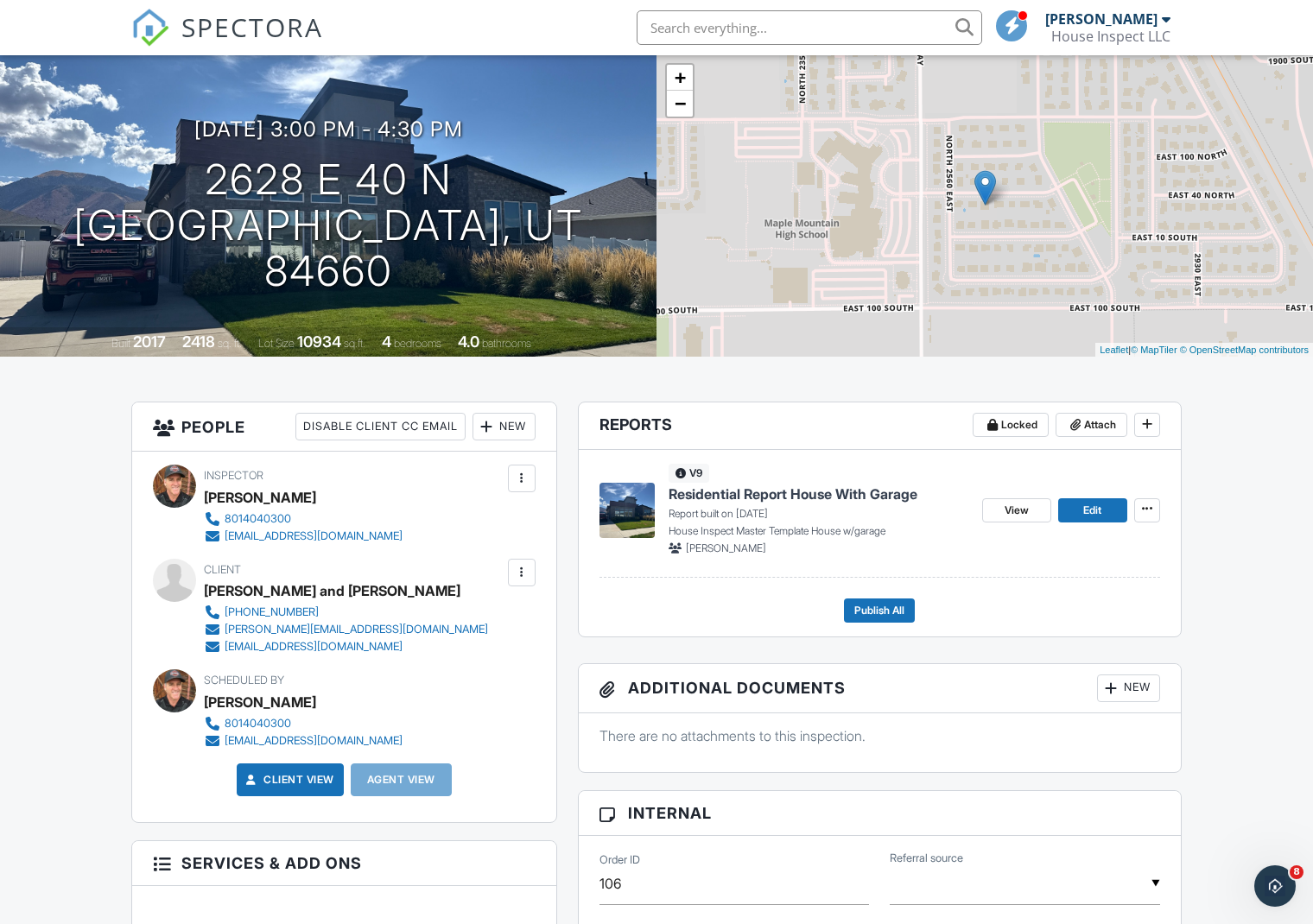
scroll to position [103, 0]
click at [1090, 510] on span "Edit" at bounding box center [1092, 511] width 18 height 17
